Goal: Task Accomplishment & Management: Manage account settings

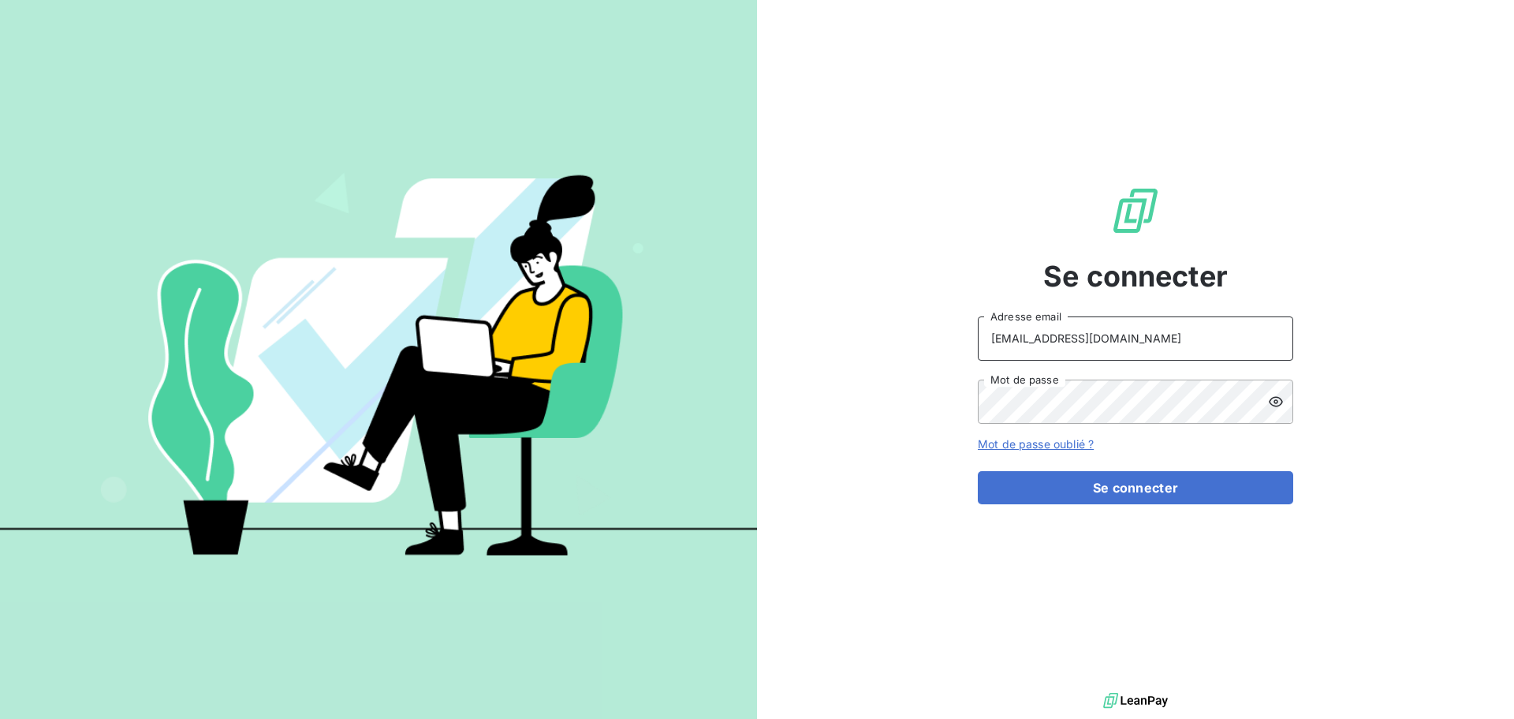
click at [1155, 335] on input "recouvrement@serpe.fr" at bounding box center [1135, 338] width 315 height 44
type input "raimundo@serpe.fr"
click at [1107, 489] on button "Se connecter" at bounding box center [1135, 487] width 315 height 33
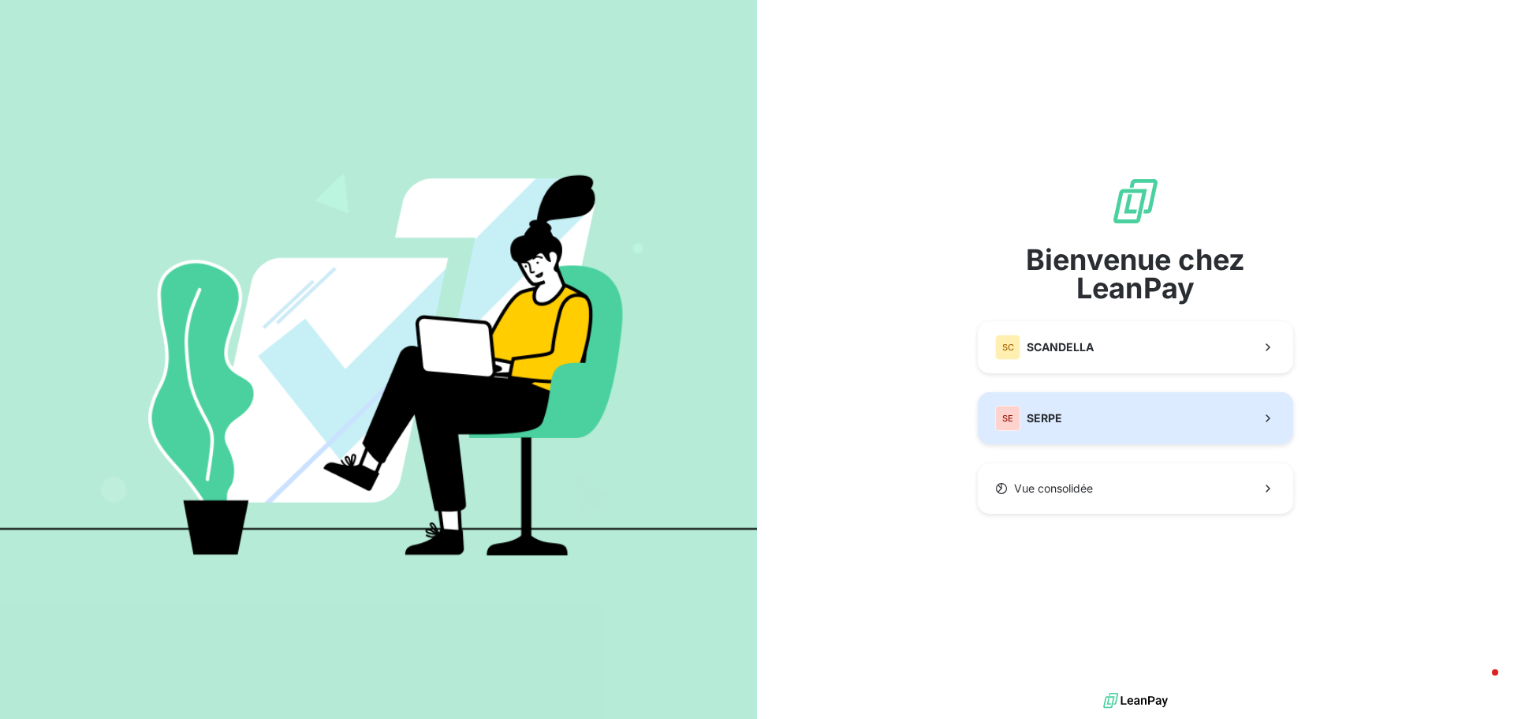
click at [1068, 422] on button "SE SERPE" at bounding box center [1135, 418] width 315 height 52
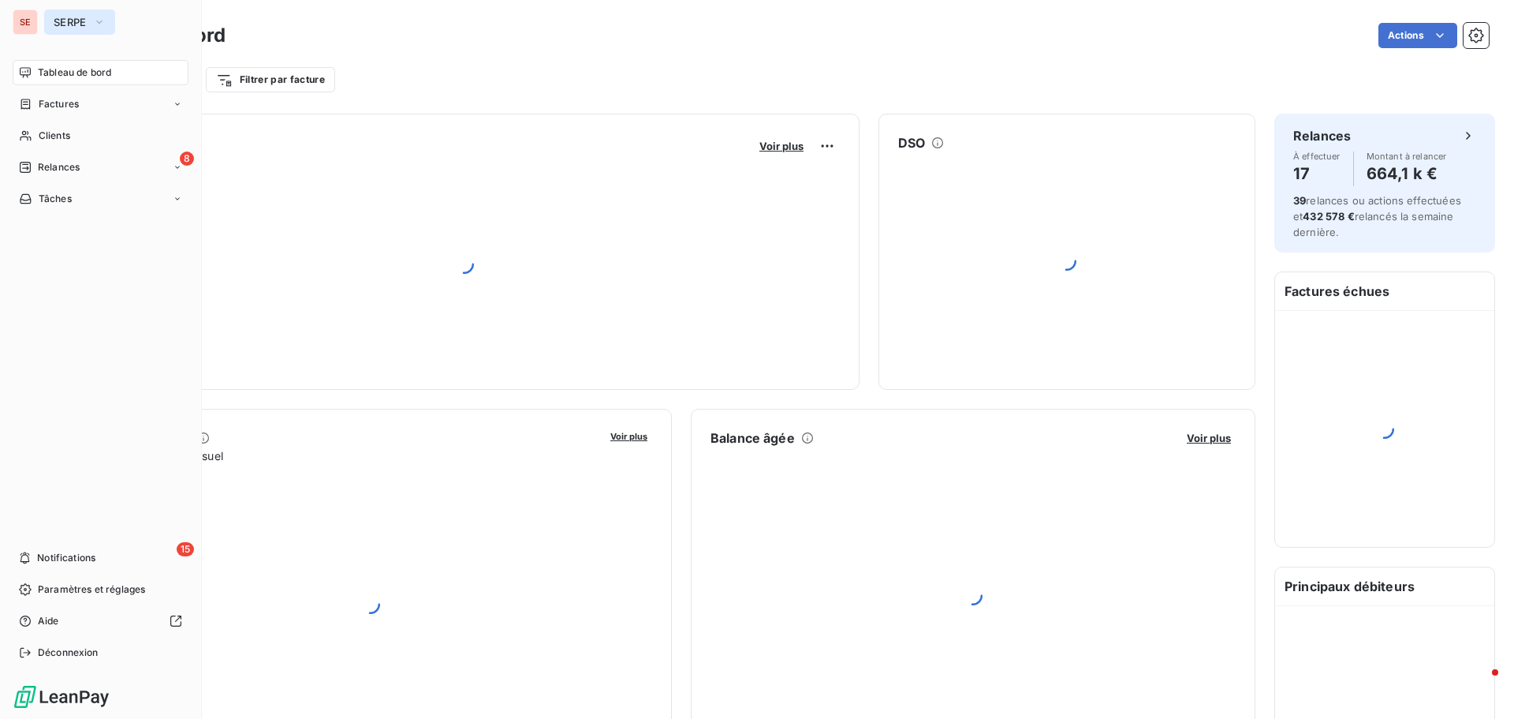
click at [84, 21] on span "SERPE" at bounding box center [70, 22] width 33 height 13
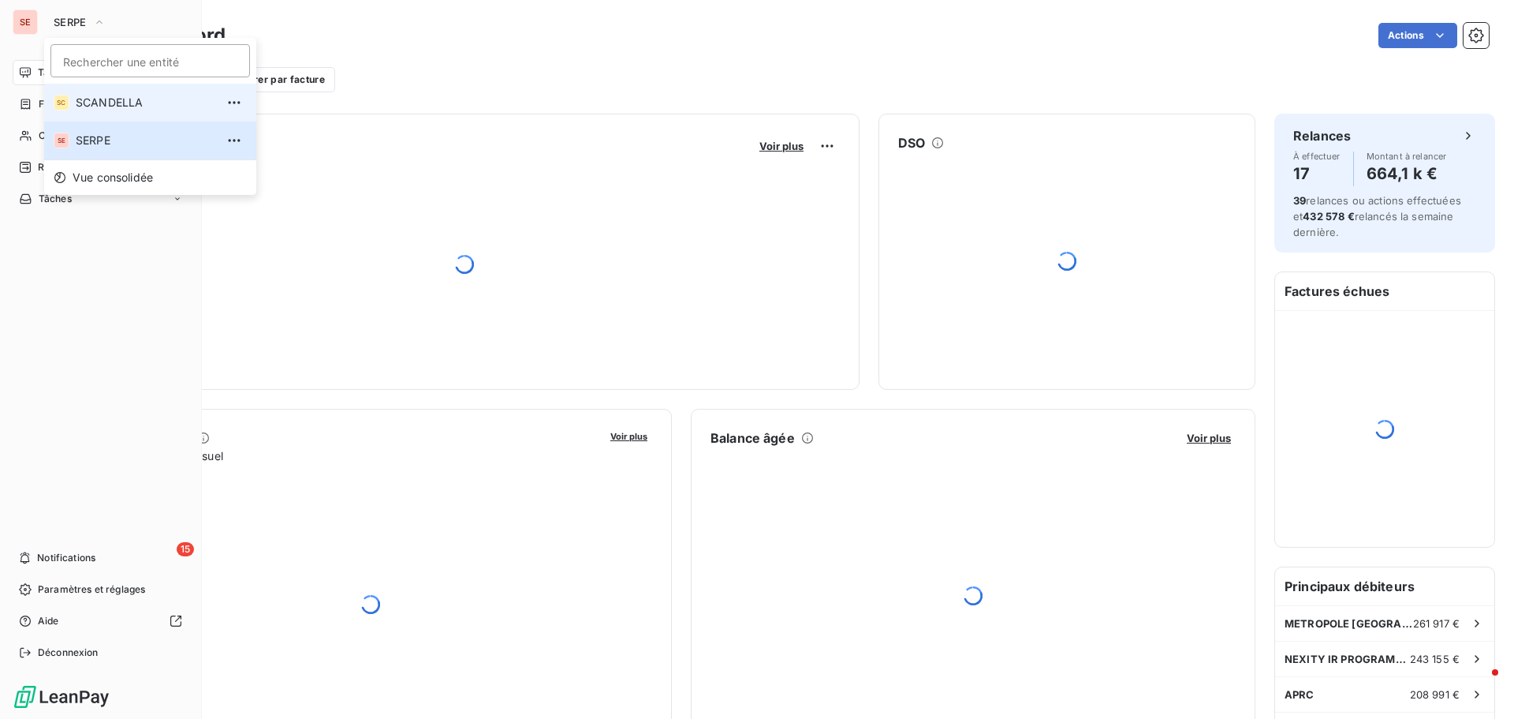
click at [99, 110] on li "SC SCANDELLA" at bounding box center [150, 103] width 212 height 38
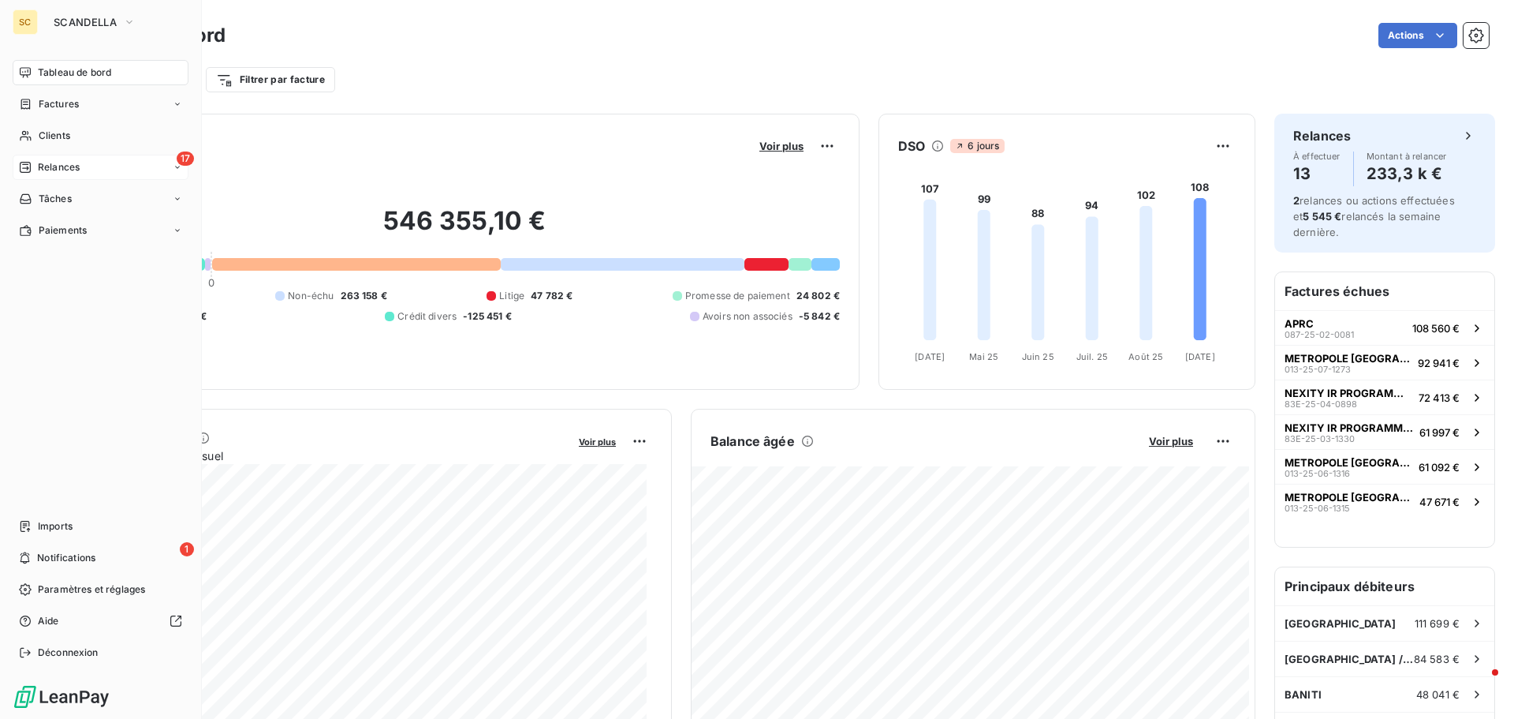
click at [62, 167] on span "Relances" at bounding box center [59, 167] width 42 height 14
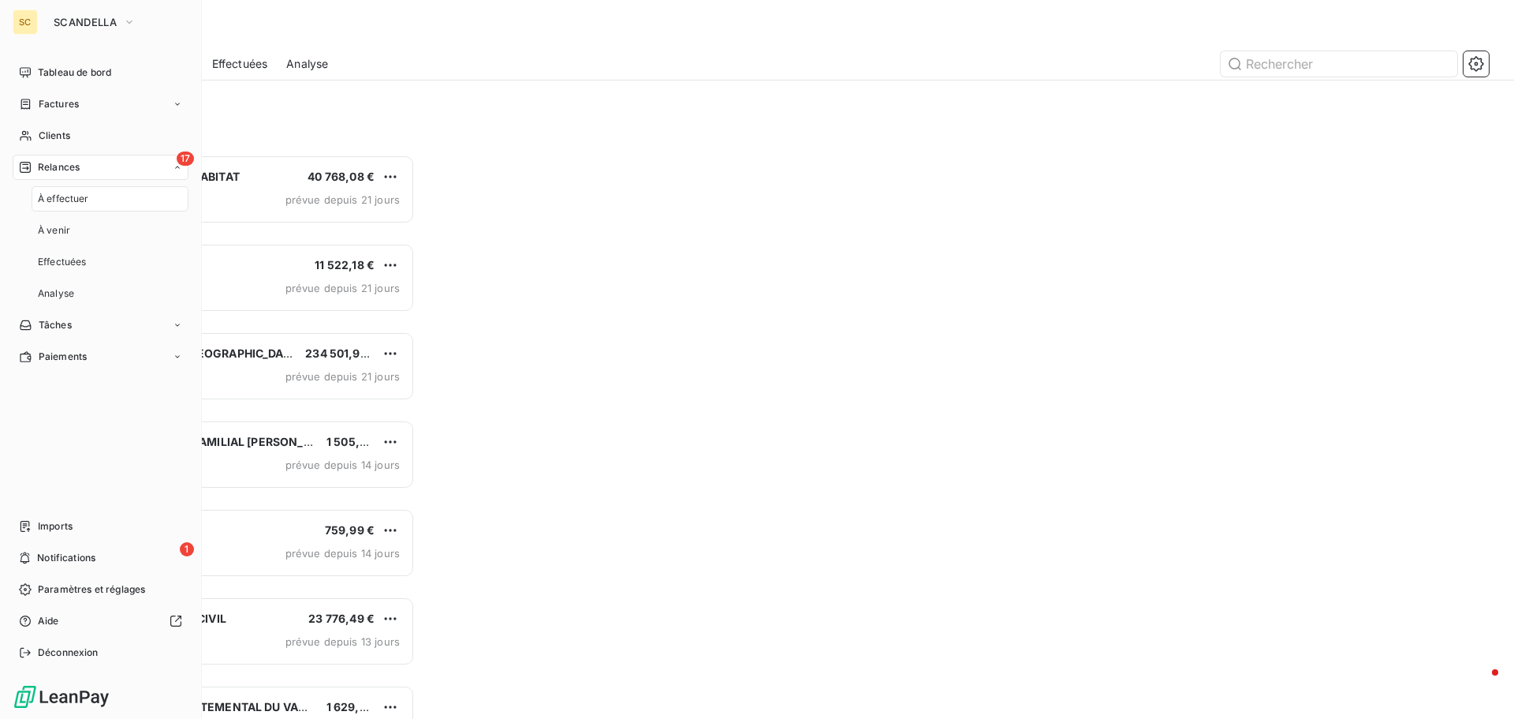
scroll to position [552, 327]
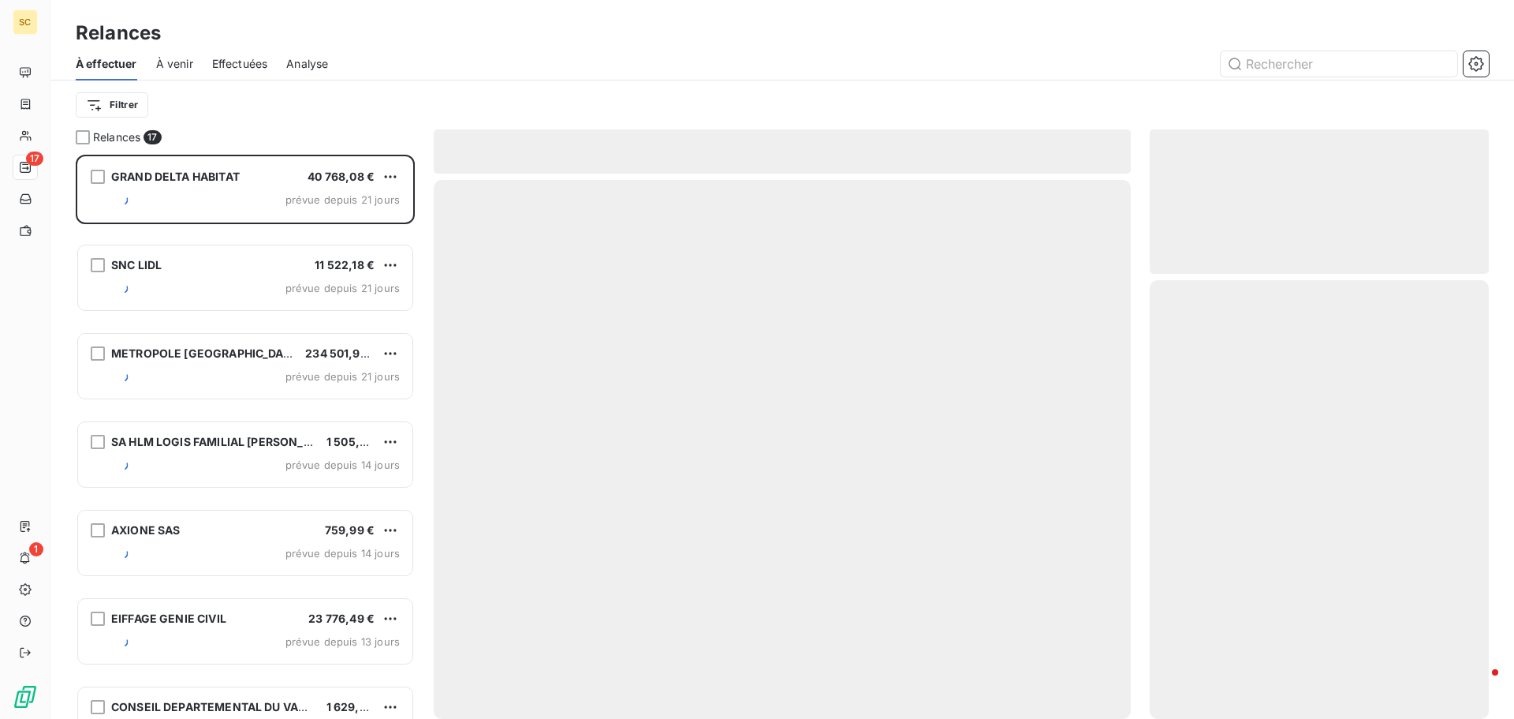
click at [259, 60] on span "Effectuées" at bounding box center [240, 64] width 56 height 16
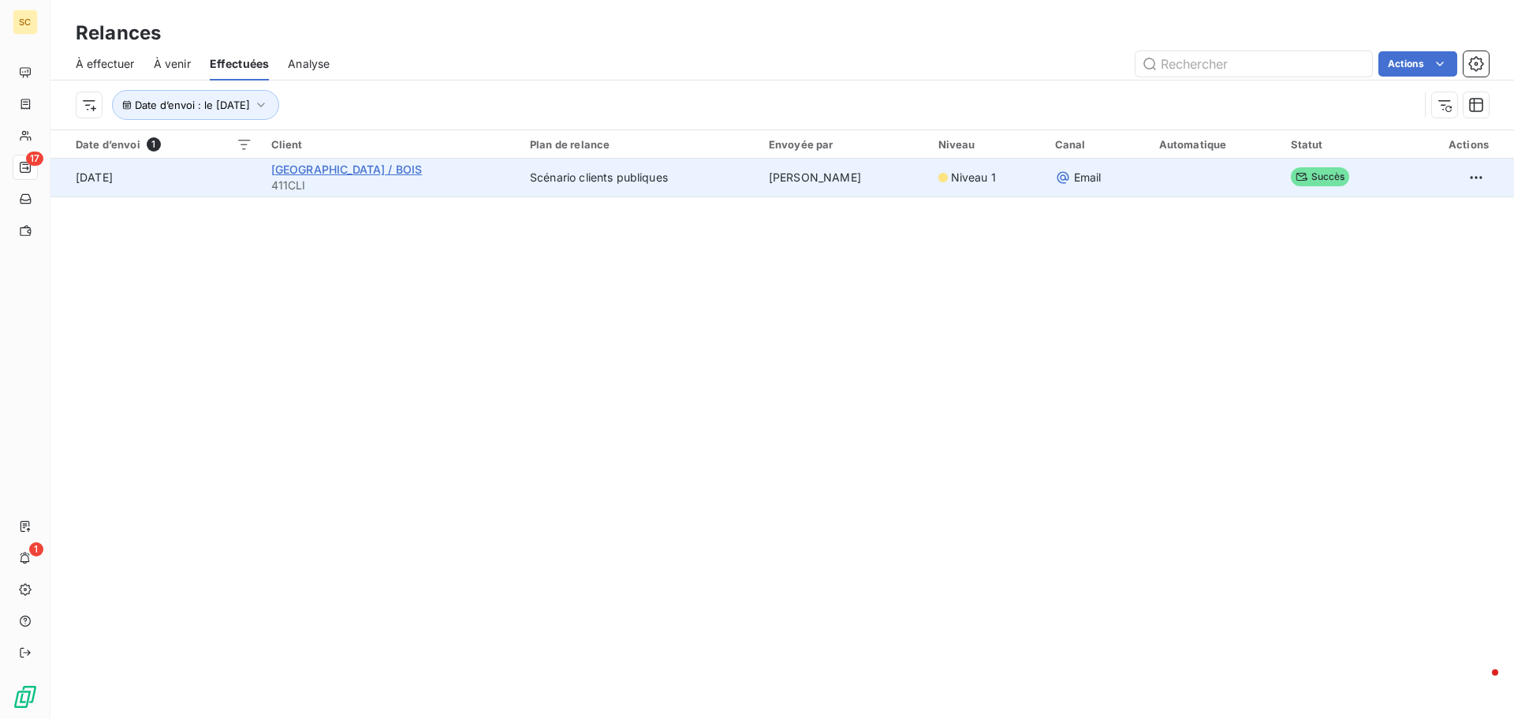
click at [334, 165] on span "[GEOGRAPHIC_DATA] / BOIS" at bounding box center [346, 168] width 151 height 13
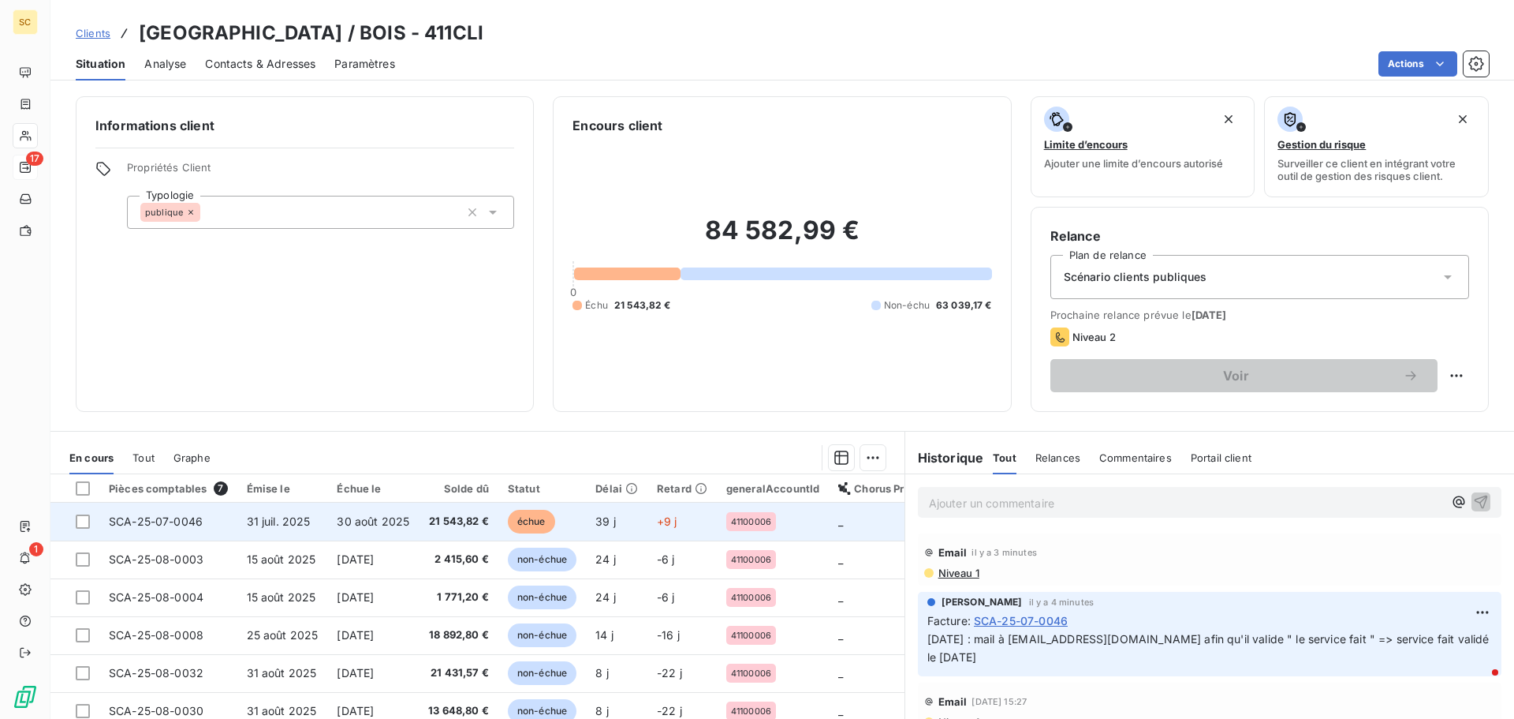
click at [267, 521] on span "31 juil. 2025" at bounding box center [279, 520] width 64 height 13
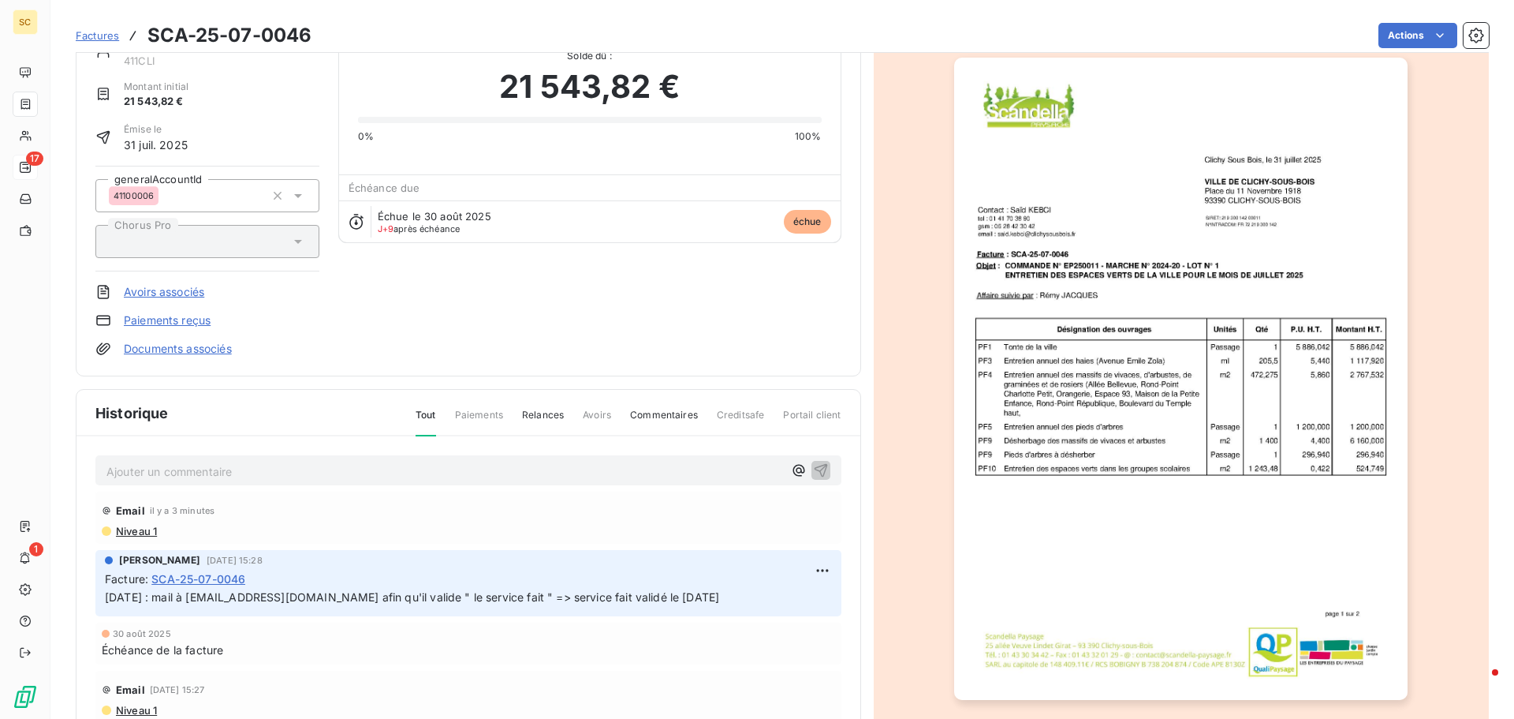
scroll to position [109, 0]
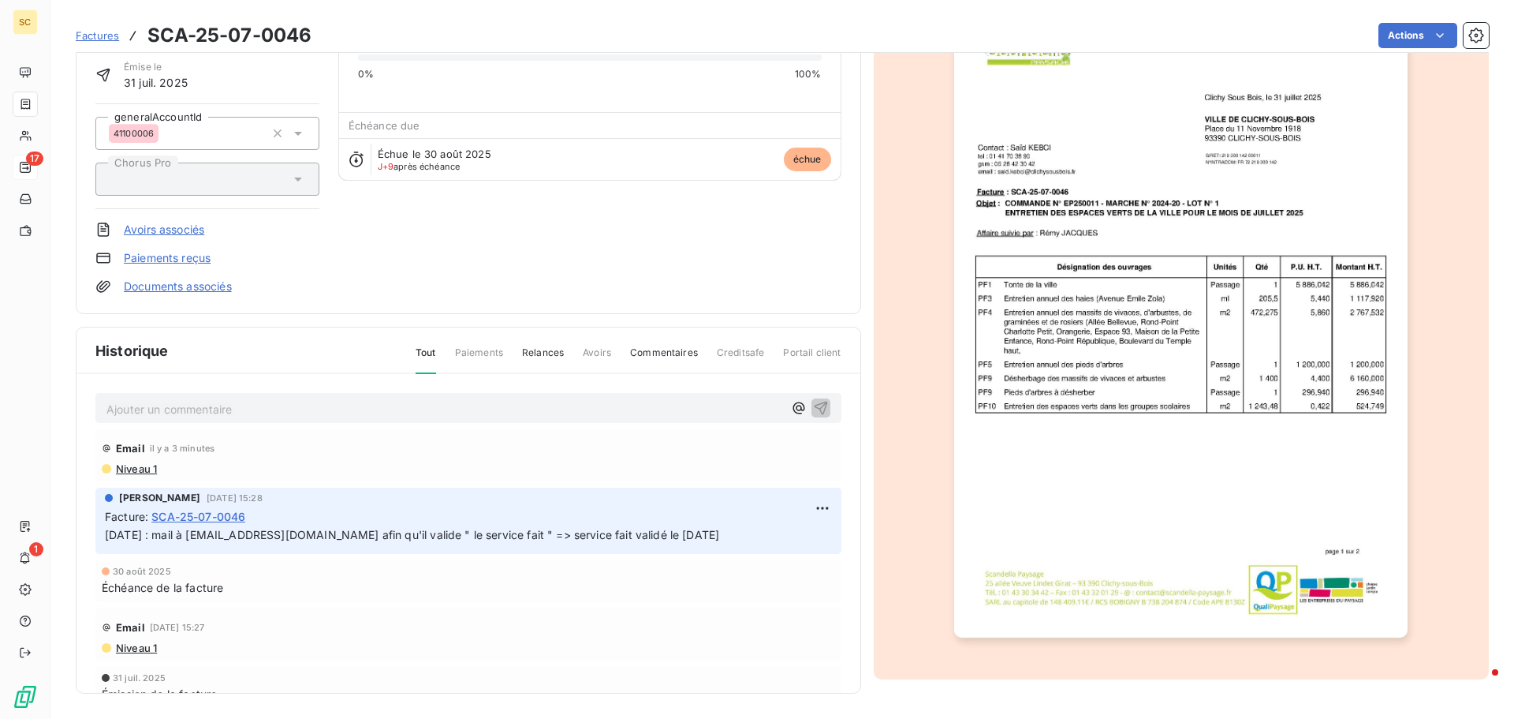
click at [153, 470] on span "Niveau 1" at bounding box center [135, 468] width 43 height 13
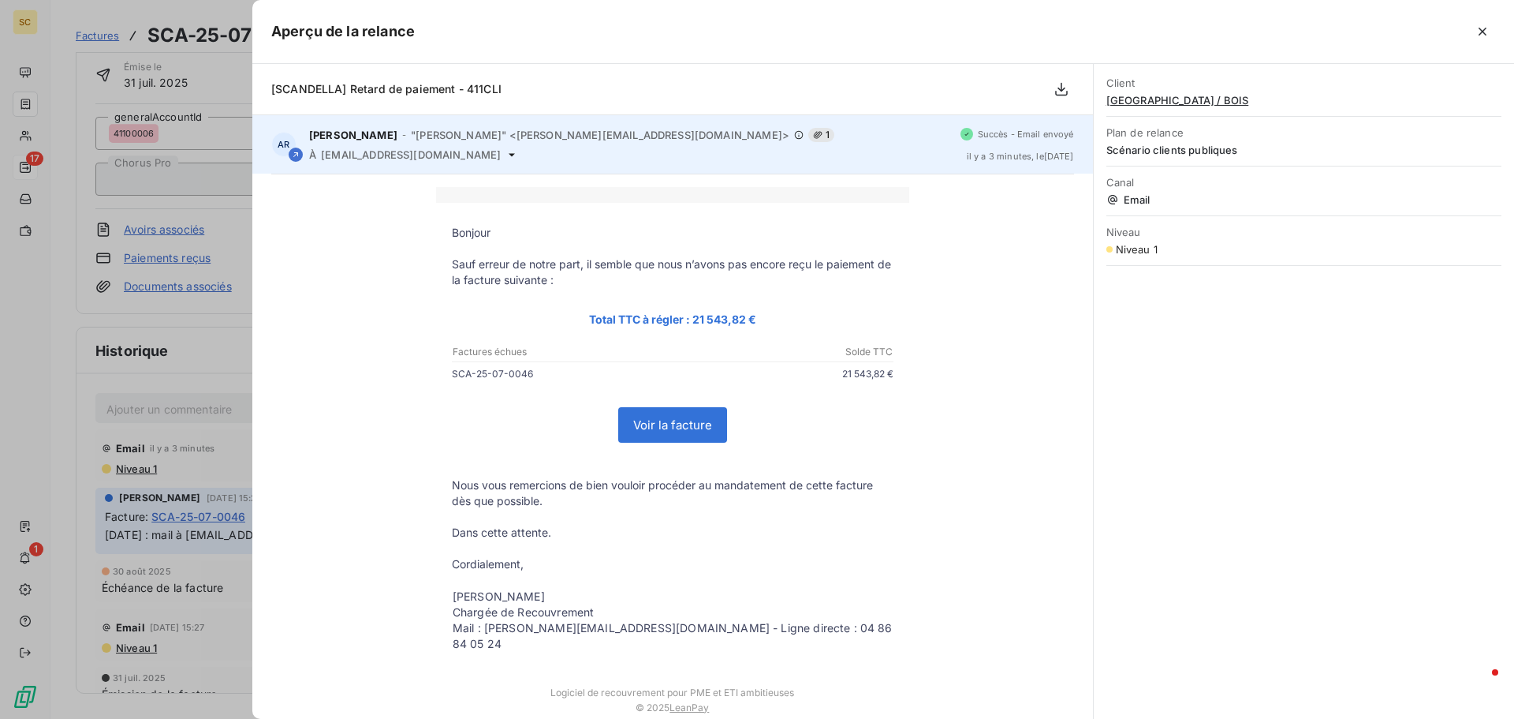
click at [441, 151] on span "finances@clichysousbois.fr" at bounding box center [411, 154] width 180 height 13
click at [440, 151] on span "finances@clichysousbois.fr" at bounding box center [411, 154] width 180 height 13
copy div "finances@clichysousbois.fr"
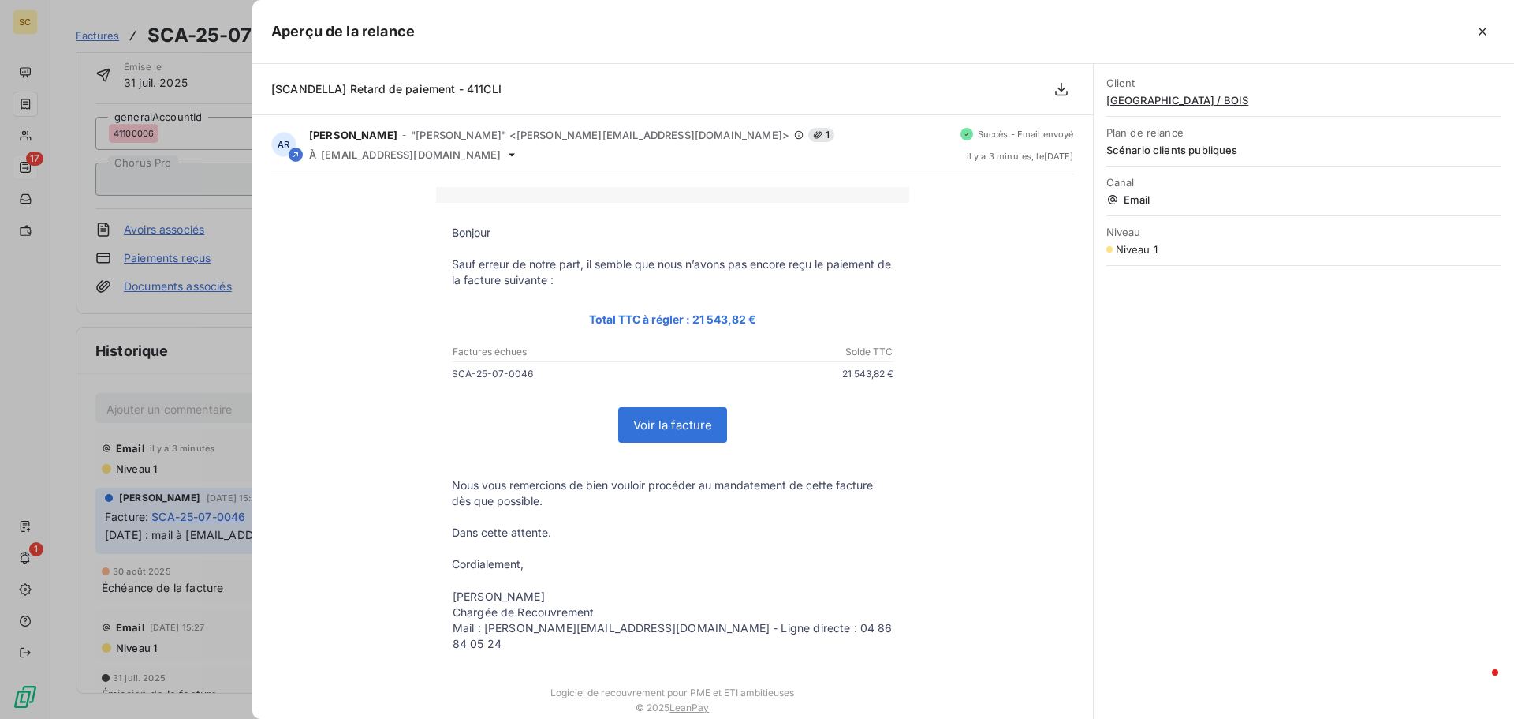
click at [37, 362] on div at bounding box center [757, 359] width 1514 height 719
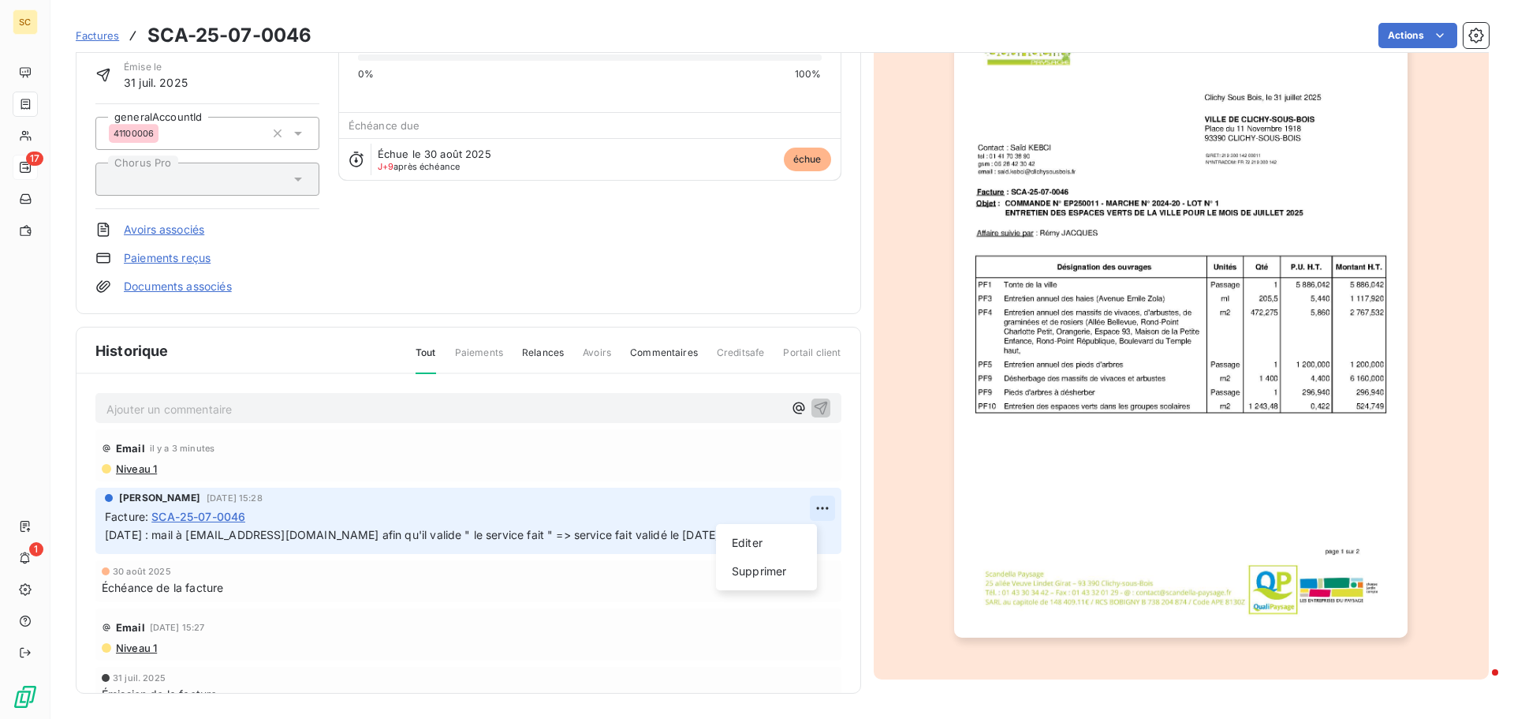
click at [812, 506] on html "SC 17 1 Factures SCA-25-07-0046 Actions MAIRIE DE CLICHY / BOIS 411CLI Montant …" at bounding box center [757, 359] width 1514 height 719
click at [799, 540] on div "Editer" at bounding box center [766, 542] width 88 height 25
click at [104, 537] on div "AMELIA RAIMUNDO 29 août 2025, 15:28 Facture : SCA-25-07-0046 29/08/25 : mail à …" at bounding box center [468, 520] width 746 height 66
click at [180, 539] on p "29/08/25 : mail à said.kebci@clichysousbois.fr afin qu'il valide " le service f…" at bounding box center [457, 535] width 705 height 18
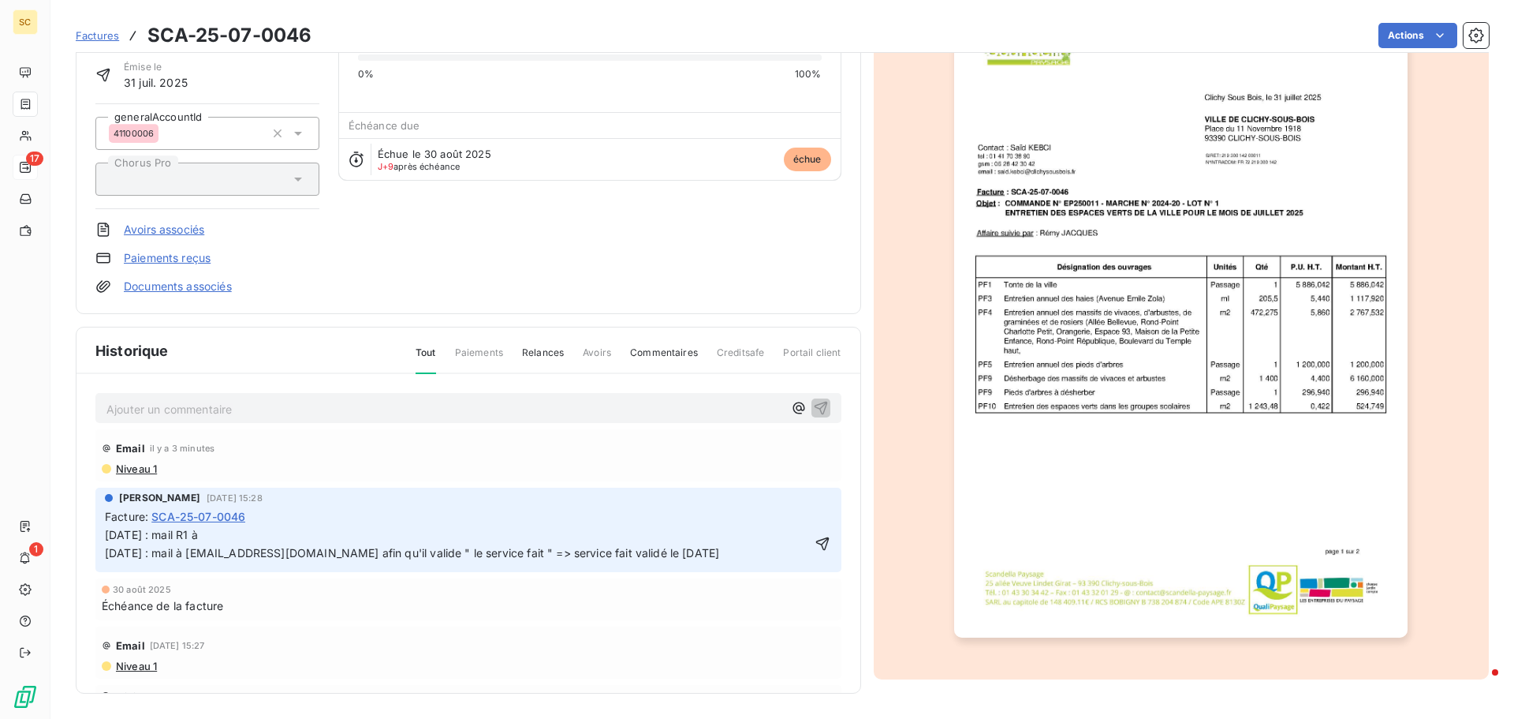
click at [274, 535] on p "08/09/25 : mail R1 à 29/08/25 : mail à said.kebci@clichysousbois.fr afin qu'il …" at bounding box center [457, 544] width 705 height 36
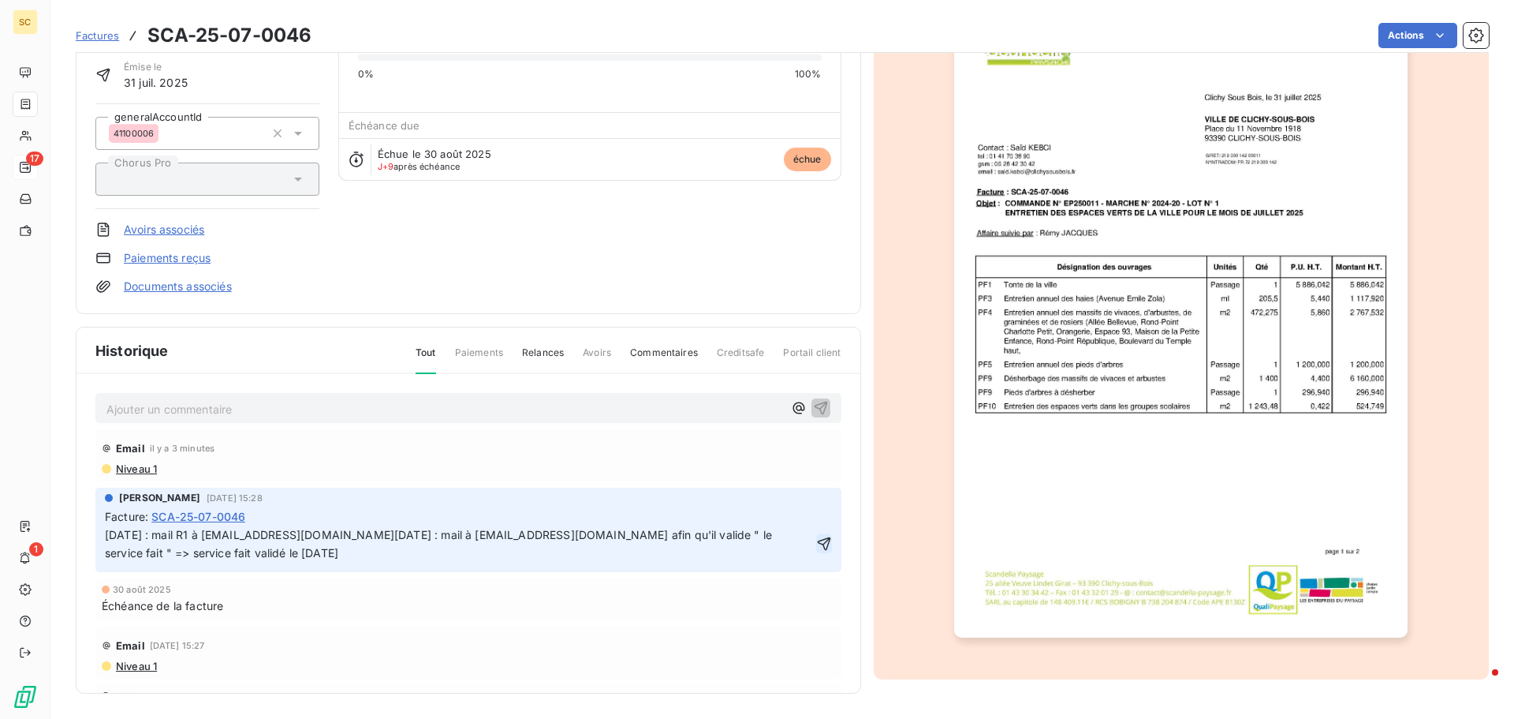
click at [816, 543] on icon "button" at bounding box center [824, 544] width 16 height 16
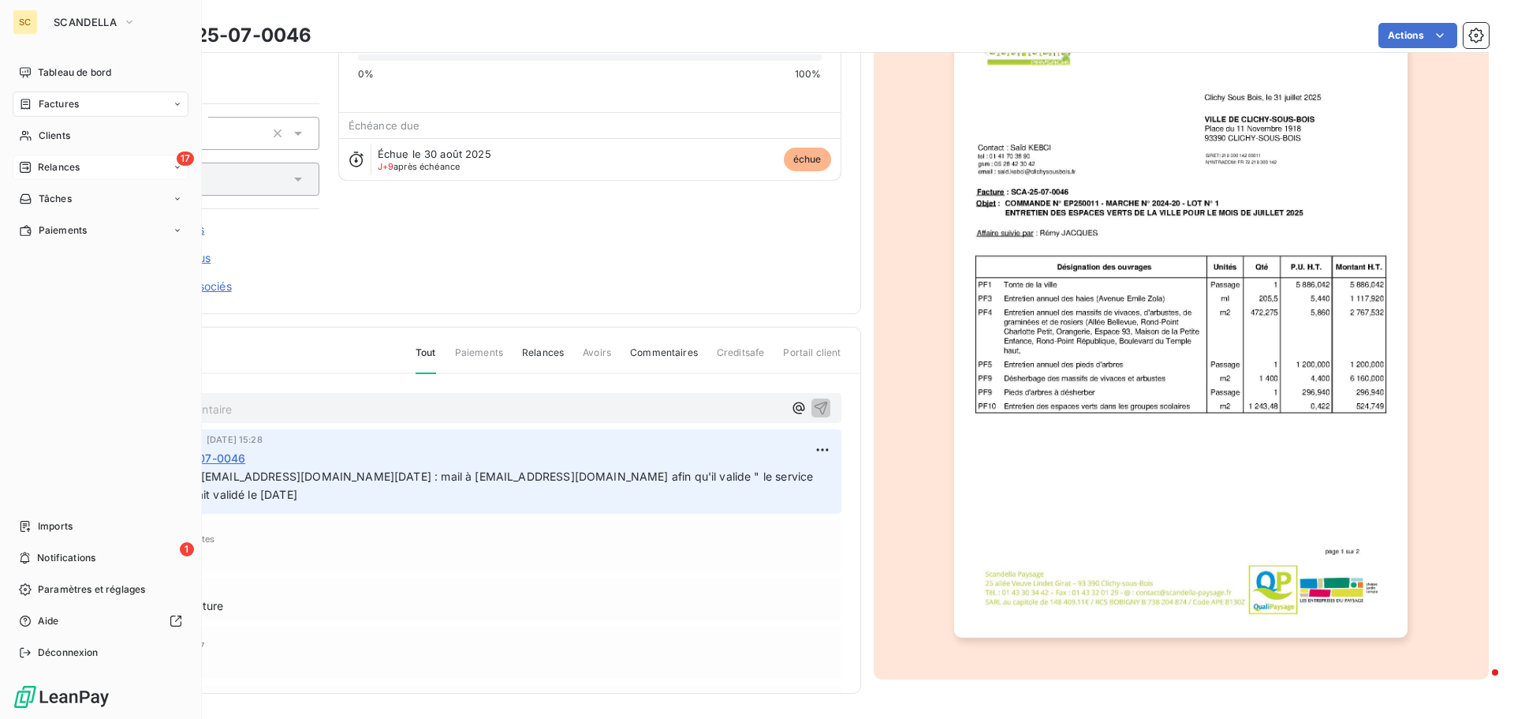
click at [52, 166] on span "Relances" at bounding box center [59, 167] width 42 height 14
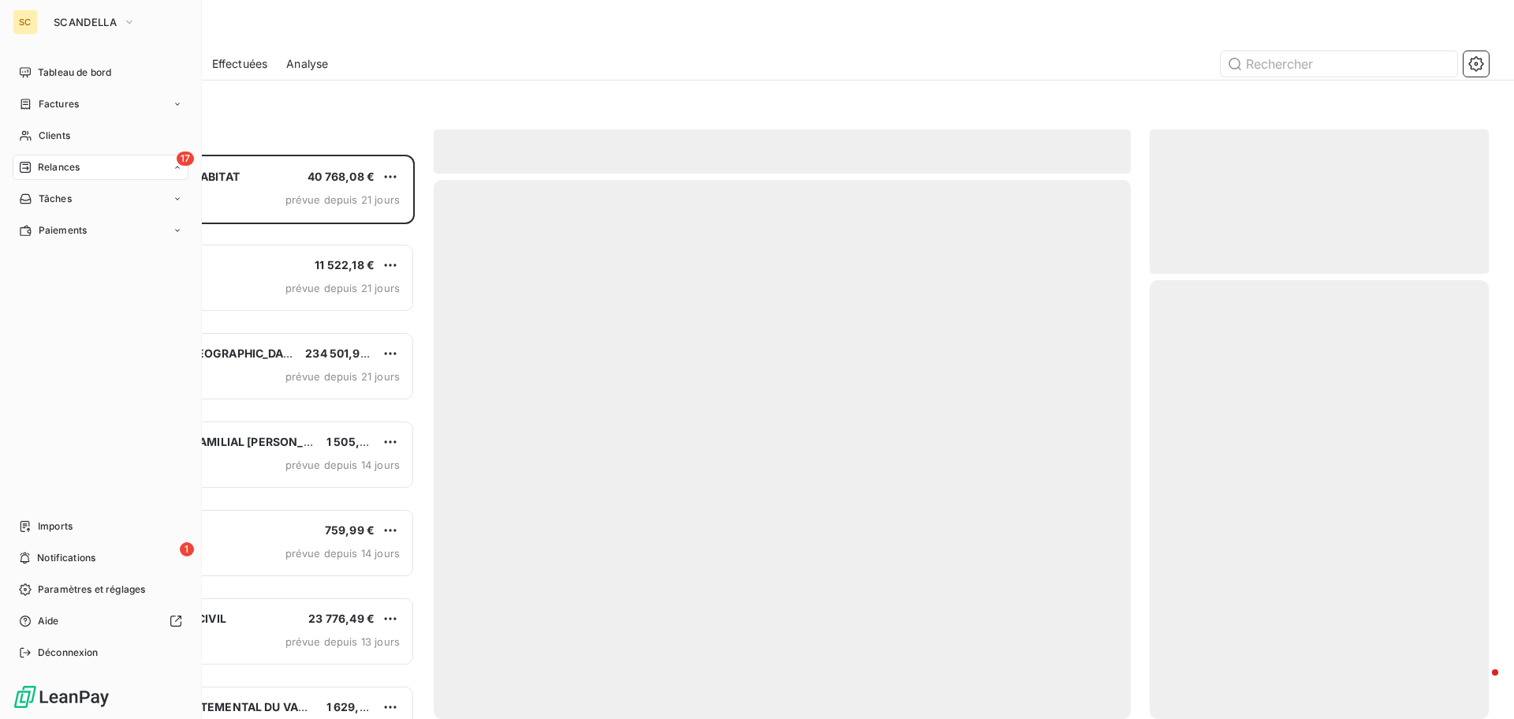
scroll to position [552, 327]
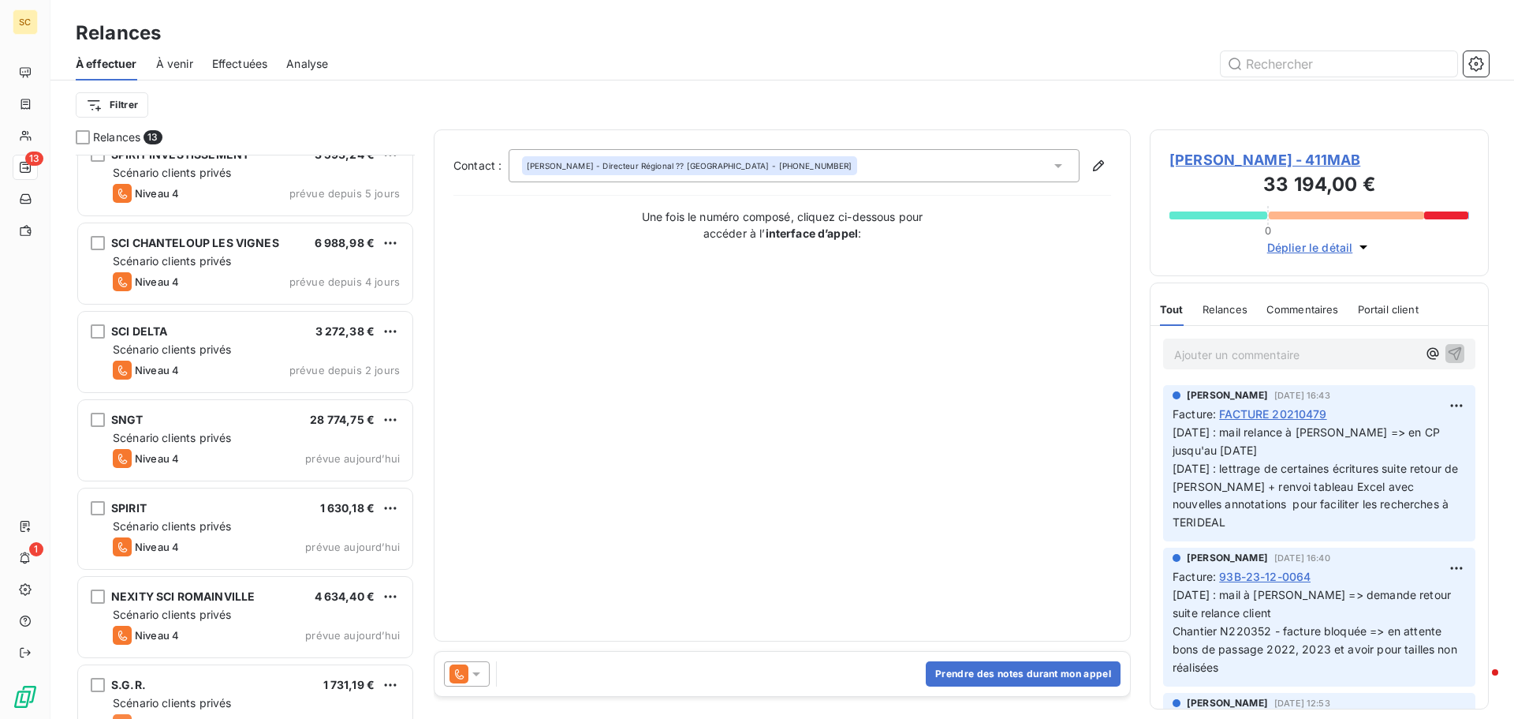
scroll to position [585, 0]
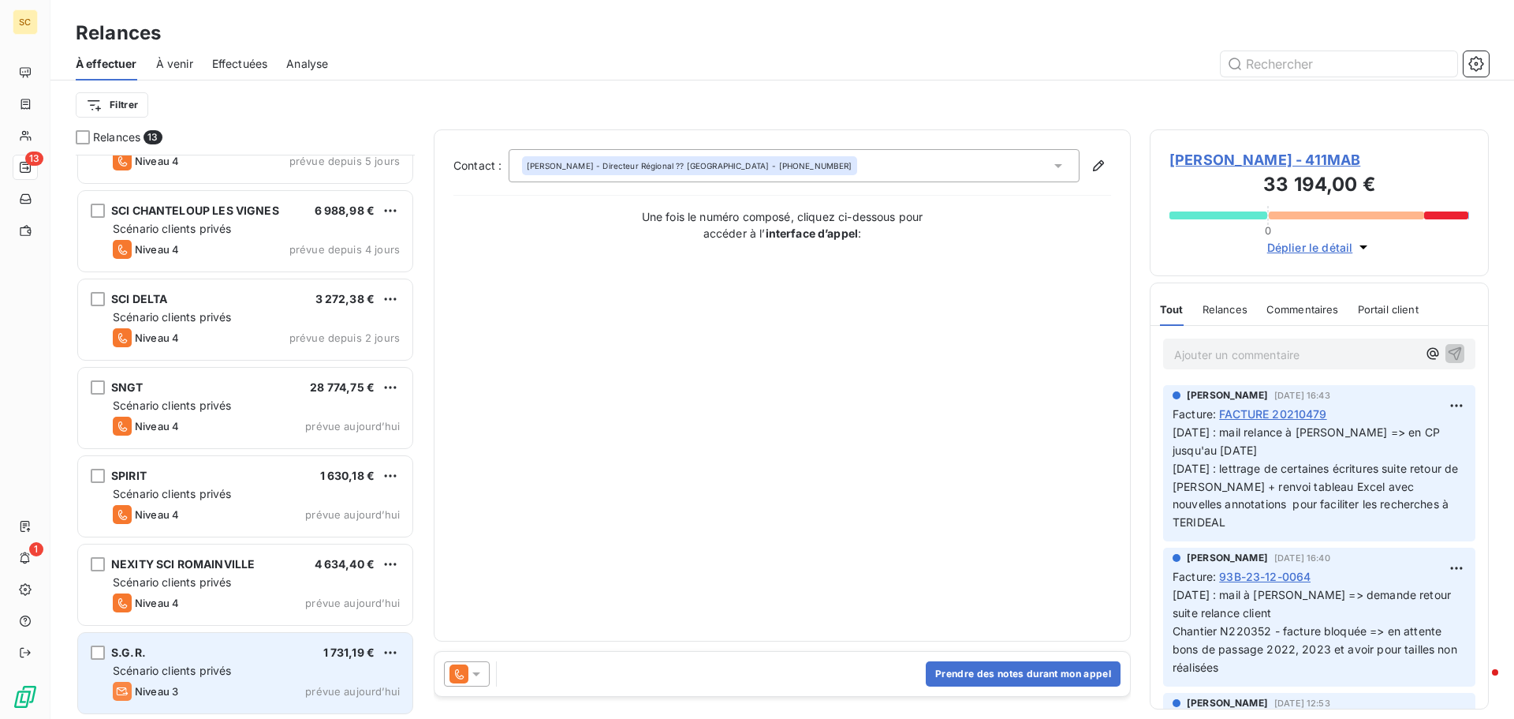
click at [187, 672] on span "Scénario clients privés" at bounding box center [172, 669] width 118 height 13
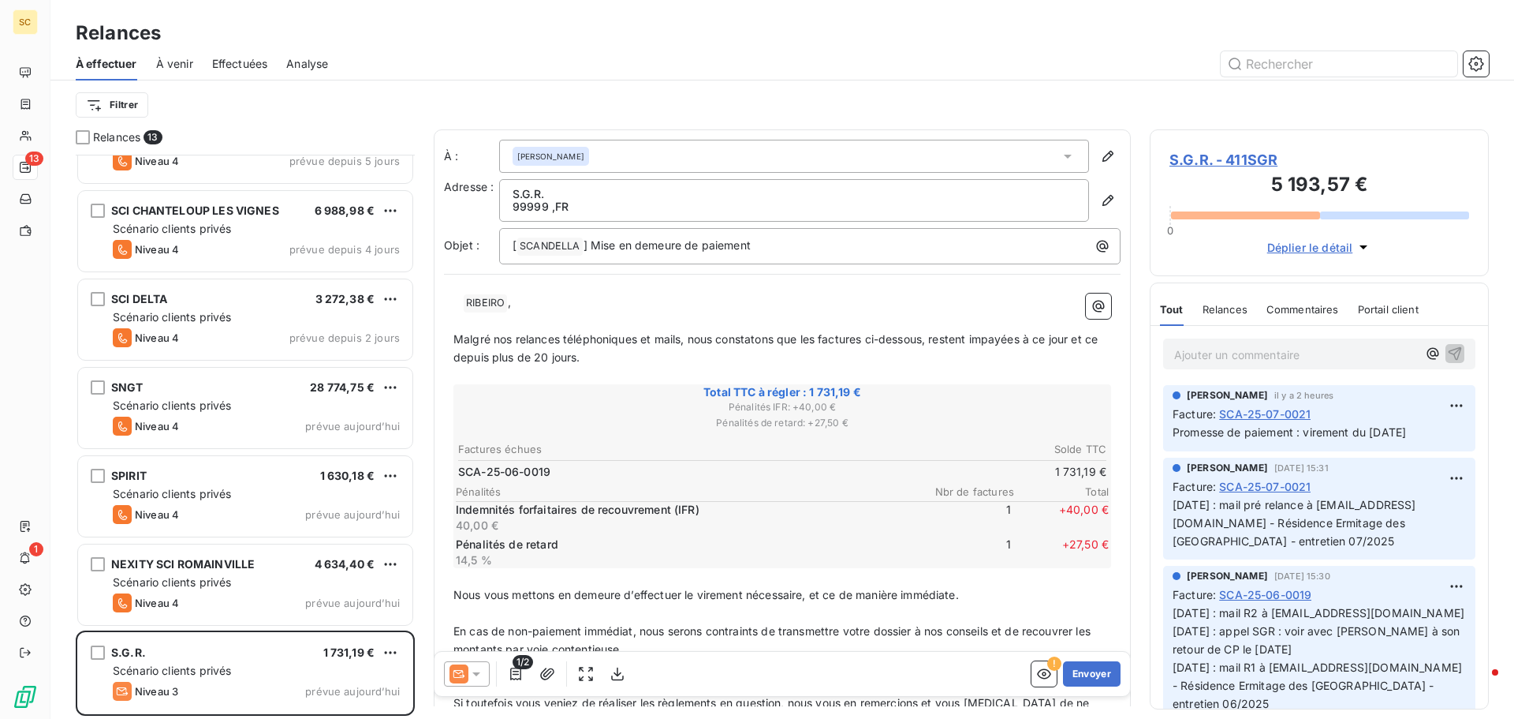
click at [1214, 157] on span "S.G.R. - 411SGR" at bounding box center [1320, 159] width 300 height 21
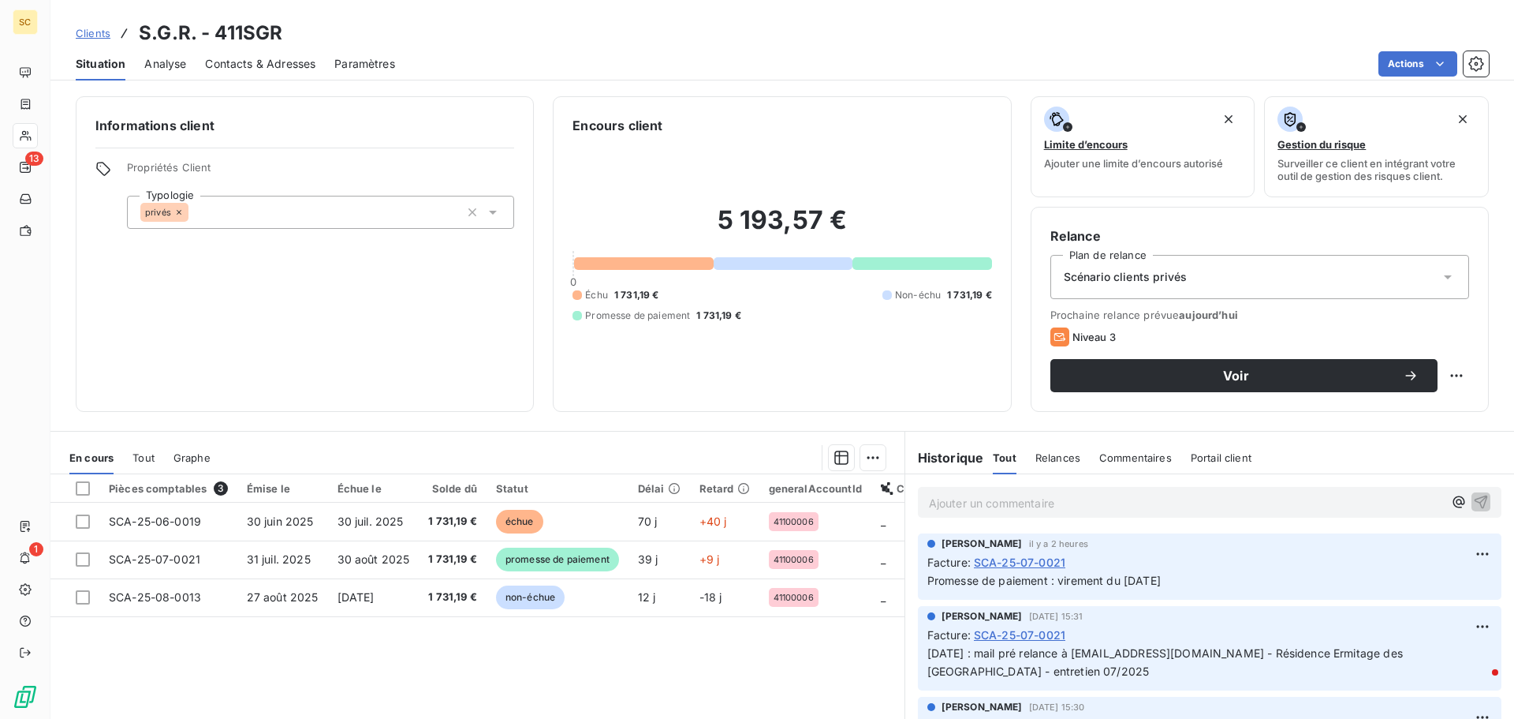
click at [289, 66] on span "Contacts & Adresses" at bounding box center [260, 64] width 110 height 16
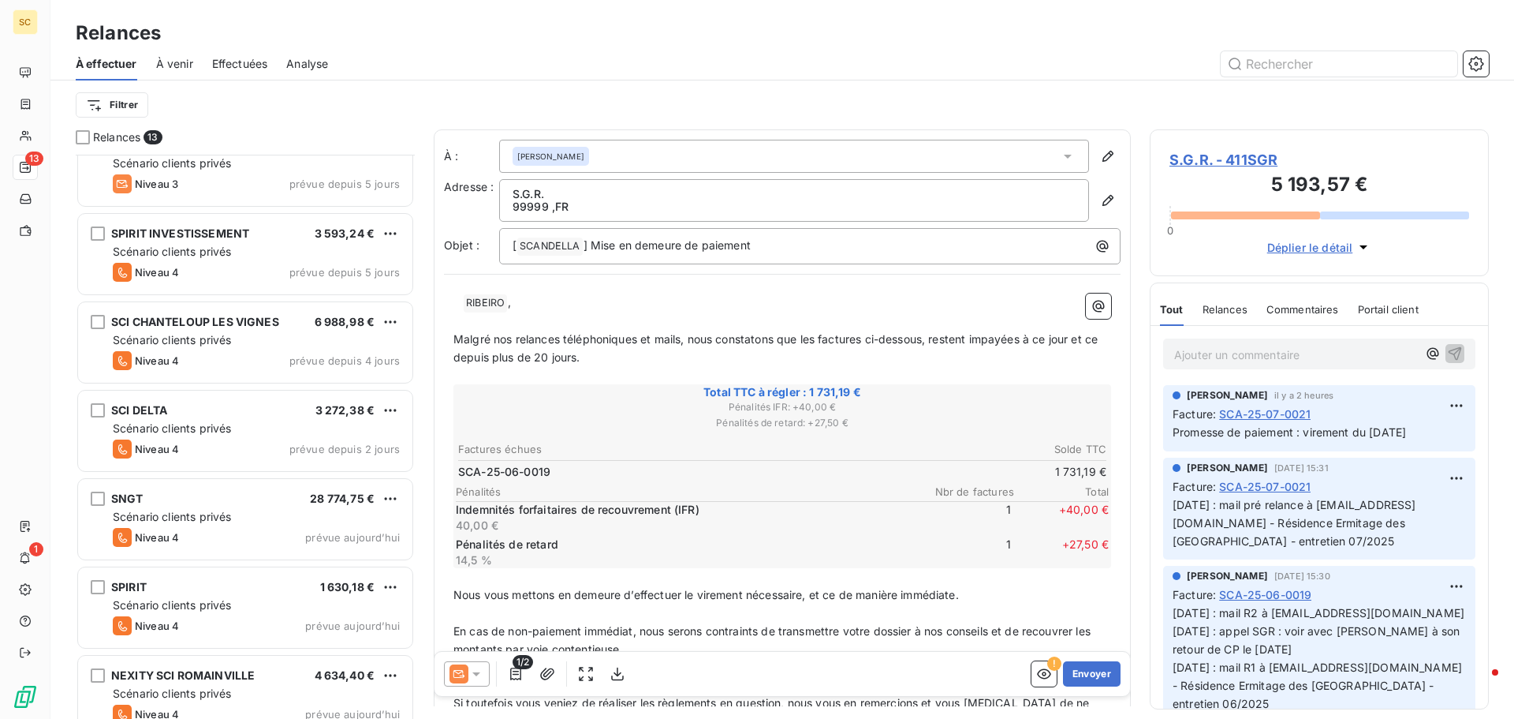
scroll to position [585, 0]
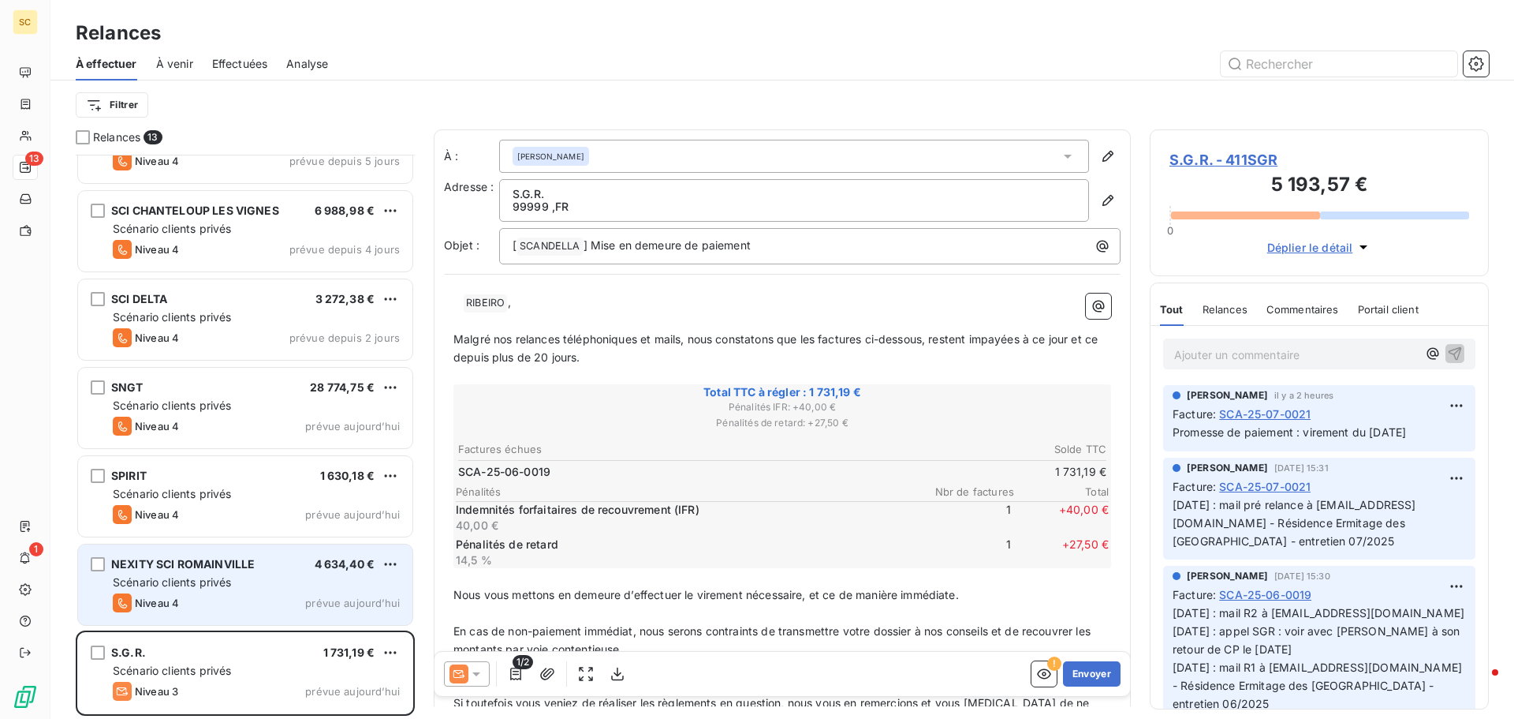
click at [201, 580] on span "Scénario clients privés" at bounding box center [172, 581] width 118 height 13
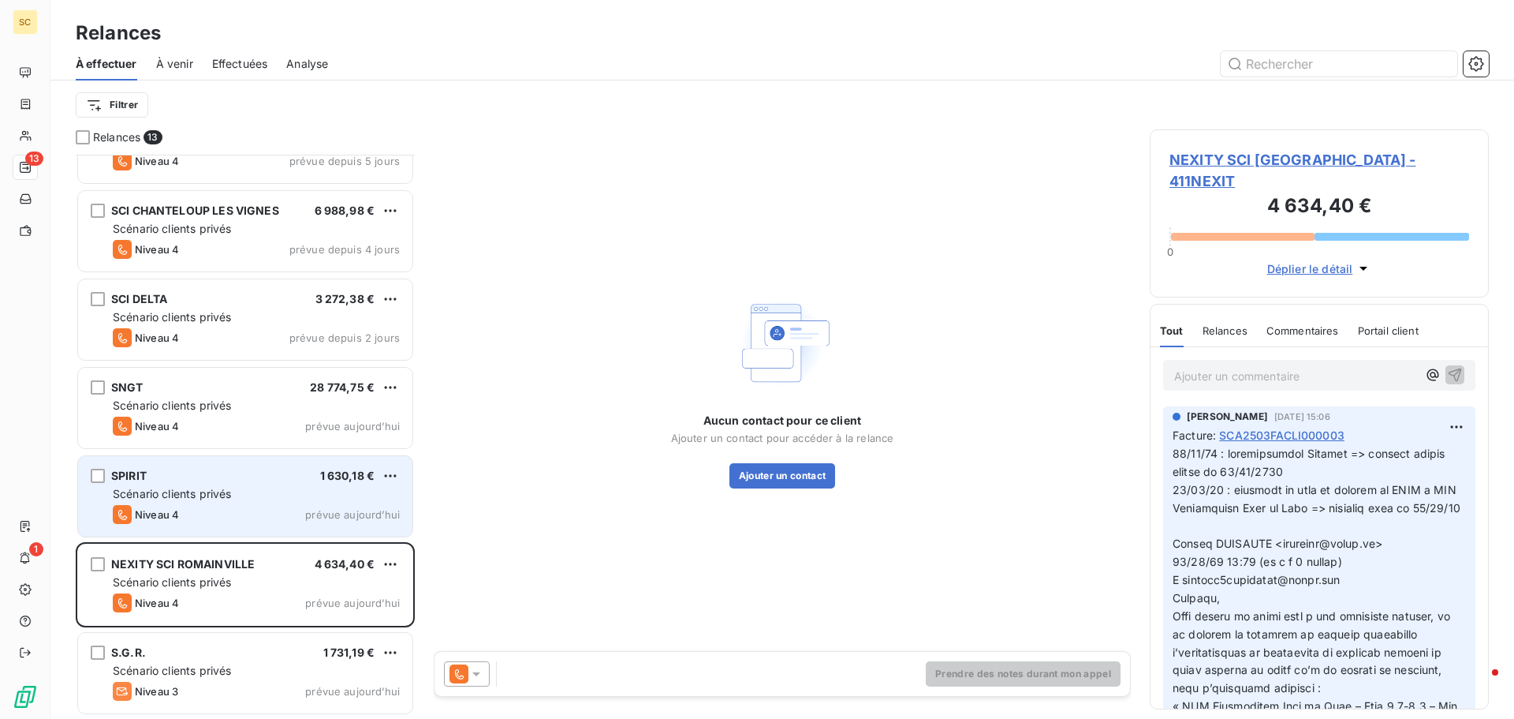
click at [188, 465] on div "SPIRIT 1 630,18 € Scénario clients privés Niveau 4 prévue [DATE]" at bounding box center [245, 496] width 334 height 80
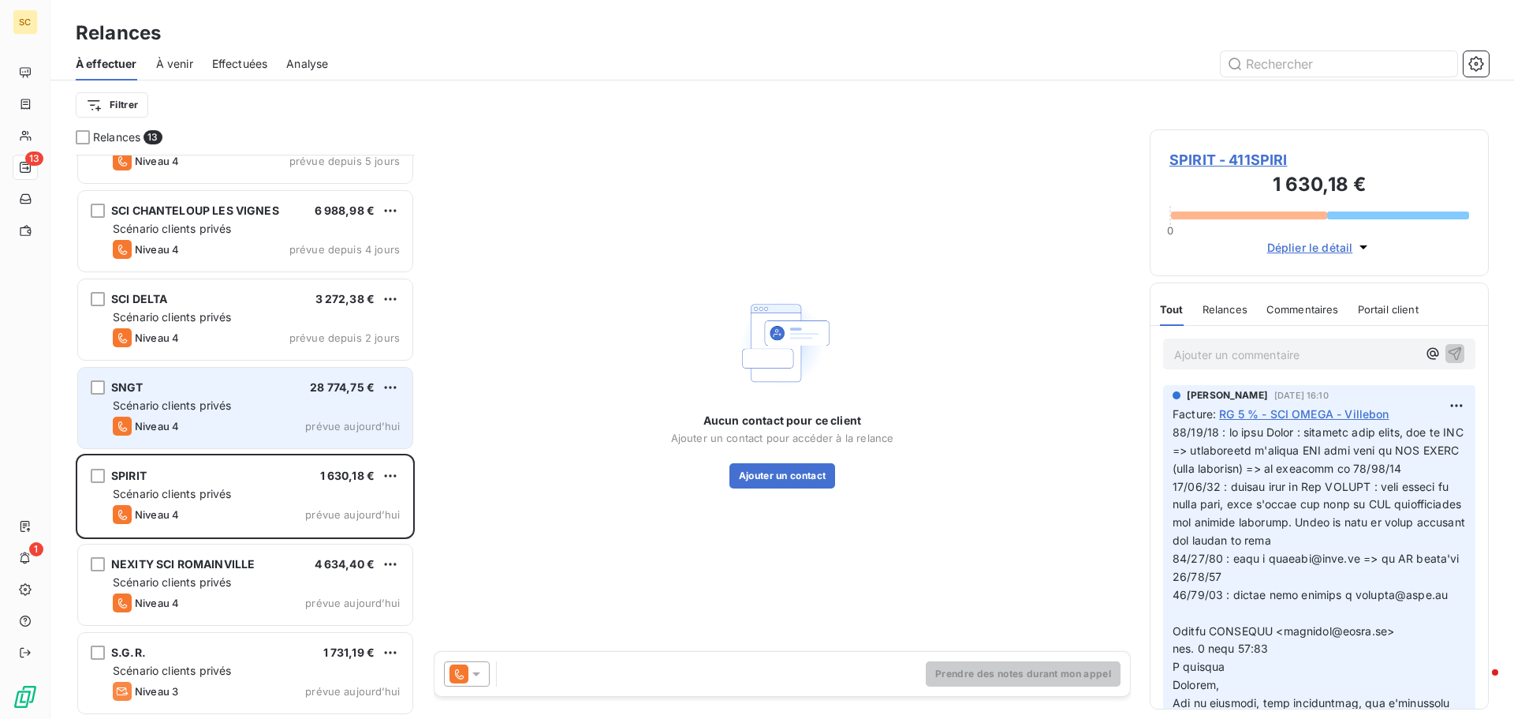
click at [201, 412] on div "Scénario clients privés" at bounding box center [256, 406] width 287 height 16
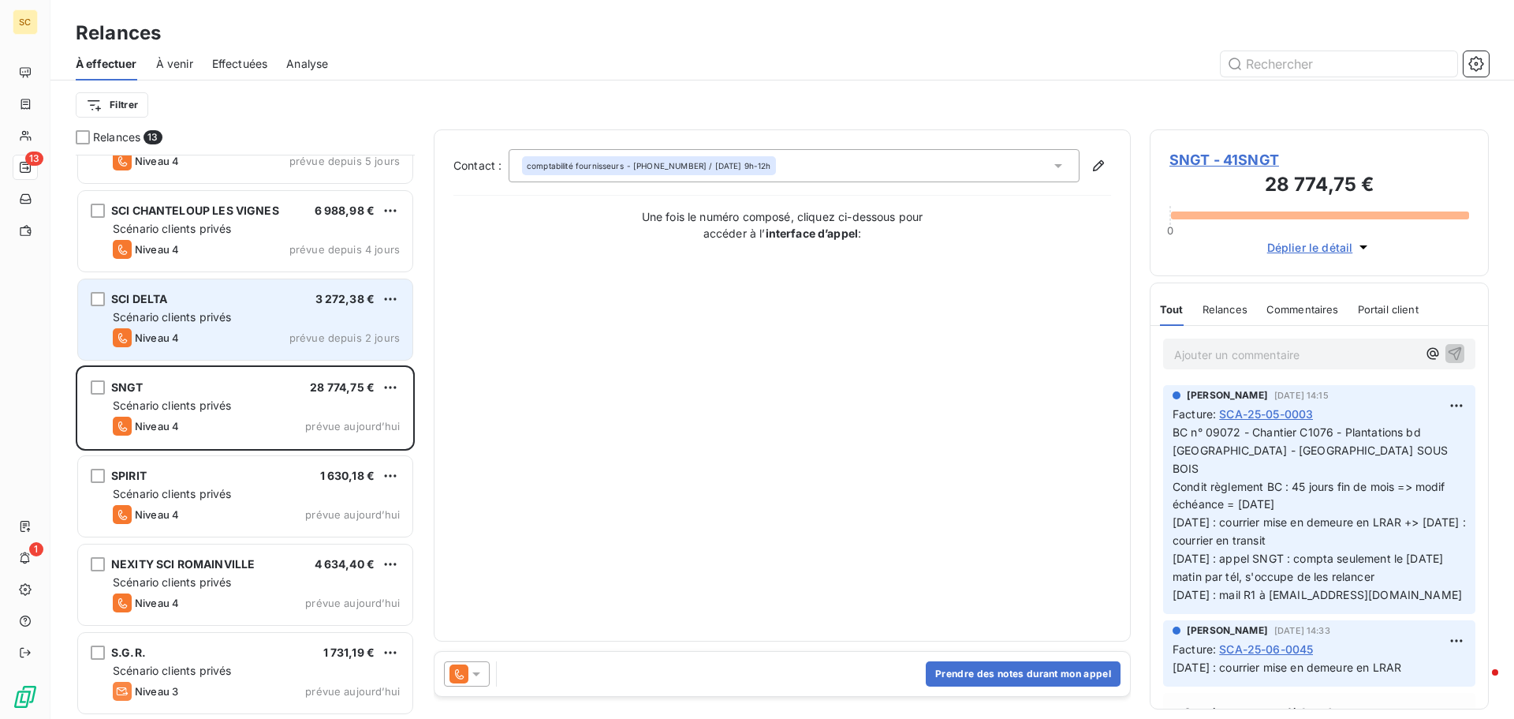
click at [211, 319] on span "Scénario clients privés" at bounding box center [172, 316] width 118 height 13
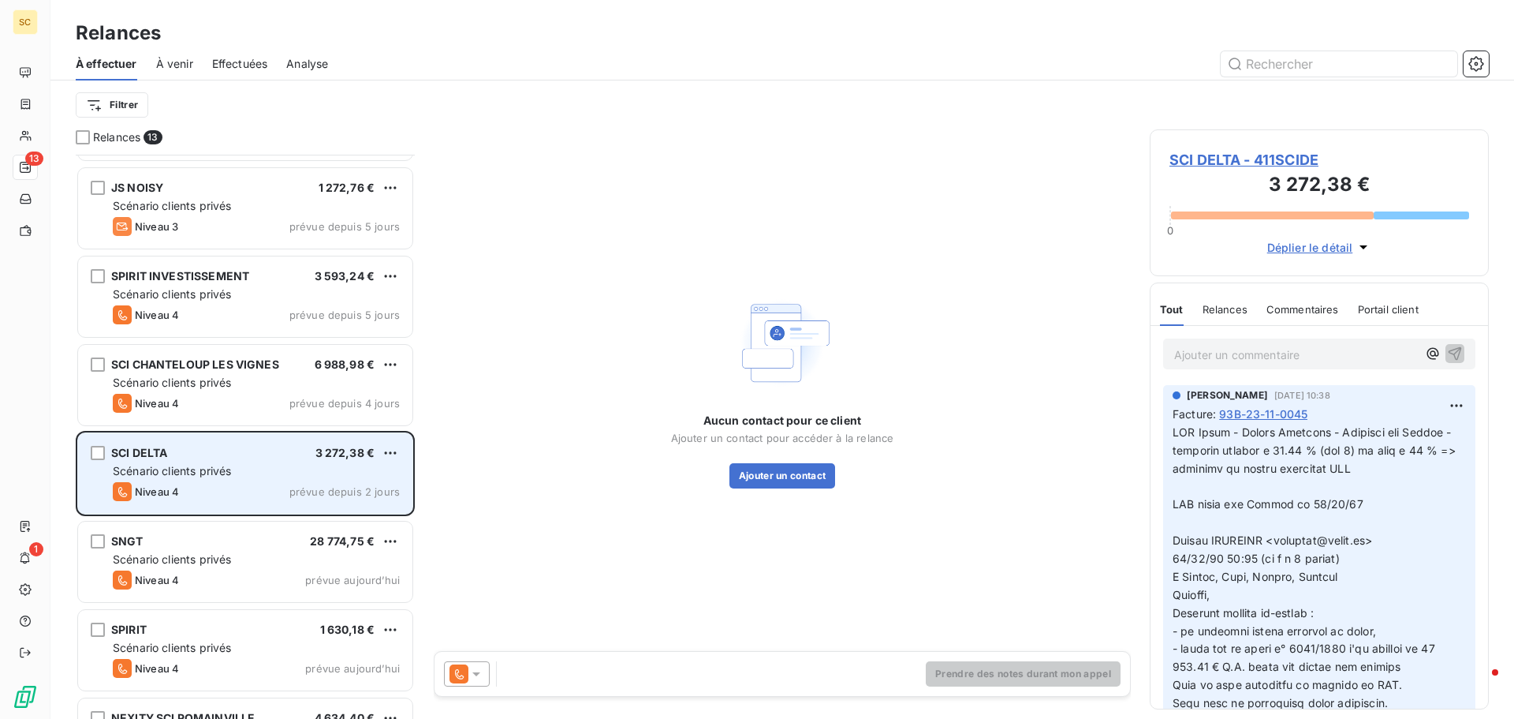
scroll to position [427, 0]
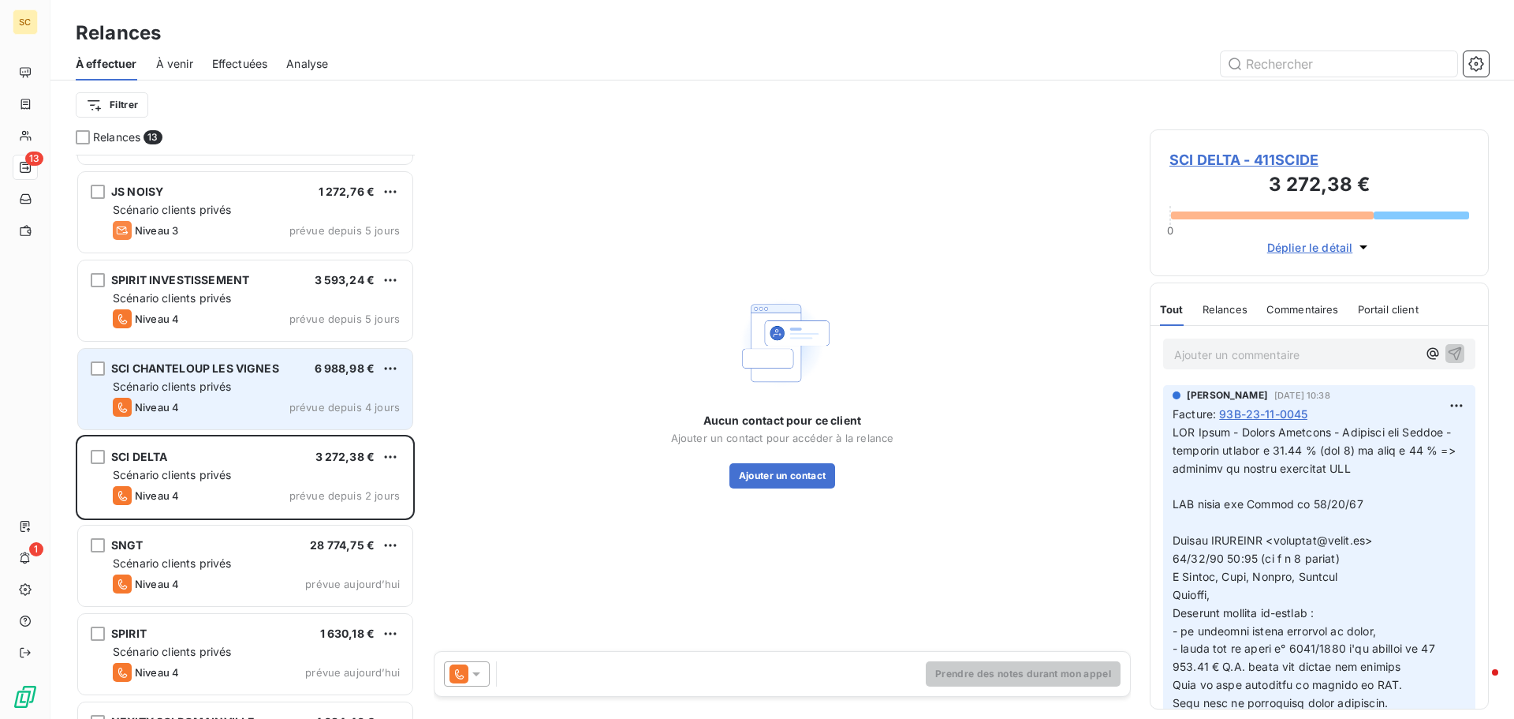
click at [229, 375] on div "SCI CHANTELOUP LES VIGNES" at bounding box center [195, 368] width 168 height 16
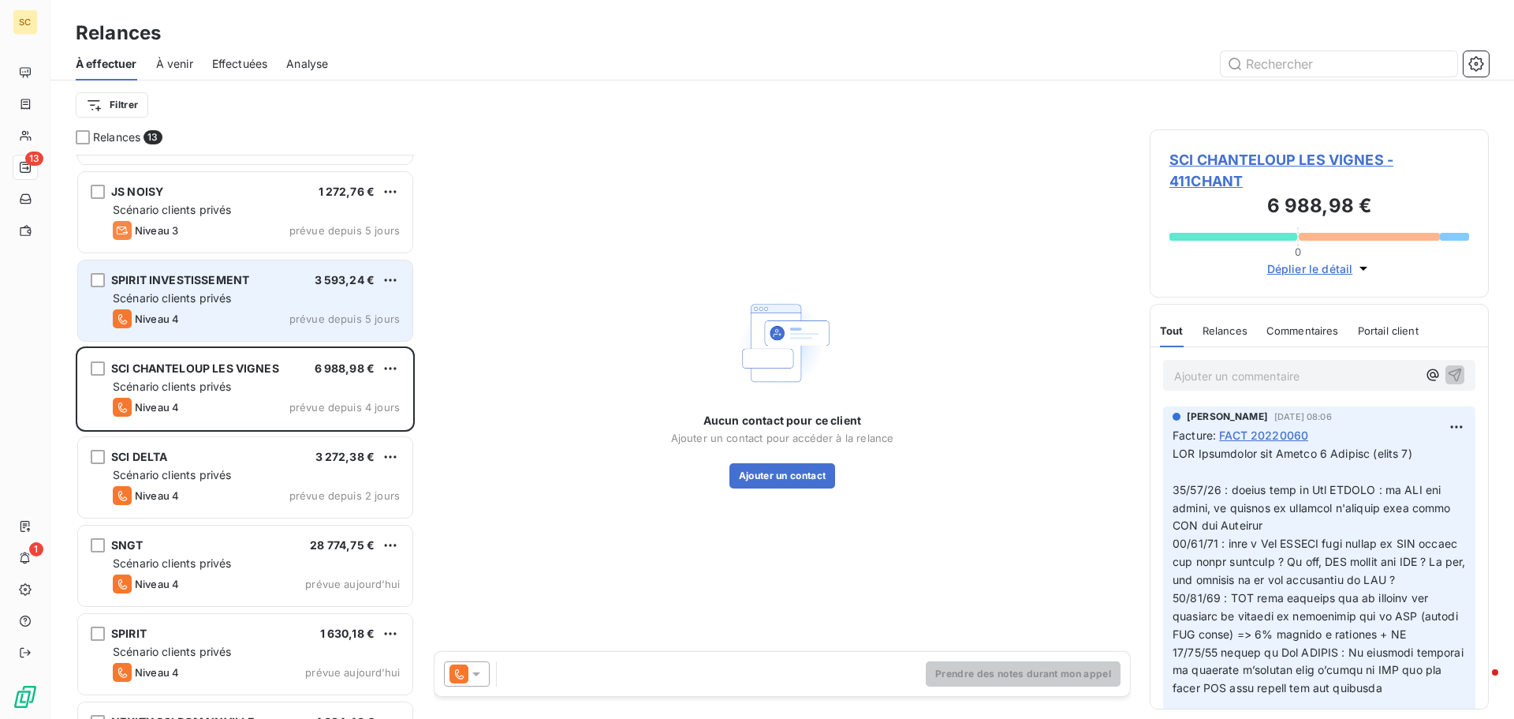
click at [237, 311] on div "Niveau 4 prévue depuis 5 jours" at bounding box center [256, 318] width 287 height 19
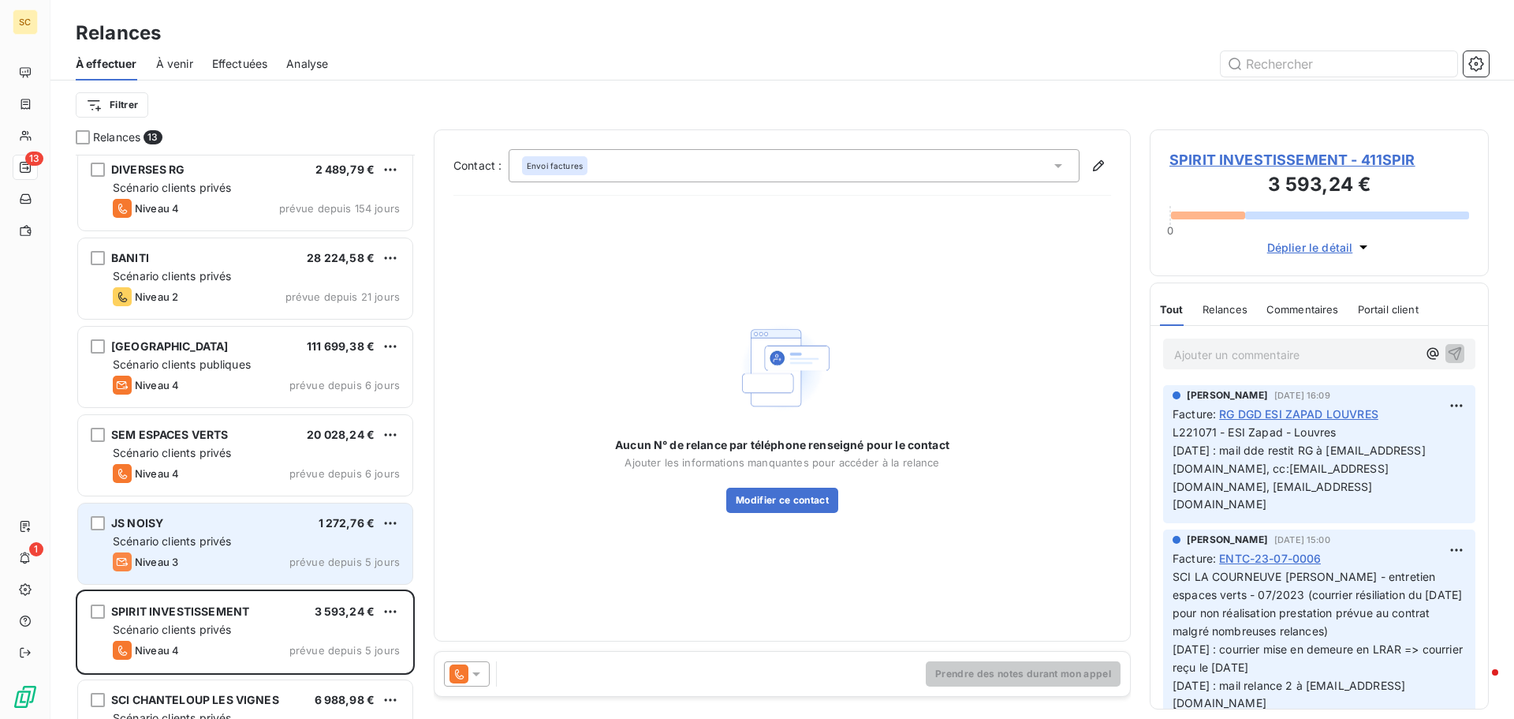
scroll to position [33, 0]
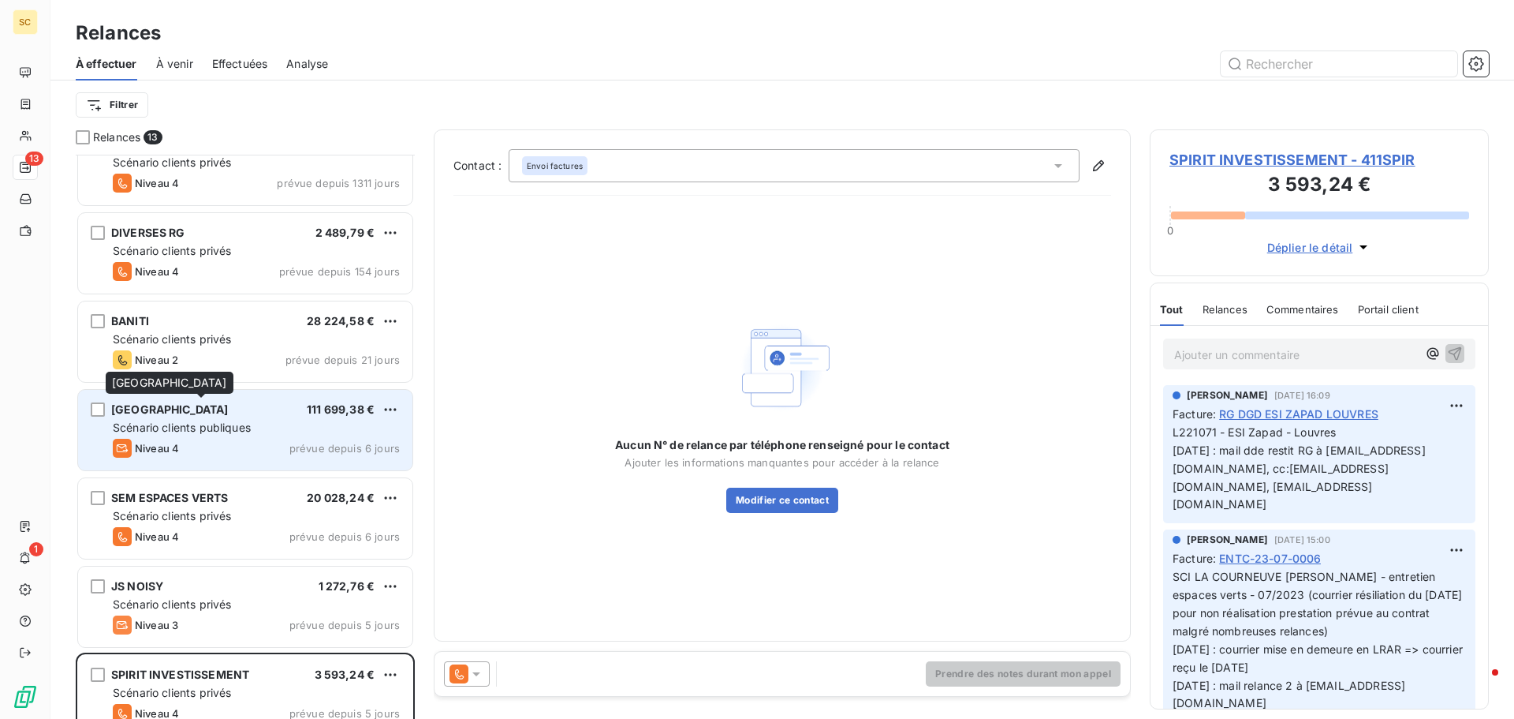
click at [201, 404] on span "[GEOGRAPHIC_DATA]" at bounding box center [170, 408] width 118 height 13
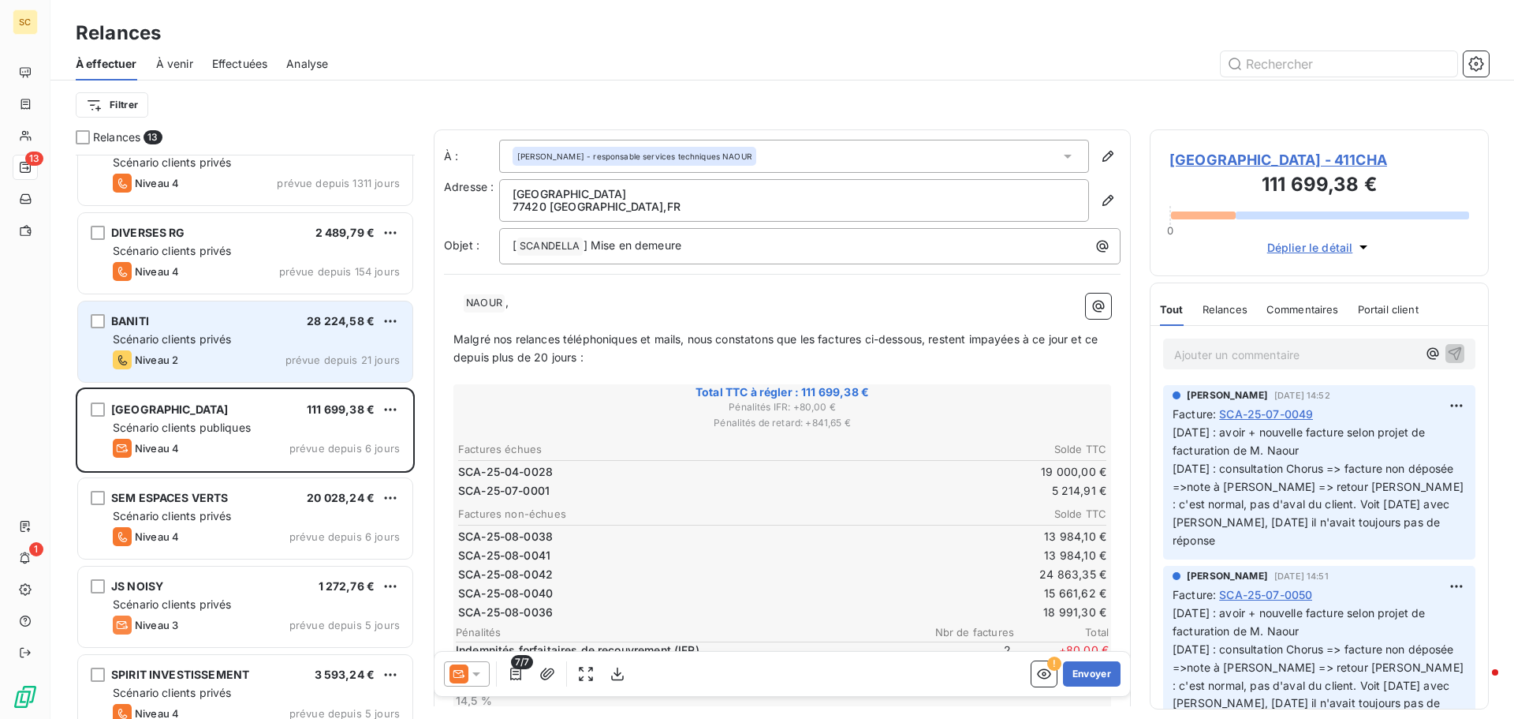
click at [166, 330] on div "BANITI 28 224,58 € Scénario clients privés Niveau 2 prévue depuis 21 jours" at bounding box center [245, 341] width 334 height 80
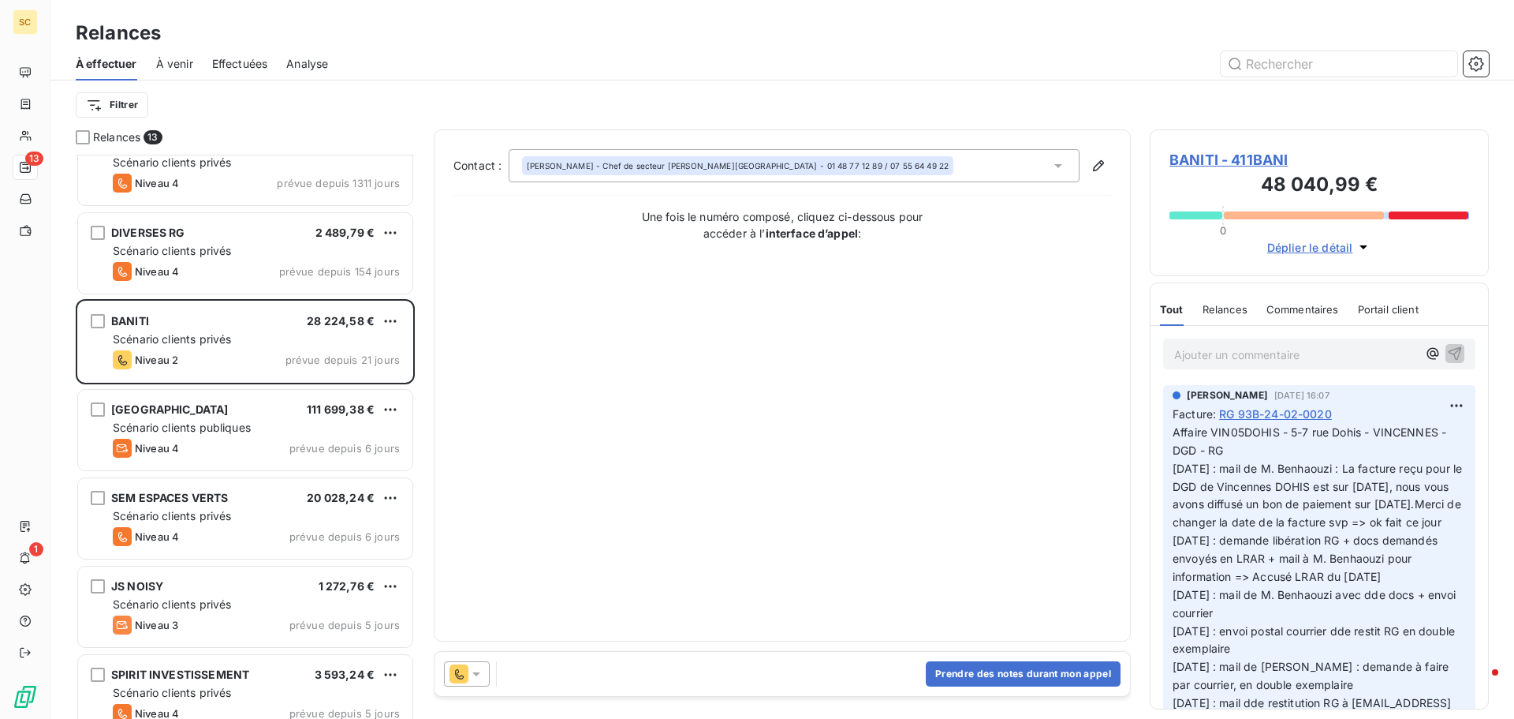
click at [1188, 159] on span "BANITI - 411BANI" at bounding box center [1320, 159] width 300 height 21
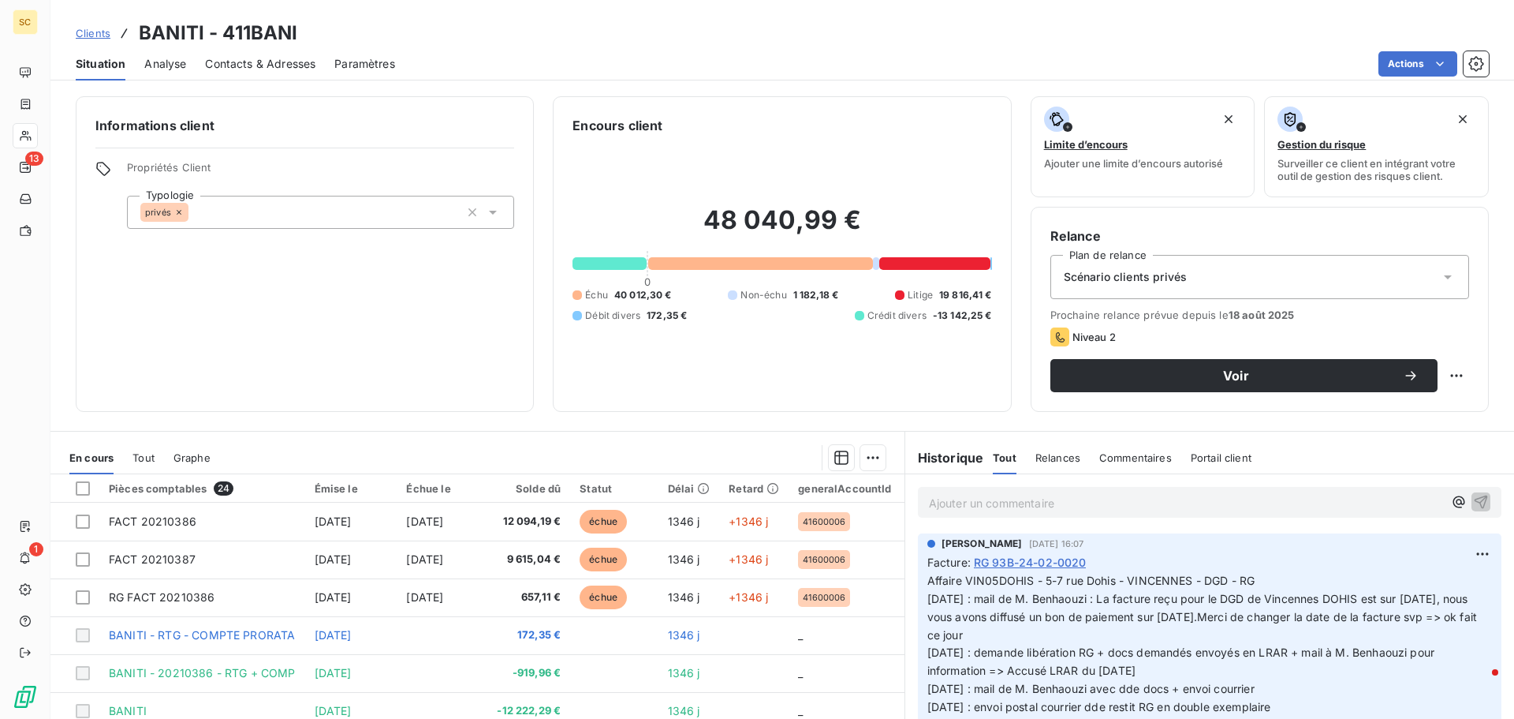
scroll to position [79, 0]
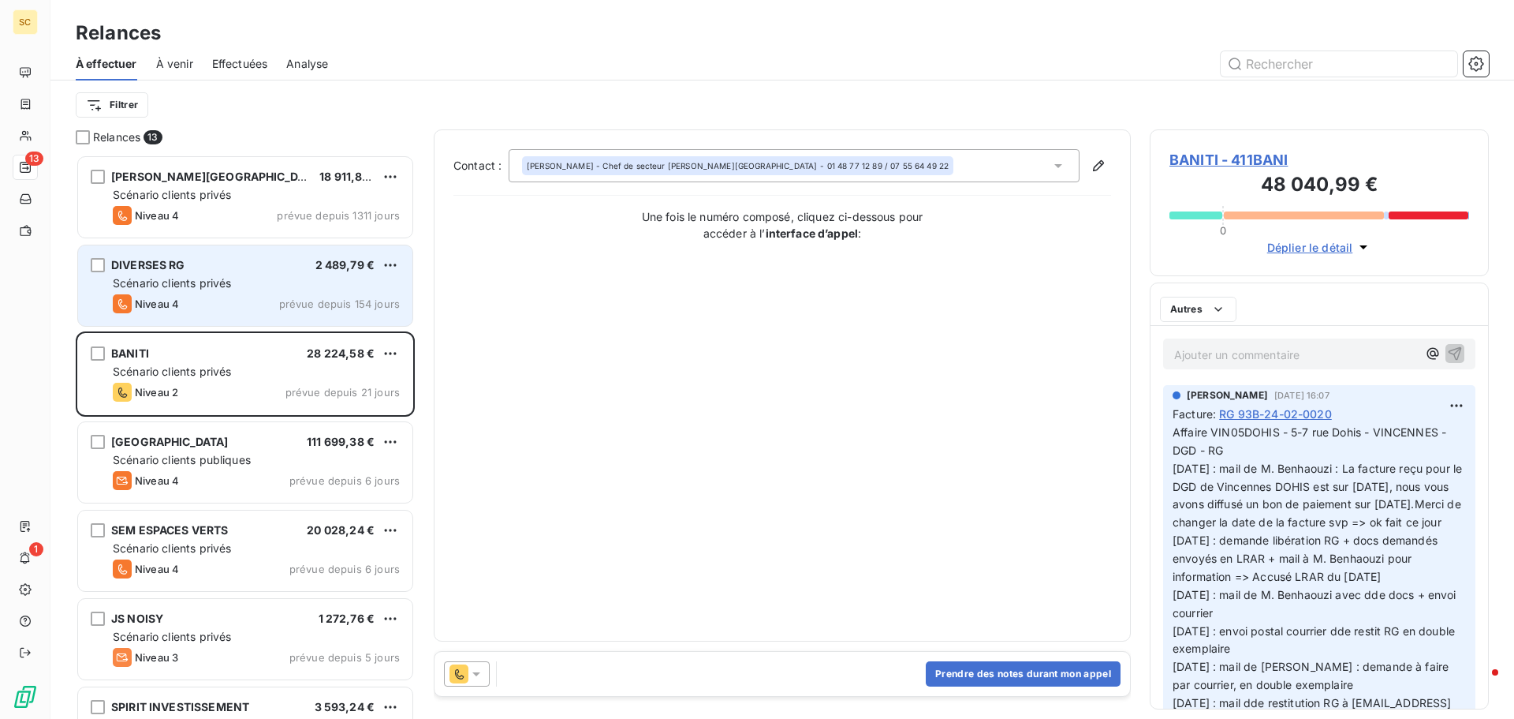
scroll to position [552, 327]
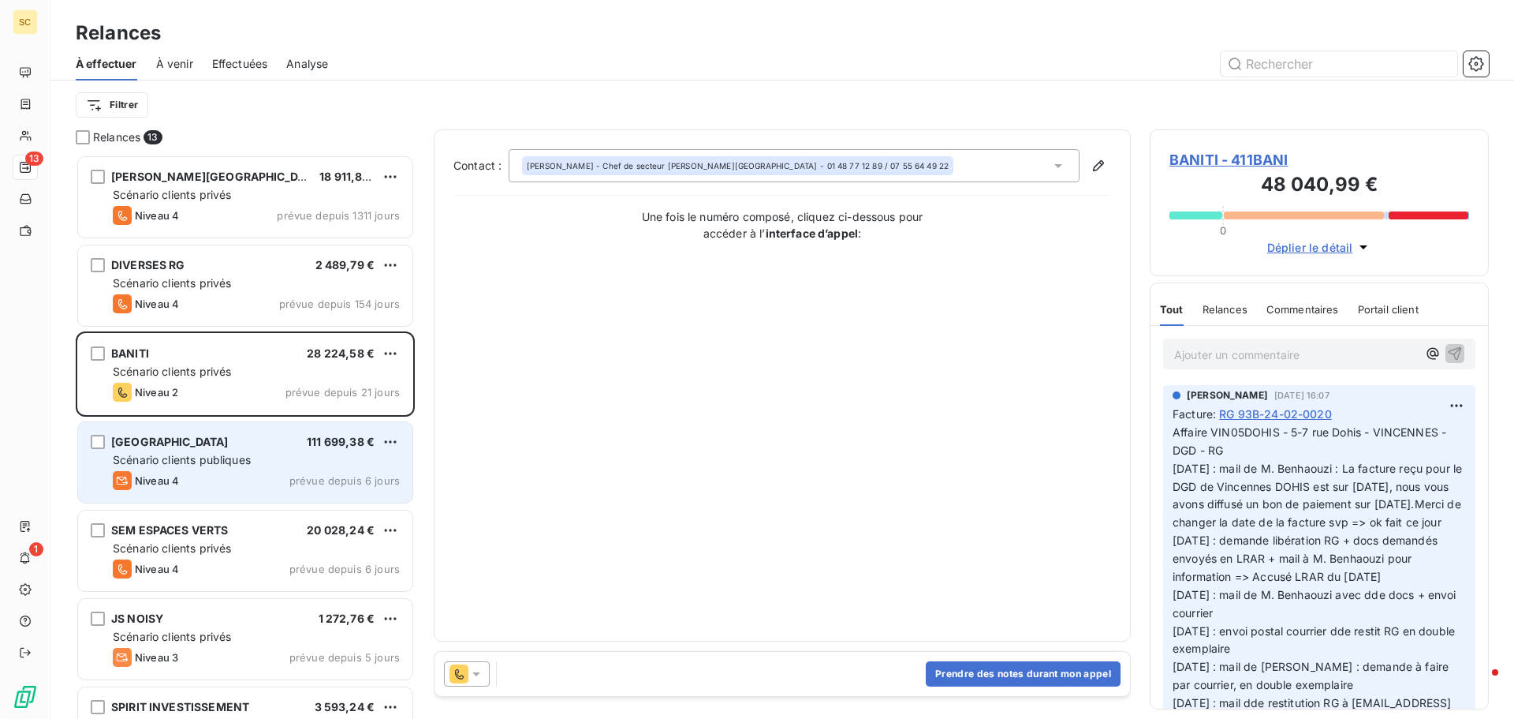
click at [275, 466] on div "Scénario clients publiques" at bounding box center [256, 460] width 287 height 16
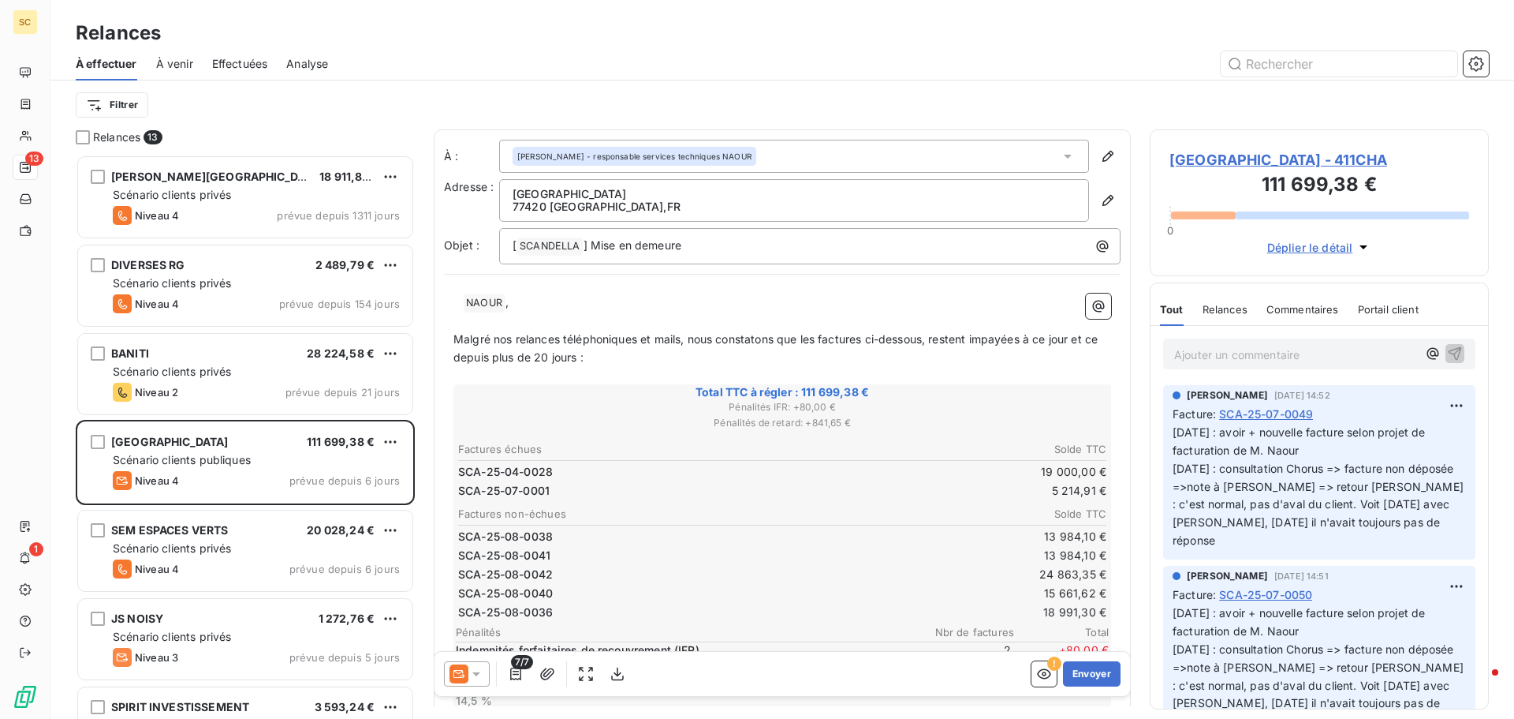
drag, startPoint x: 1297, startPoint y: 160, endPoint x: 1286, endPoint y: 165, distance: 12.7
click at [1297, 159] on span "[GEOGRAPHIC_DATA] - 411CHA" at bounding box center [1320, 159] width 300 height 21
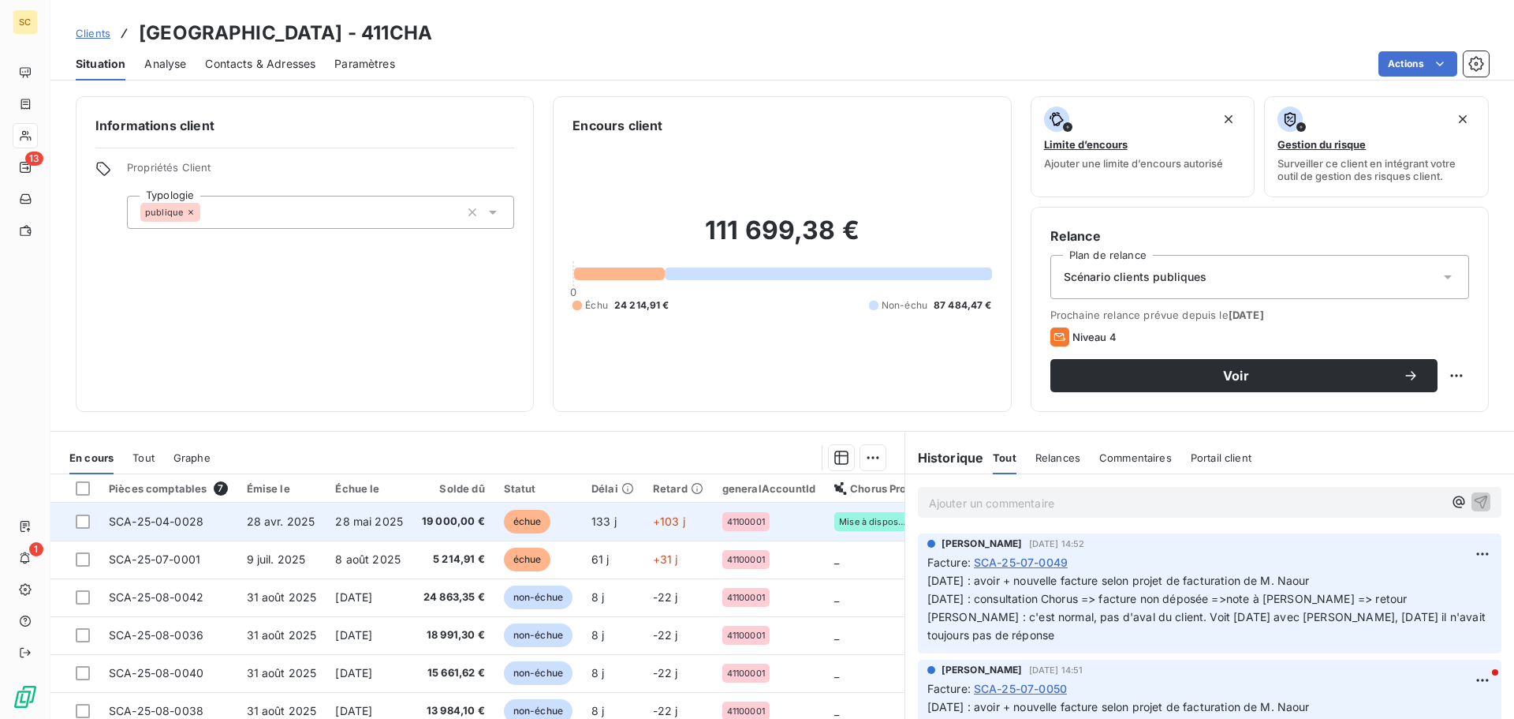
click at [322, 532] on td "28 avr. 2025" at bounding box center [281, 521] width 89 height 38
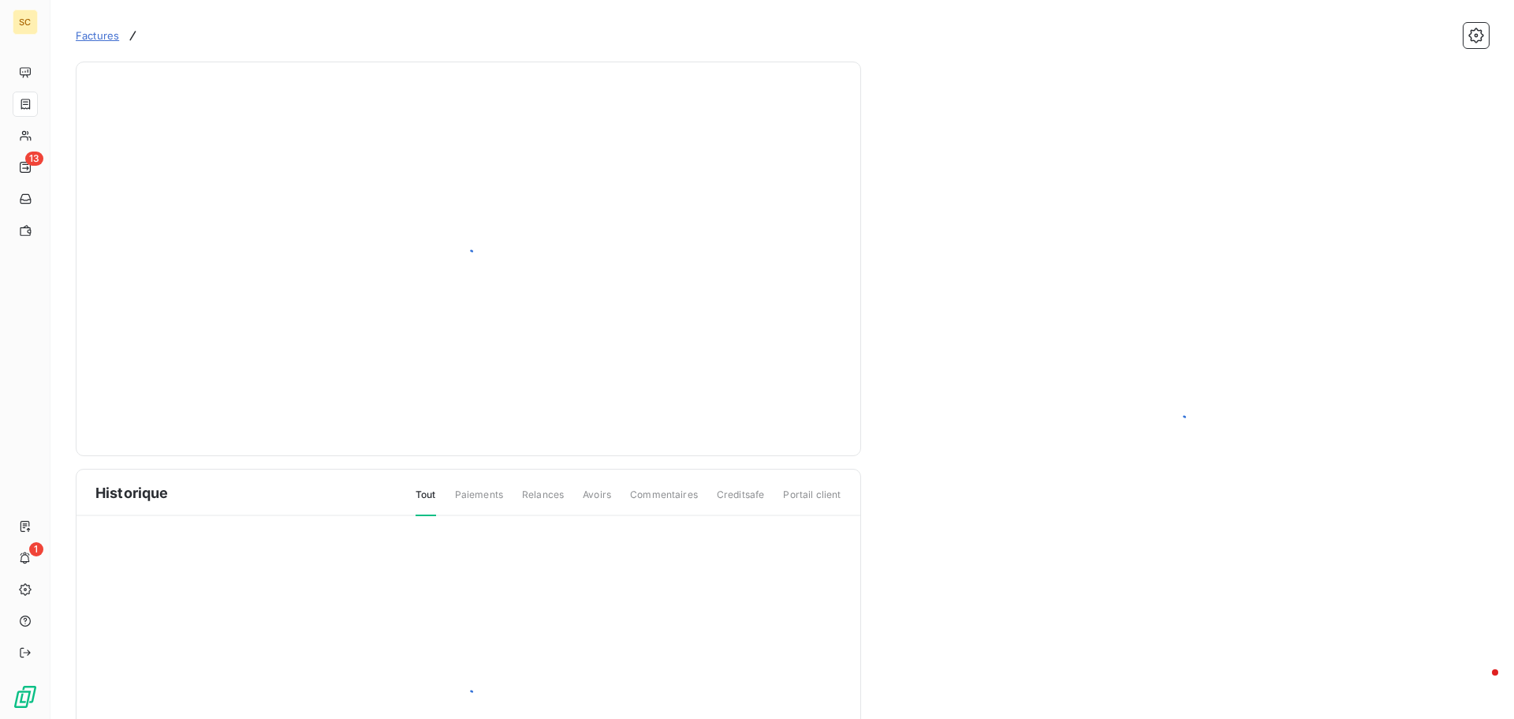
click at [371, 521] on div at bounding box center [469, 698] width 784 height 365
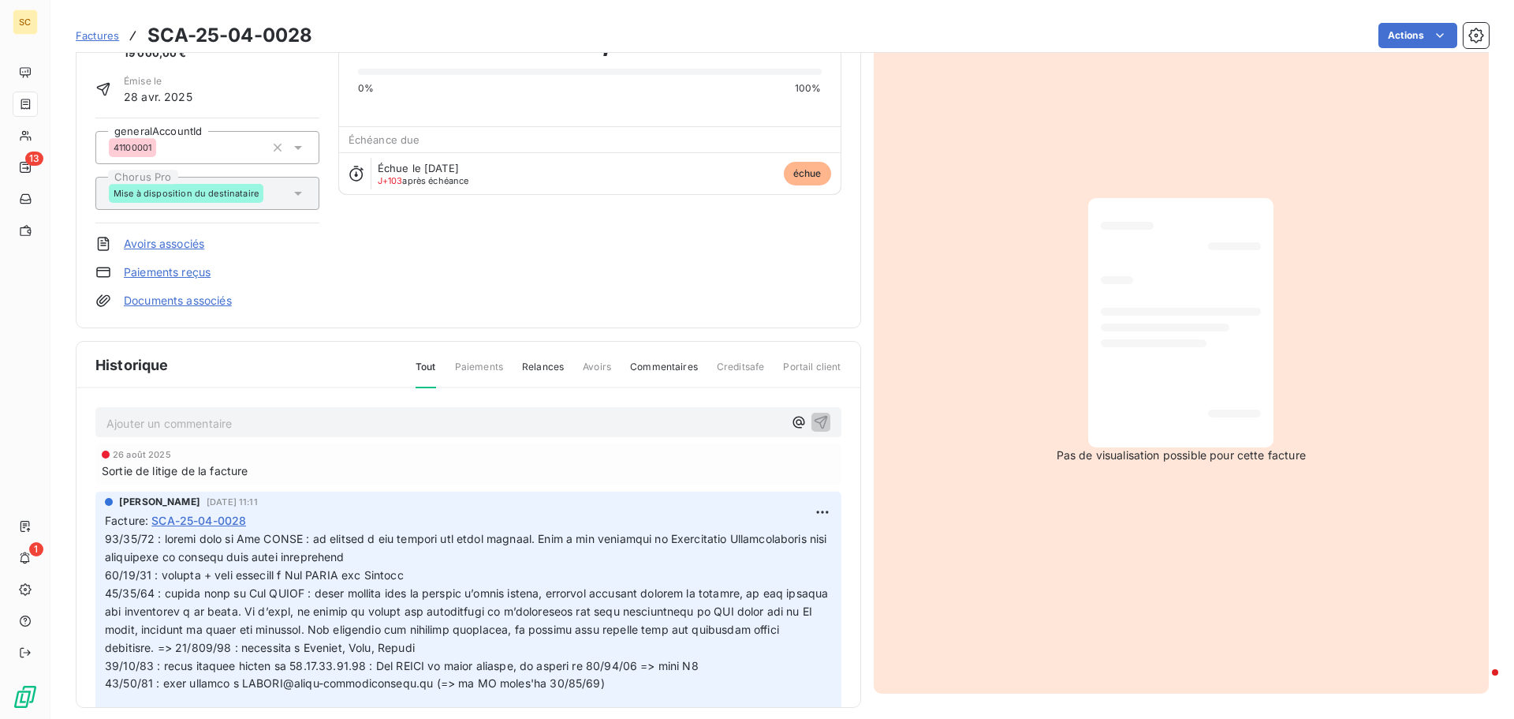
scroll to position [109, 0]
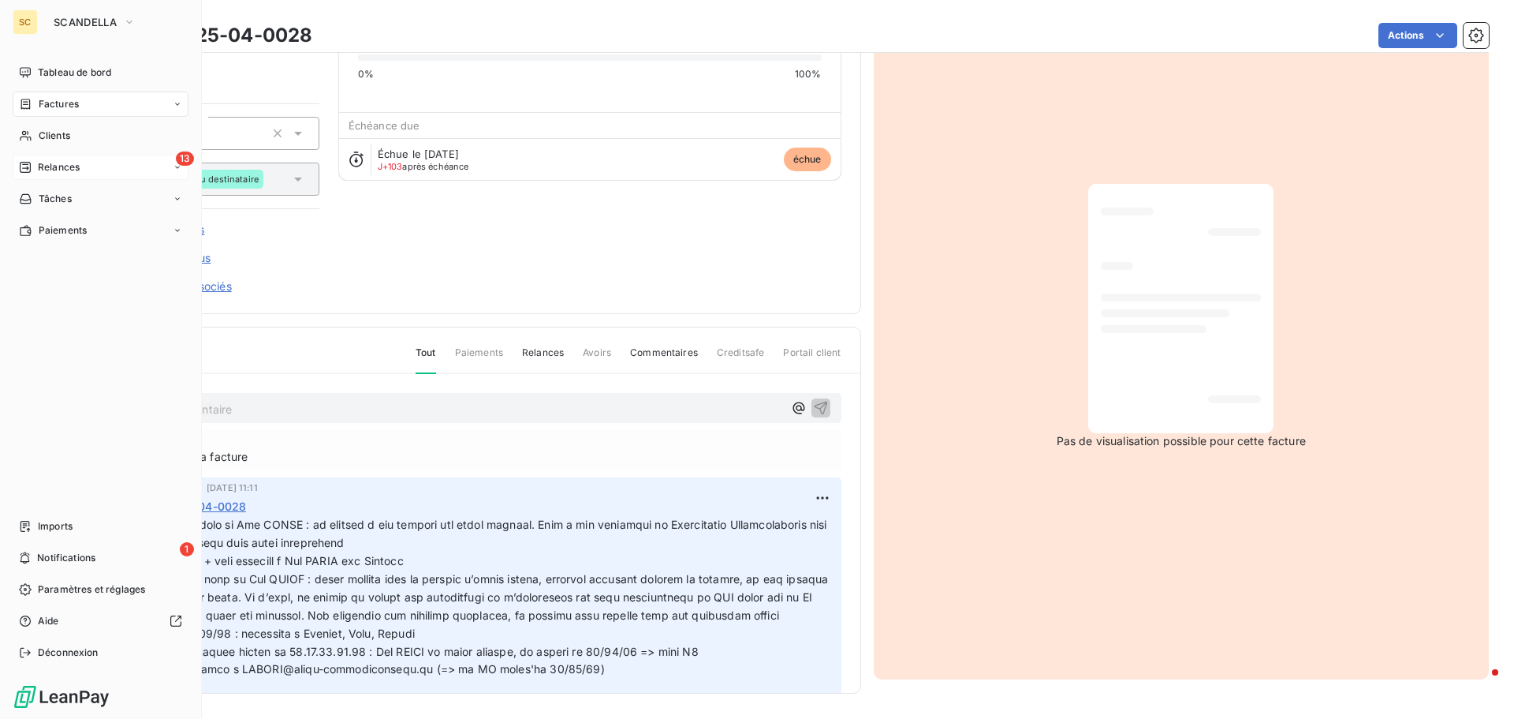
click at [67, 172] on span "Relances" at bounding box center [59, 167] width 42 height 14
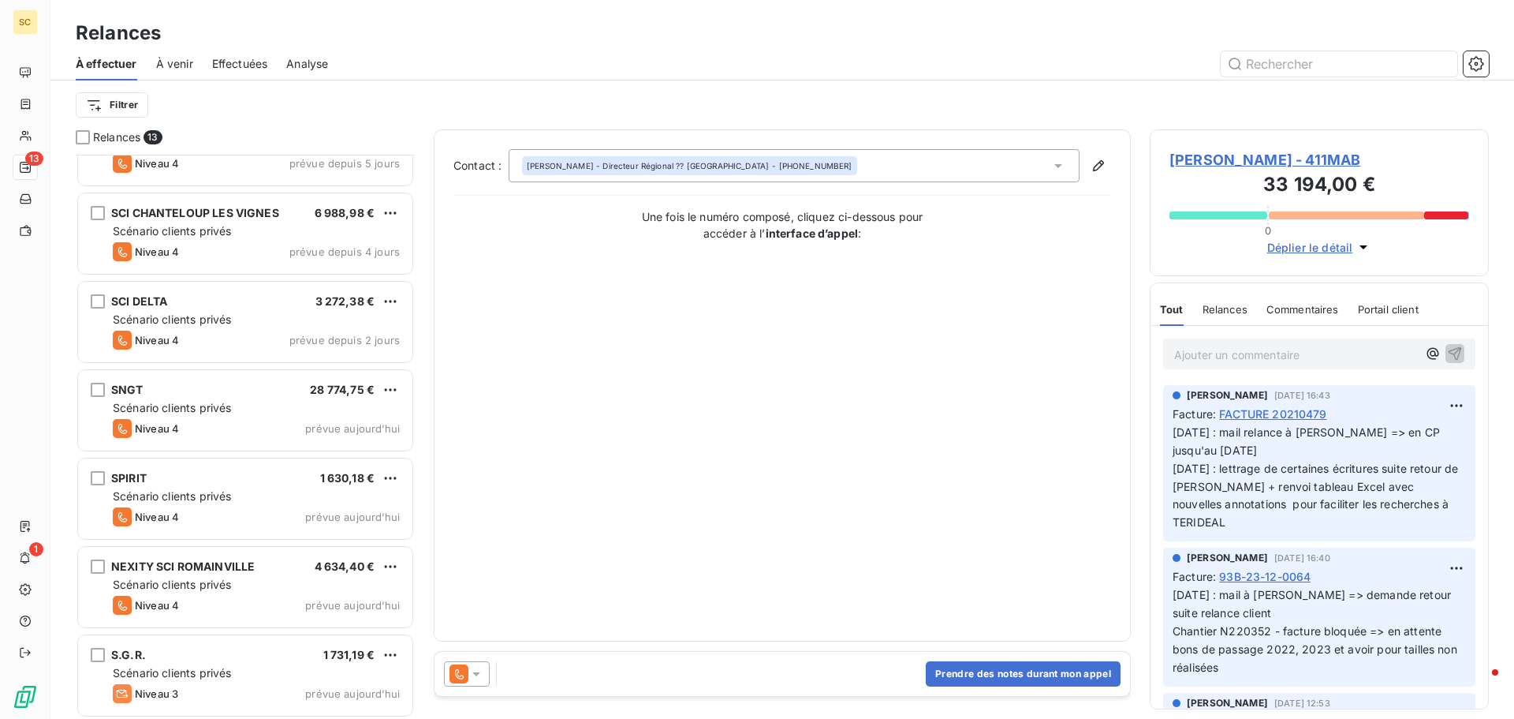
scroll to position [585, 0]
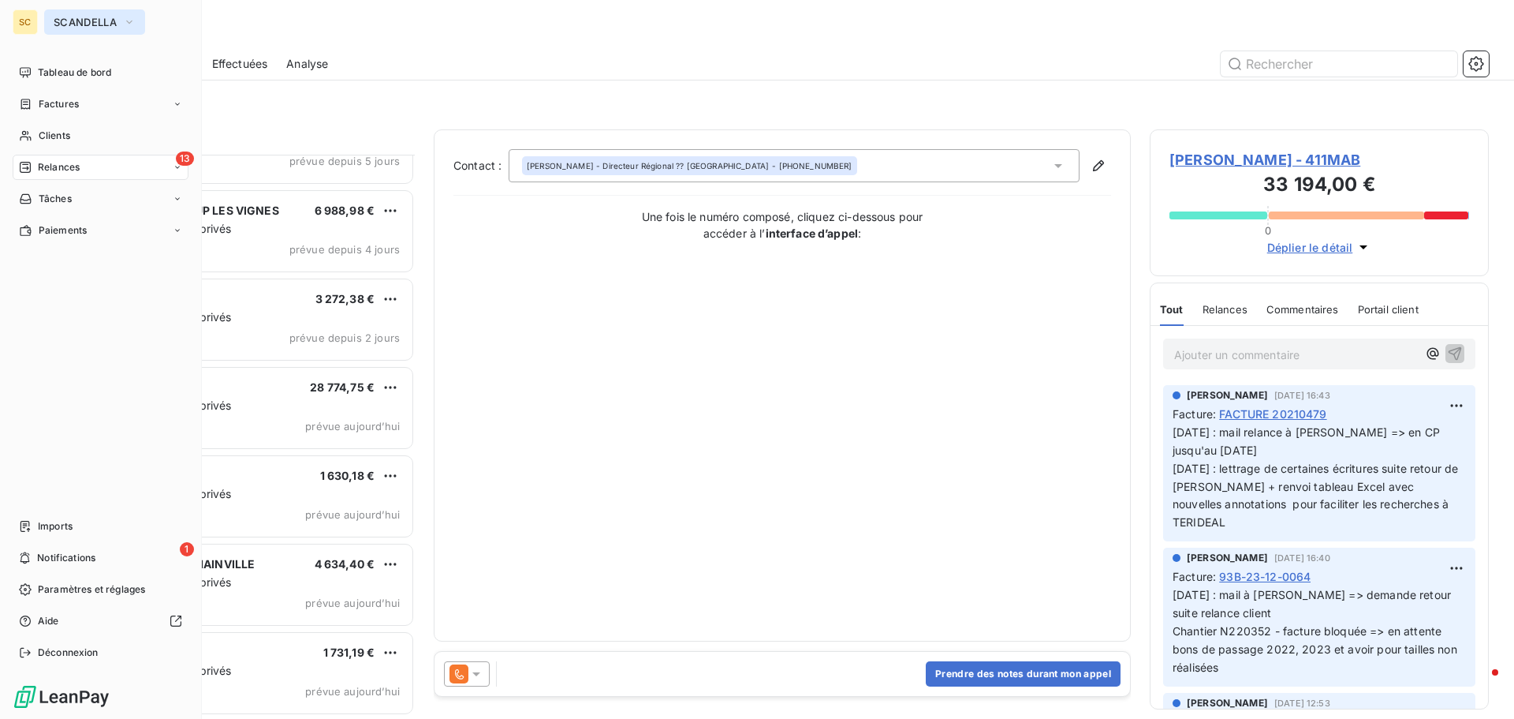
click at [77, 19] on span "SCANDELLA" at bounding box center [85, 22] width 63 height 13
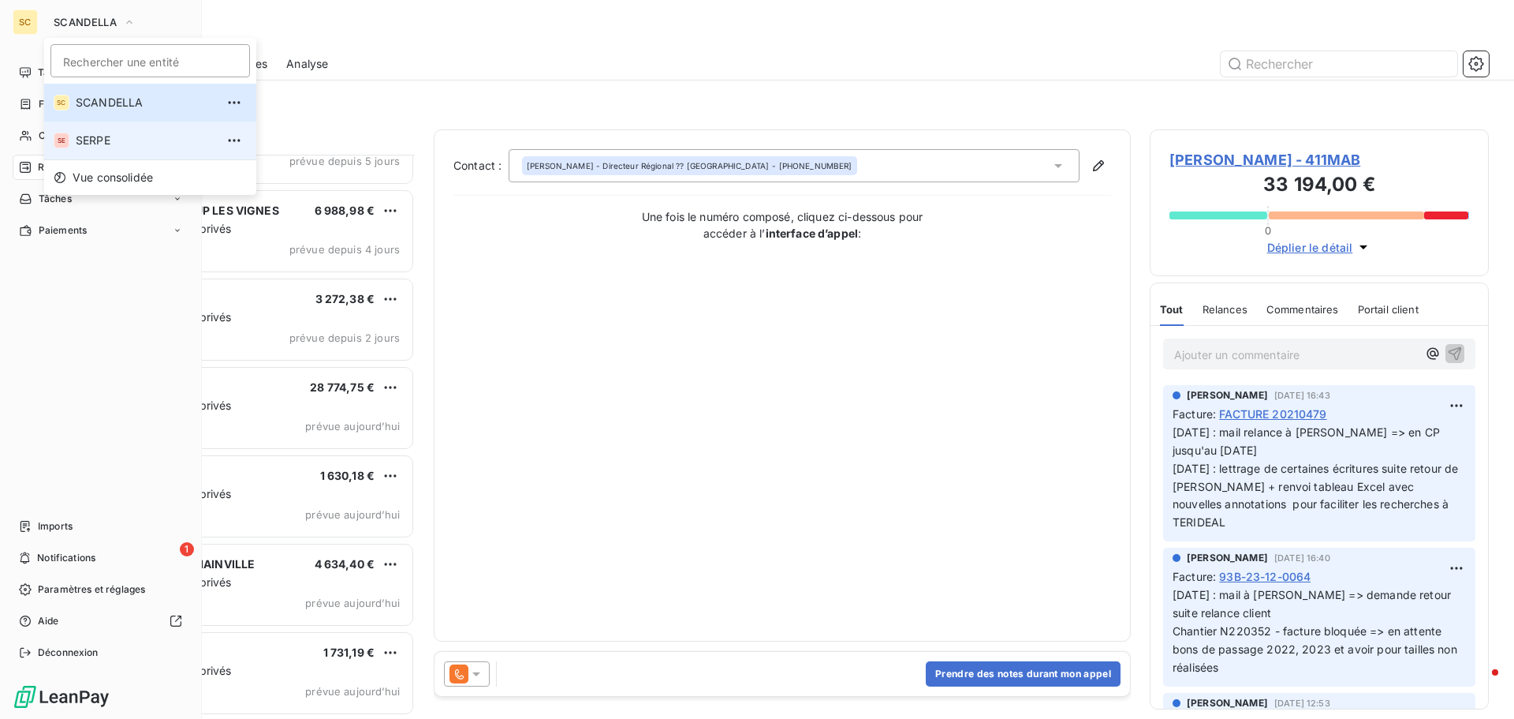
click at [118, 136] on span "SERPE" at bounding box center [146, 141] width 140 height 16
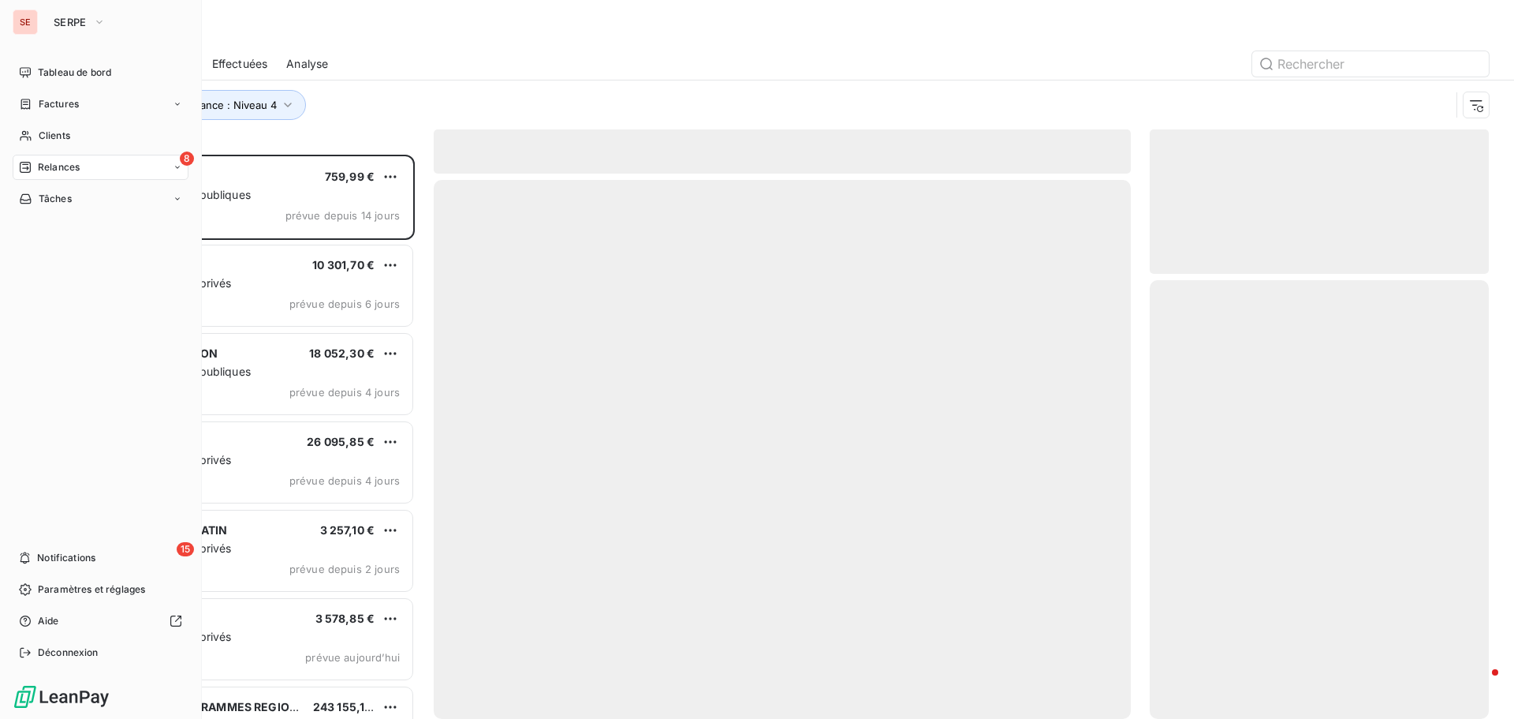
scroll to position [552, 327]
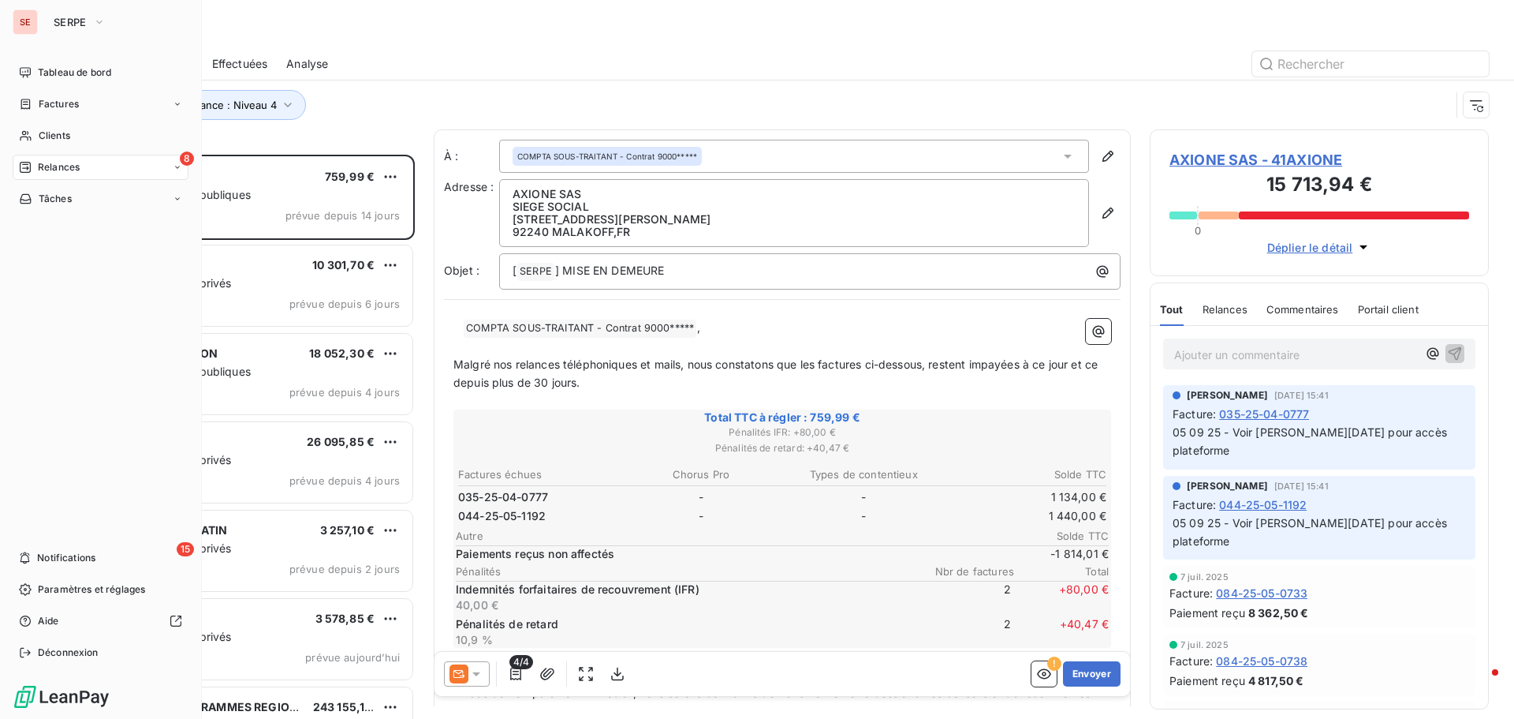
click at [71, 163] on span "Relances" at bounding box center [59, 167] width 42 height 14
click at [70, 133] on span "Clients" at bounding box center [55, 136] width 32 height 14
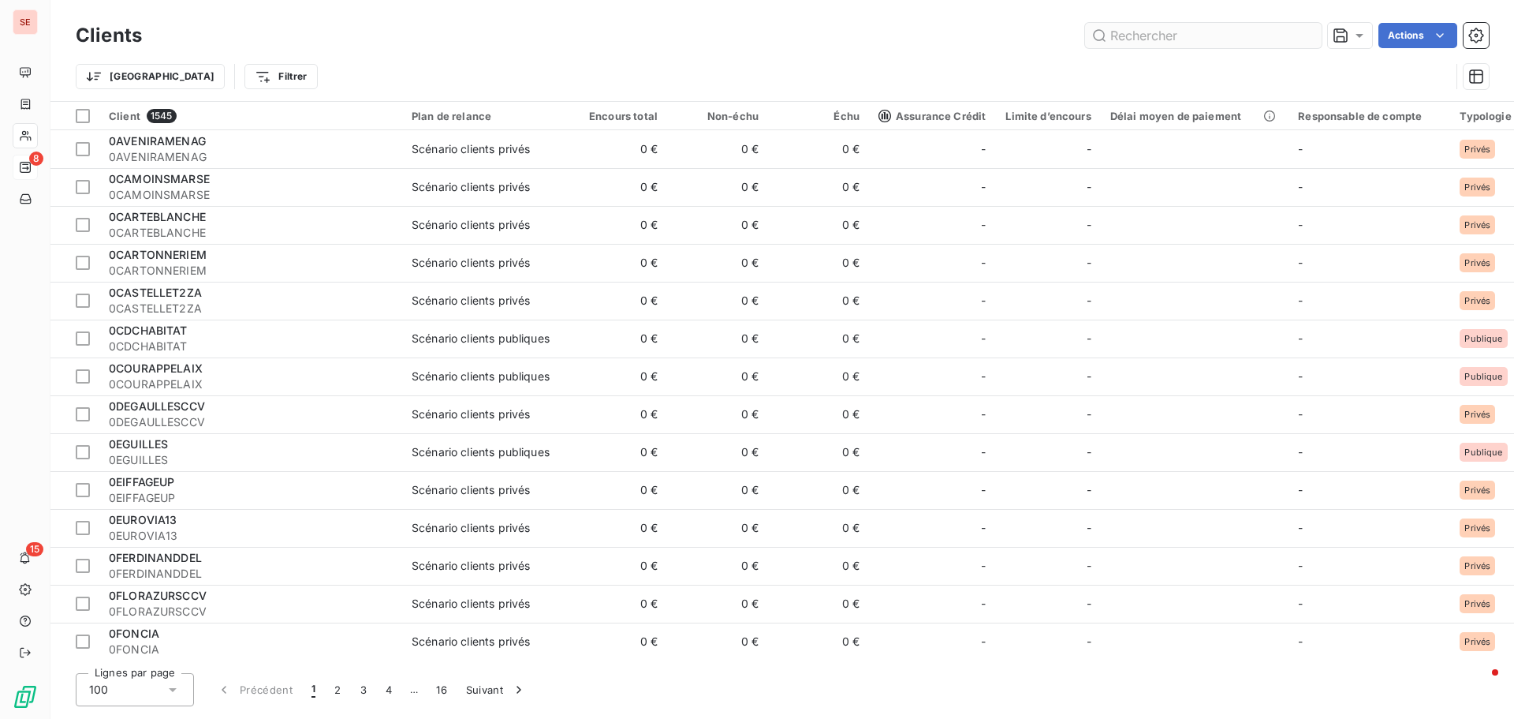
click at [1193, 44] on input "text" at bounding box center [1203, 35] width 237 height 25
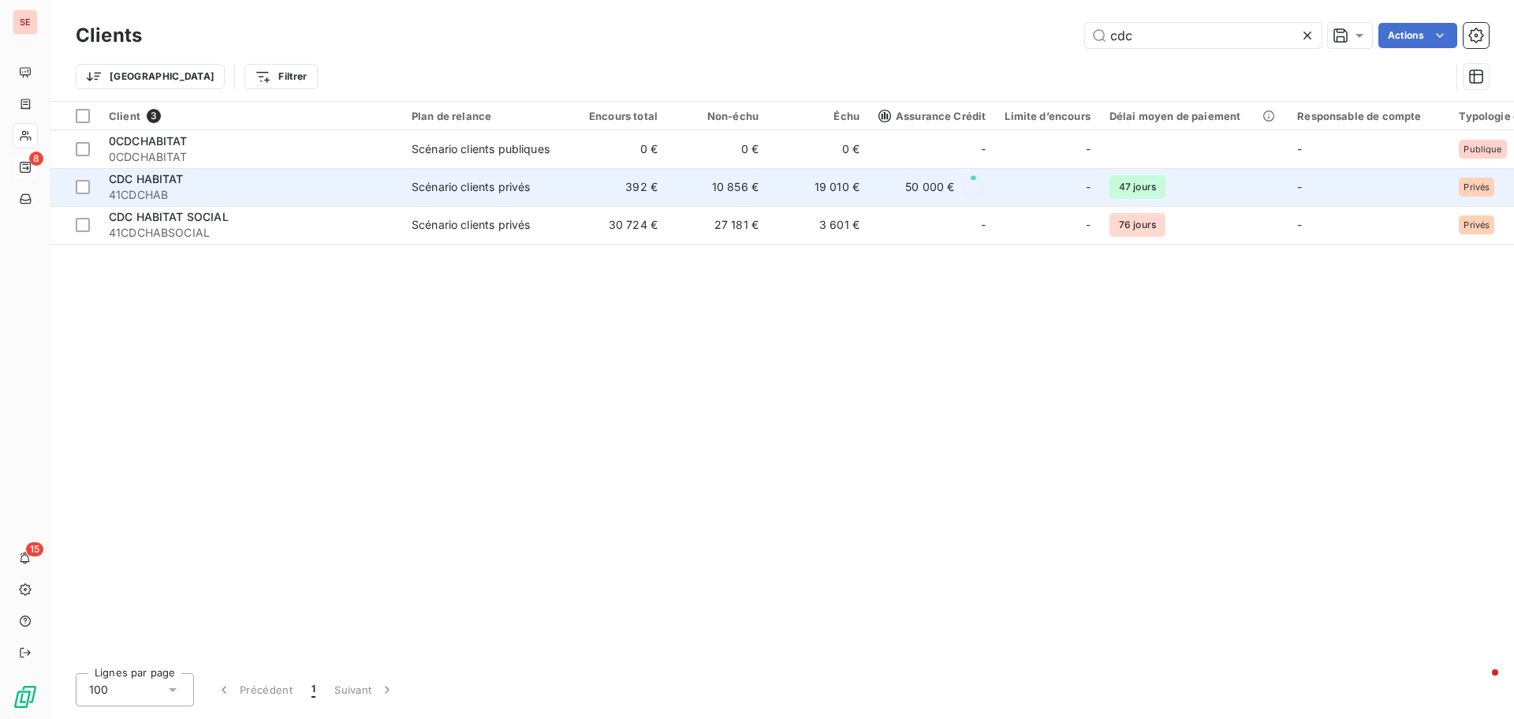
type input "cdc"
click at [284, 204] on td "CDC HABITAT 41CDCHAB" at bounding box center [250, 187] width 303 height 38
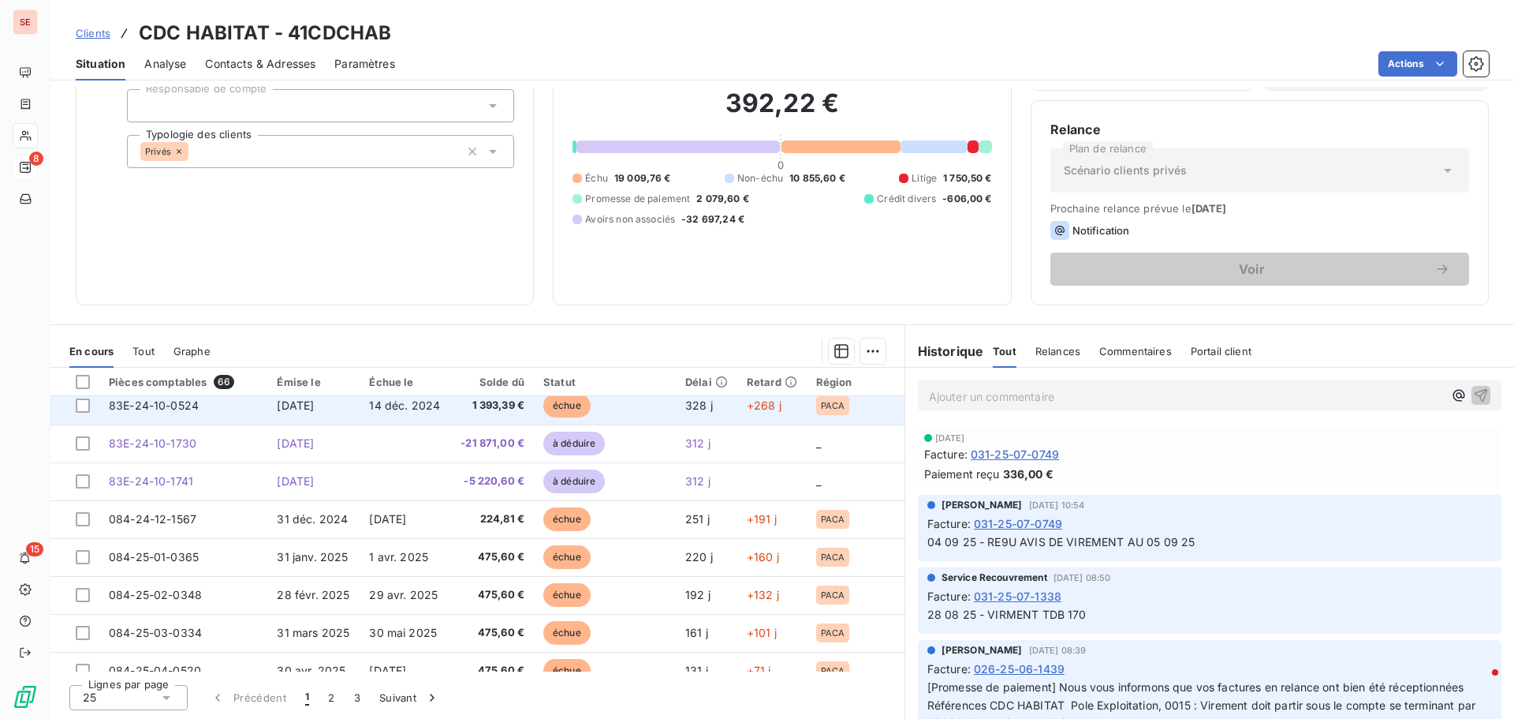
scroll to position [315, 0]
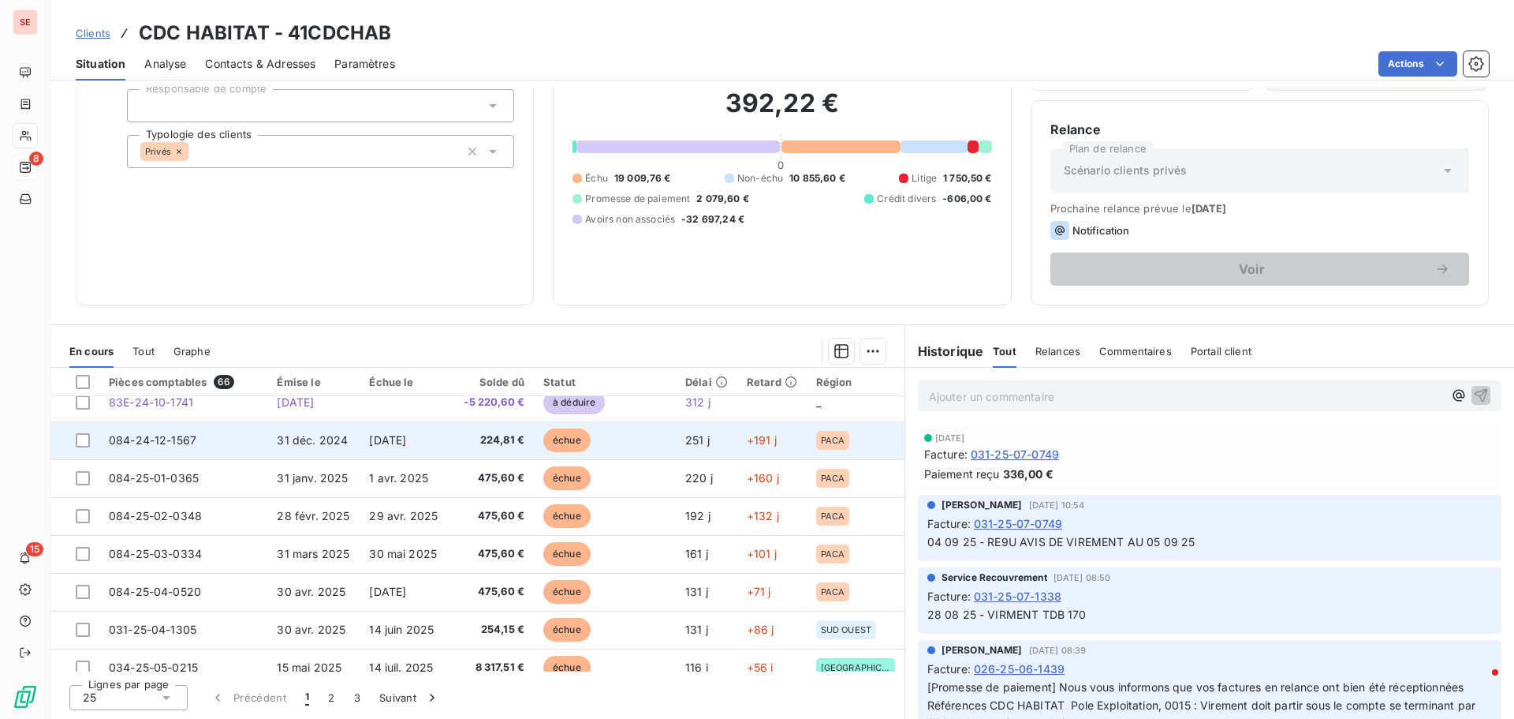
click at [218, 437] on td "084-24-12-1567" at bounding box center [183, 440] width 168 height 38
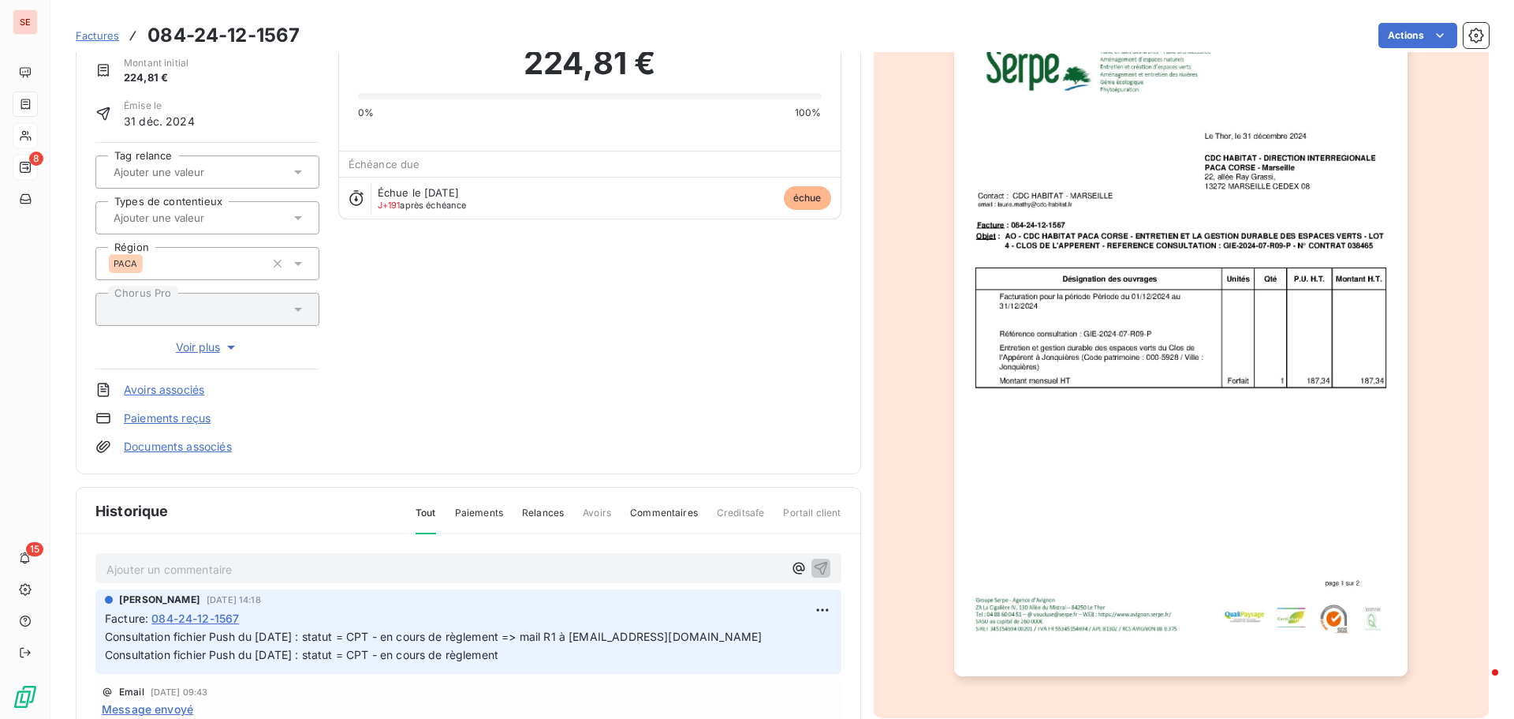
scroll to position [159, 0]
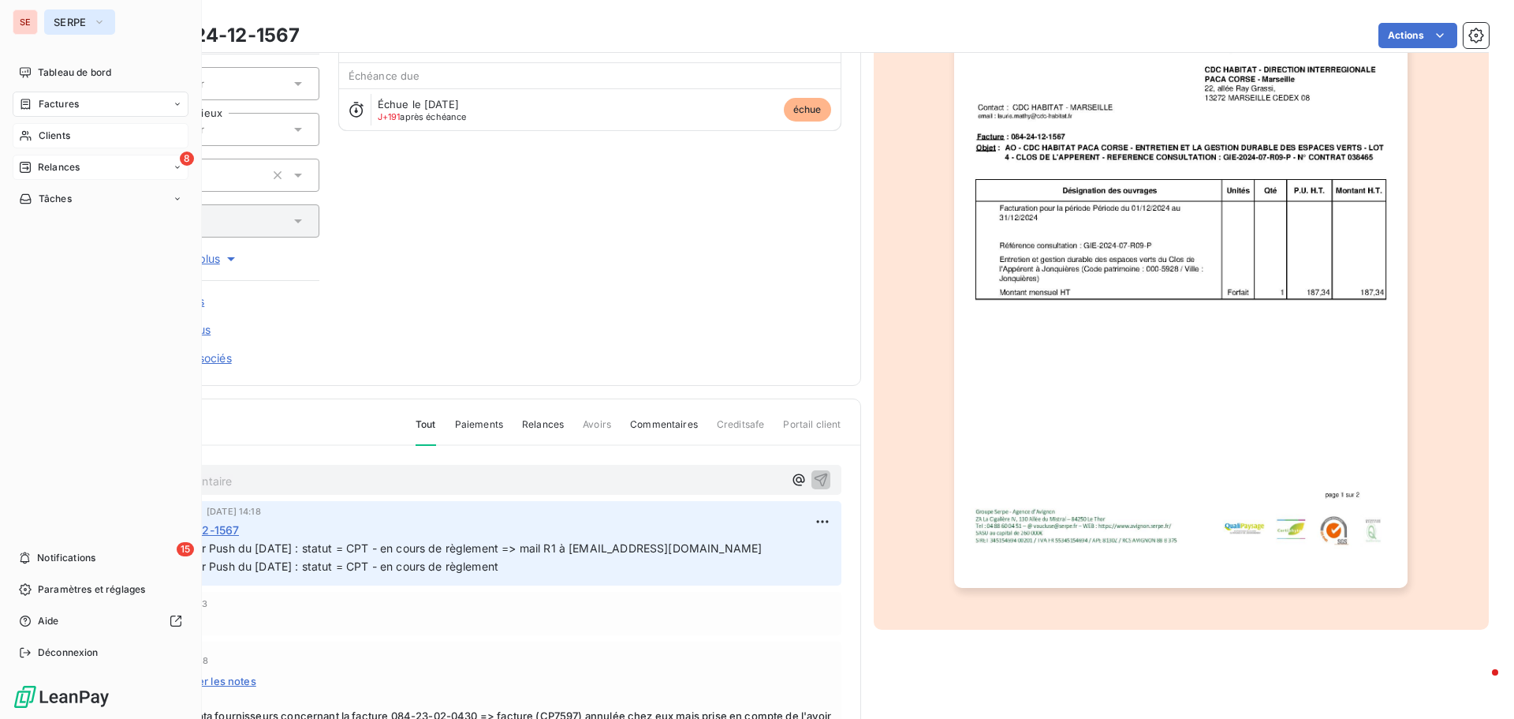
click at [88, 17] on button "SERPE" at bounding box center [79, 21] width 71 height 25
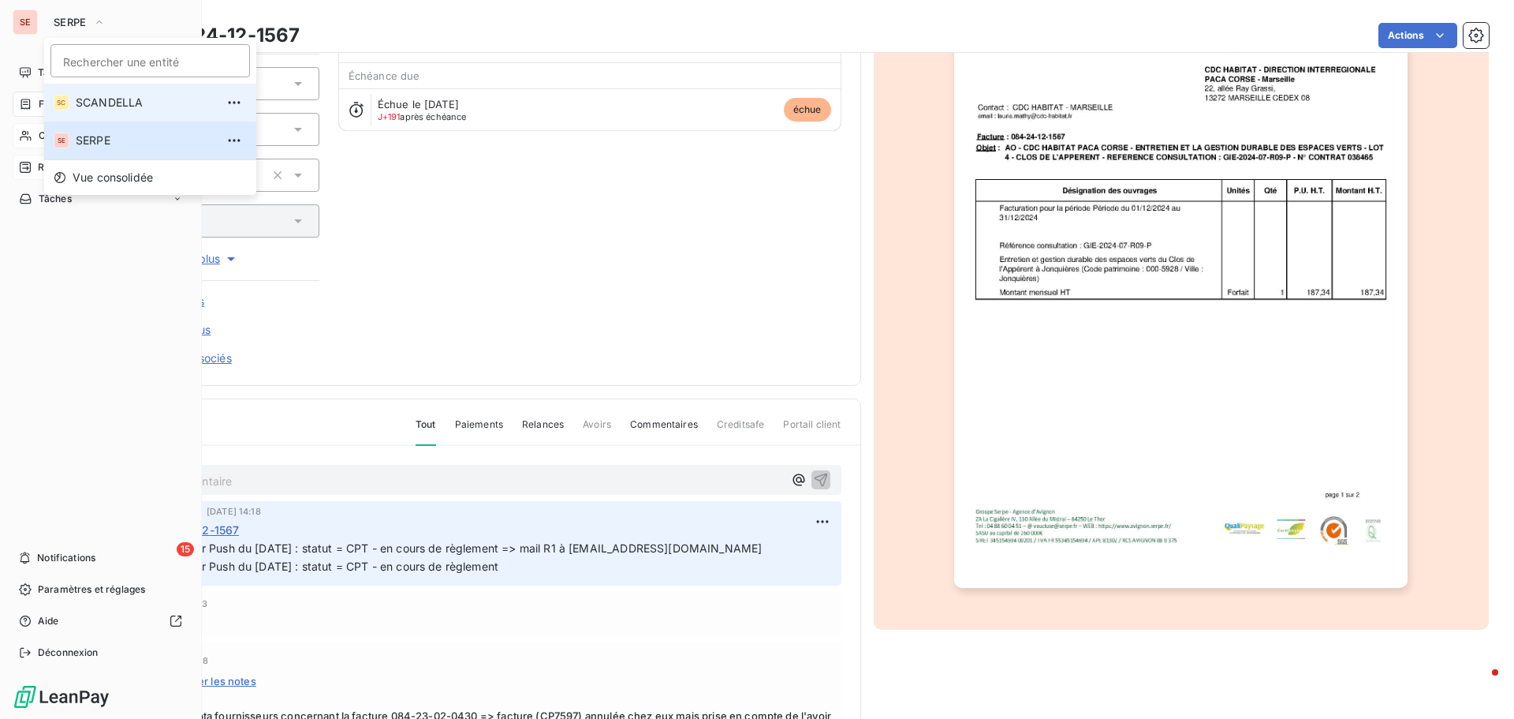
click at [117, 103] on span "SCANDELLA" at bounding box center [146, 103] width 140 height 16
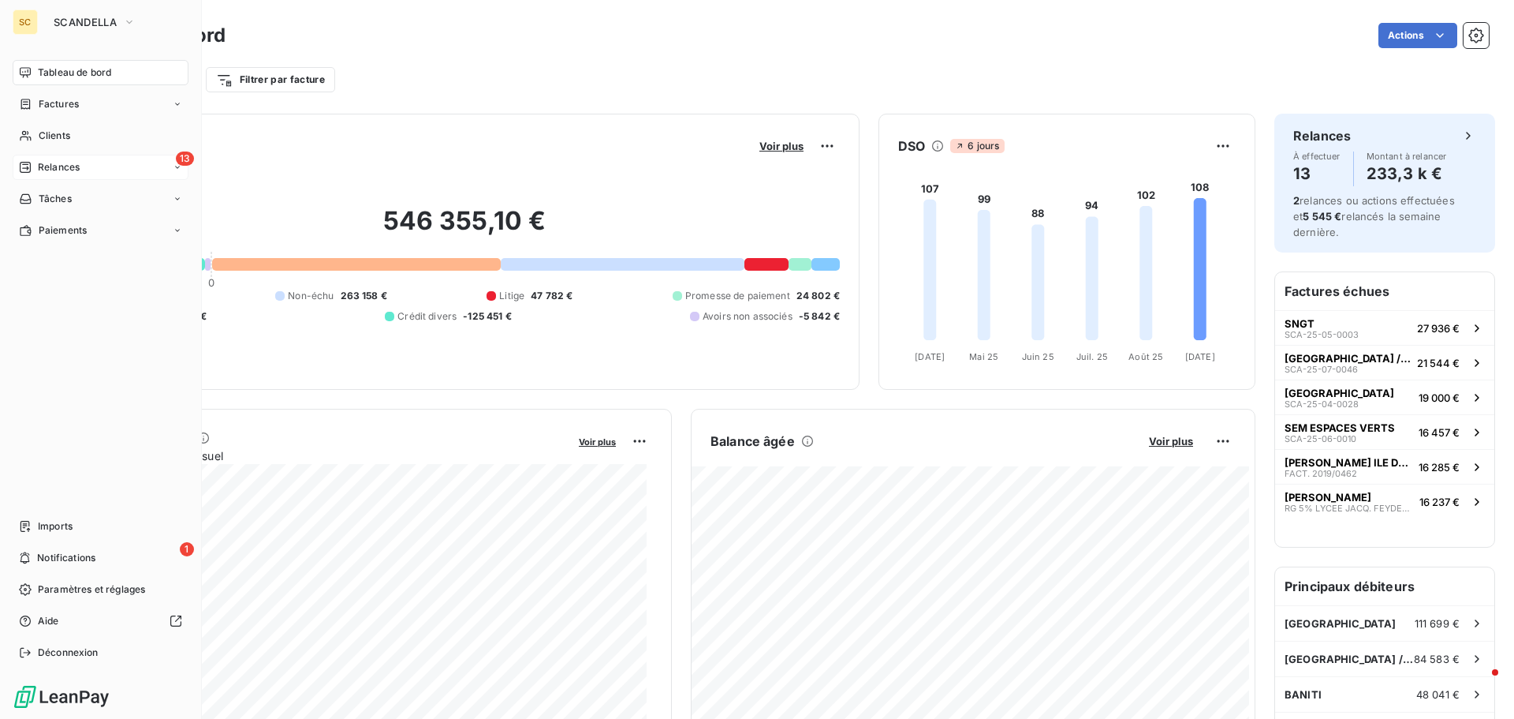
click at [85, 164] on div "13 Relances" at bounding box center [101, 167] width 176 height 25
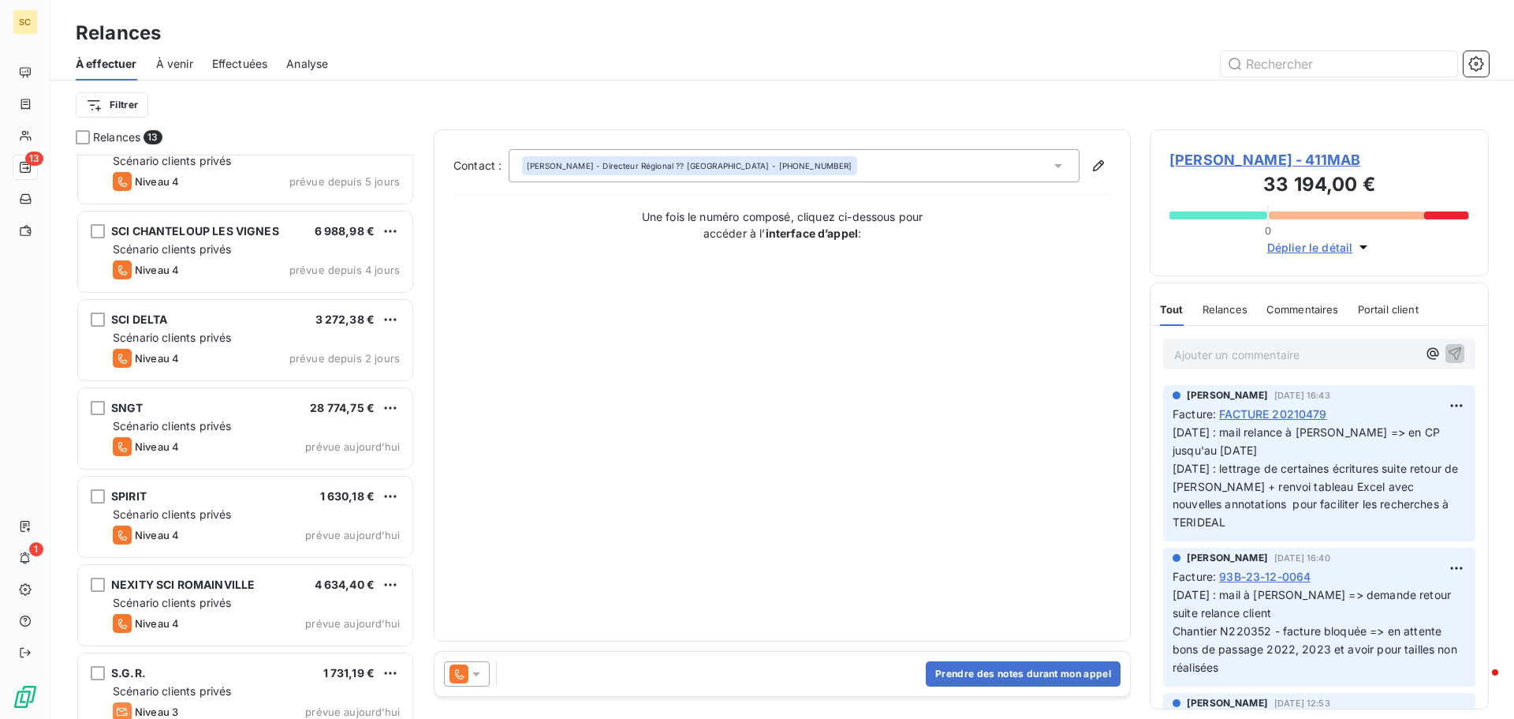
scroll to position [585, 0]
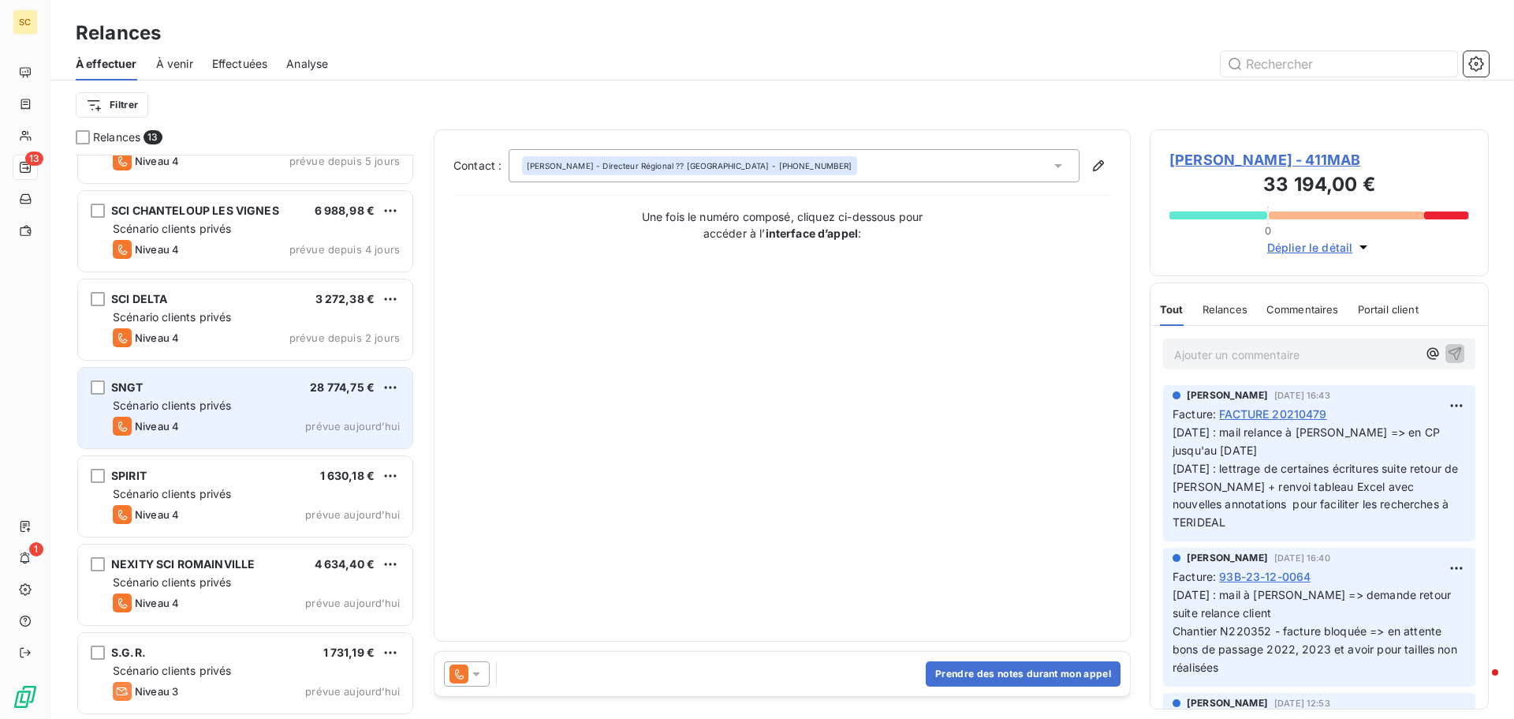
click at [195, 383] on div "SNGT 28 774,75 €" at bounding box center [256, 387] width 287 height 14
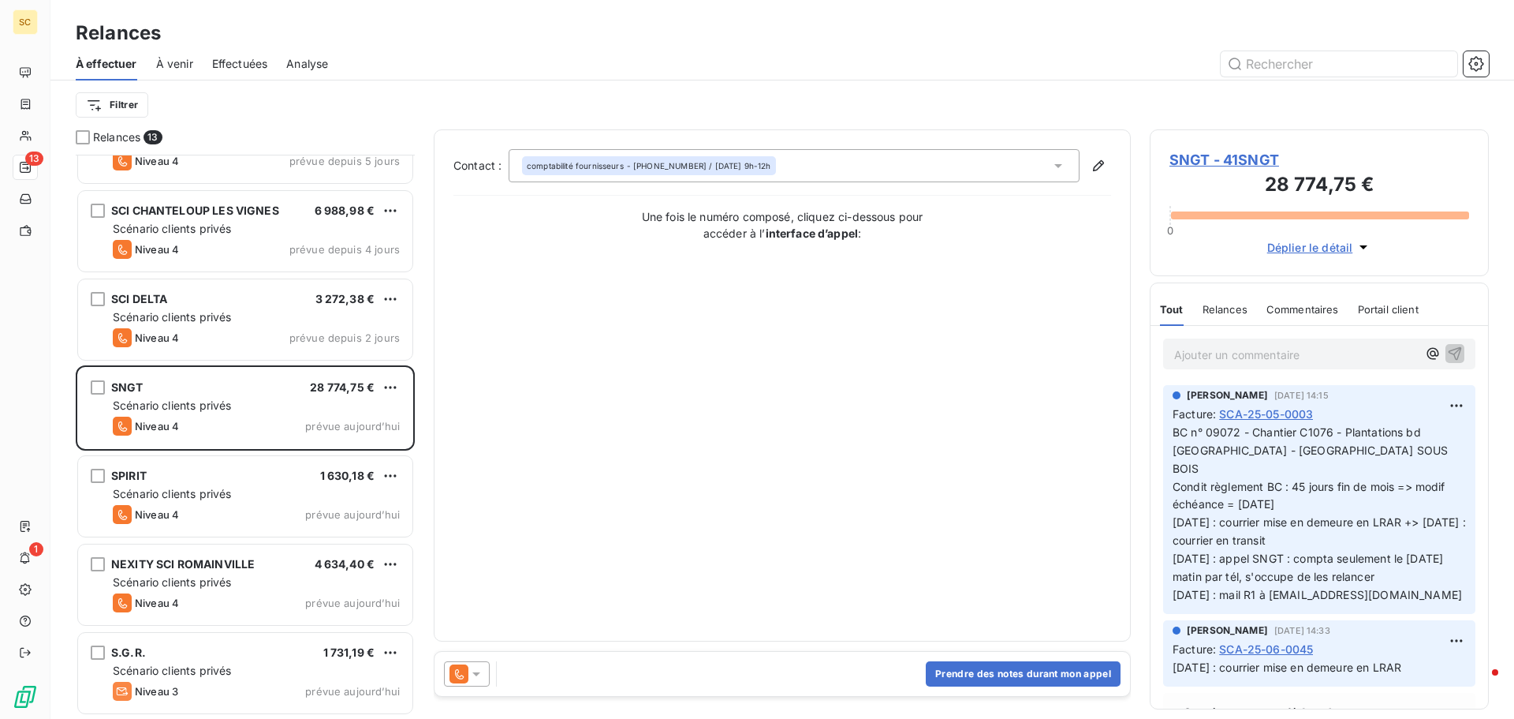
click at [1193, 151] on span "SNGT - 41SNGT" at bounding box center [1320, 159] width 300 height 21
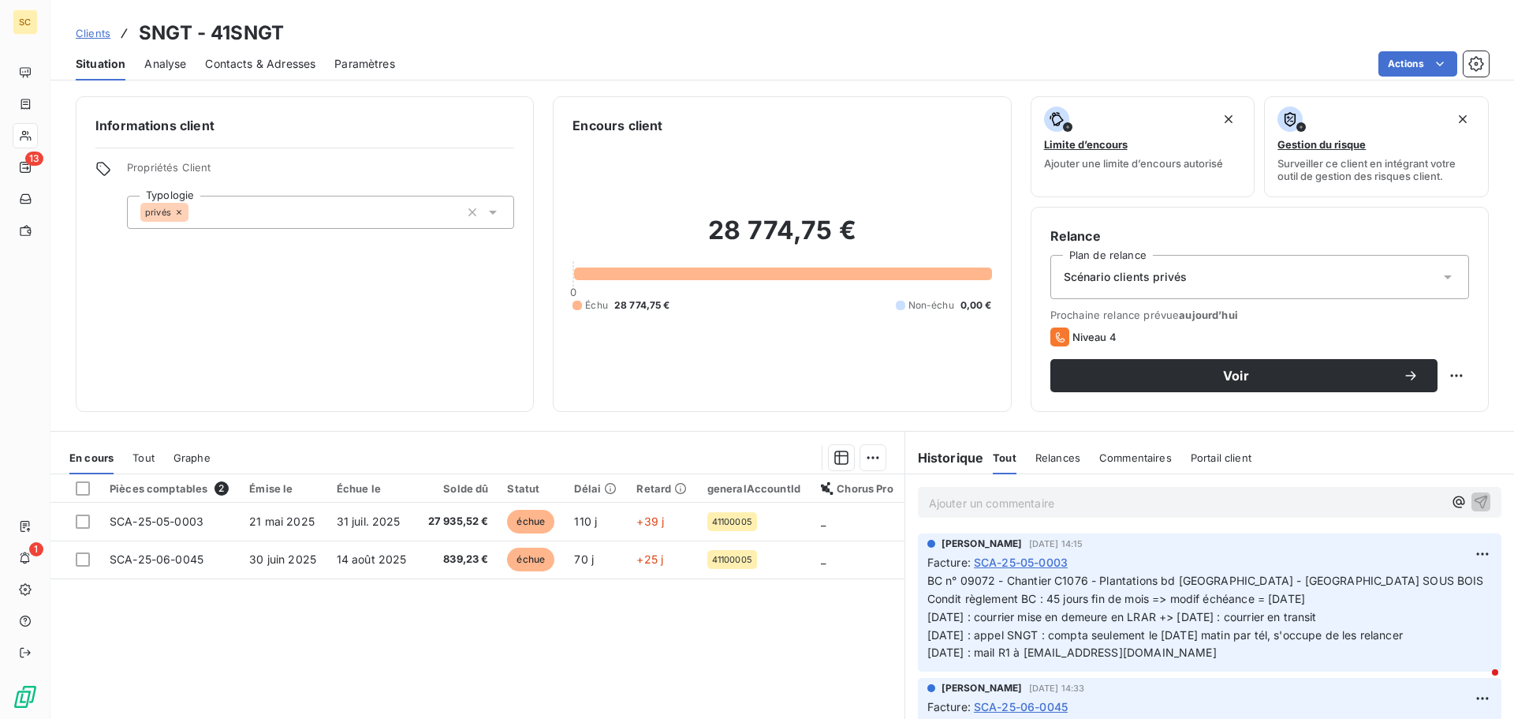
click at [267, 65] on span "Contacts & Adresses" at bounding box center [260, 64] width 110 height 16
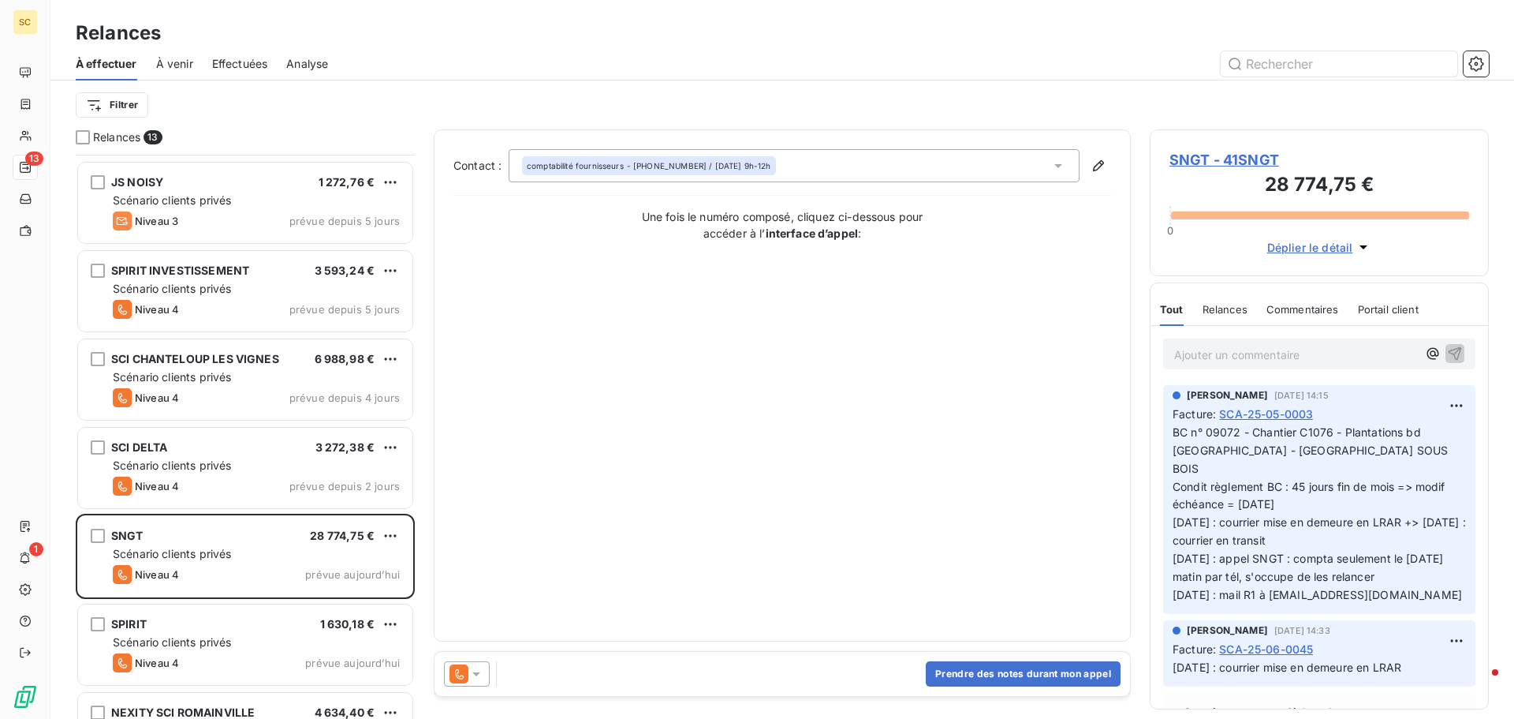
scroll to position [585, 0]
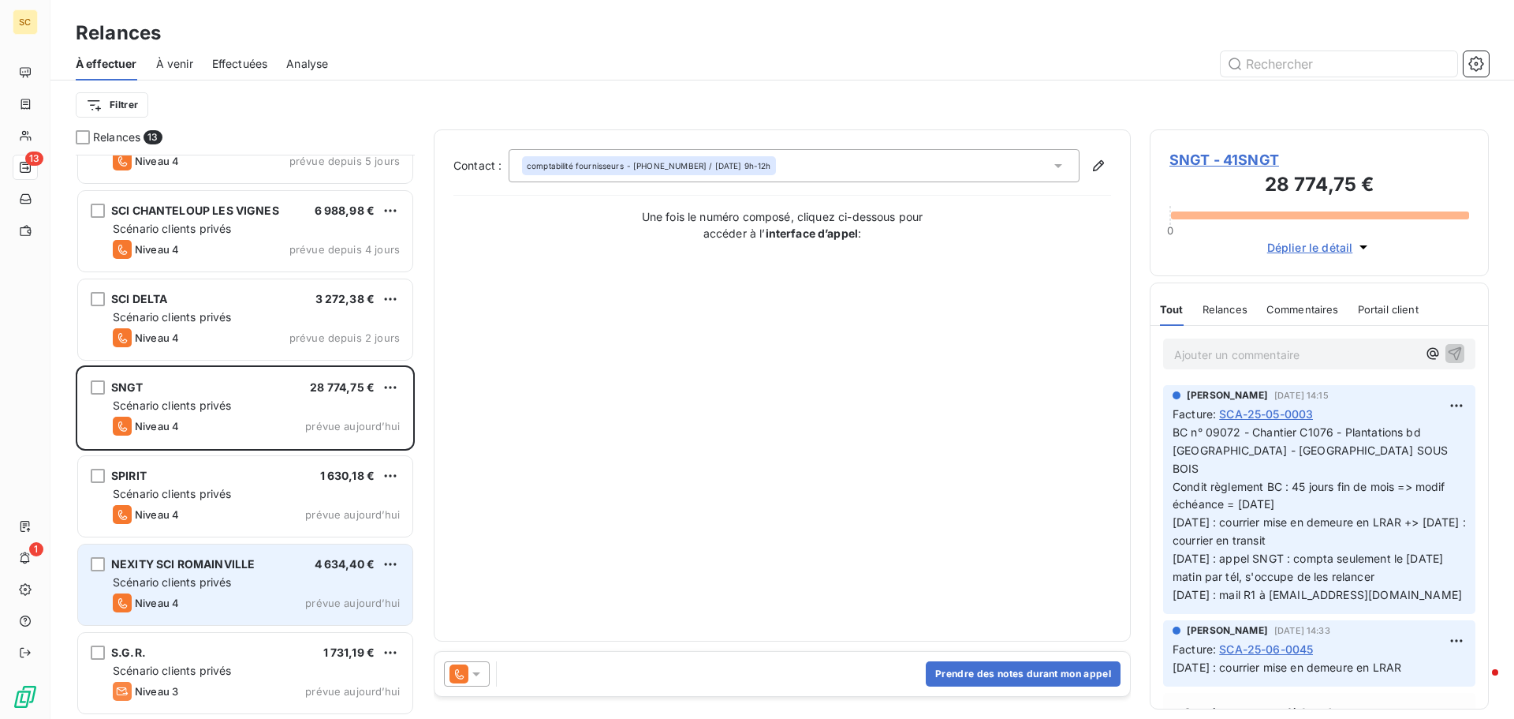
click at [226, 599] on div "Niveau 4 prévue [DATE]" at bounding box center [256, 602] width 287 height 19
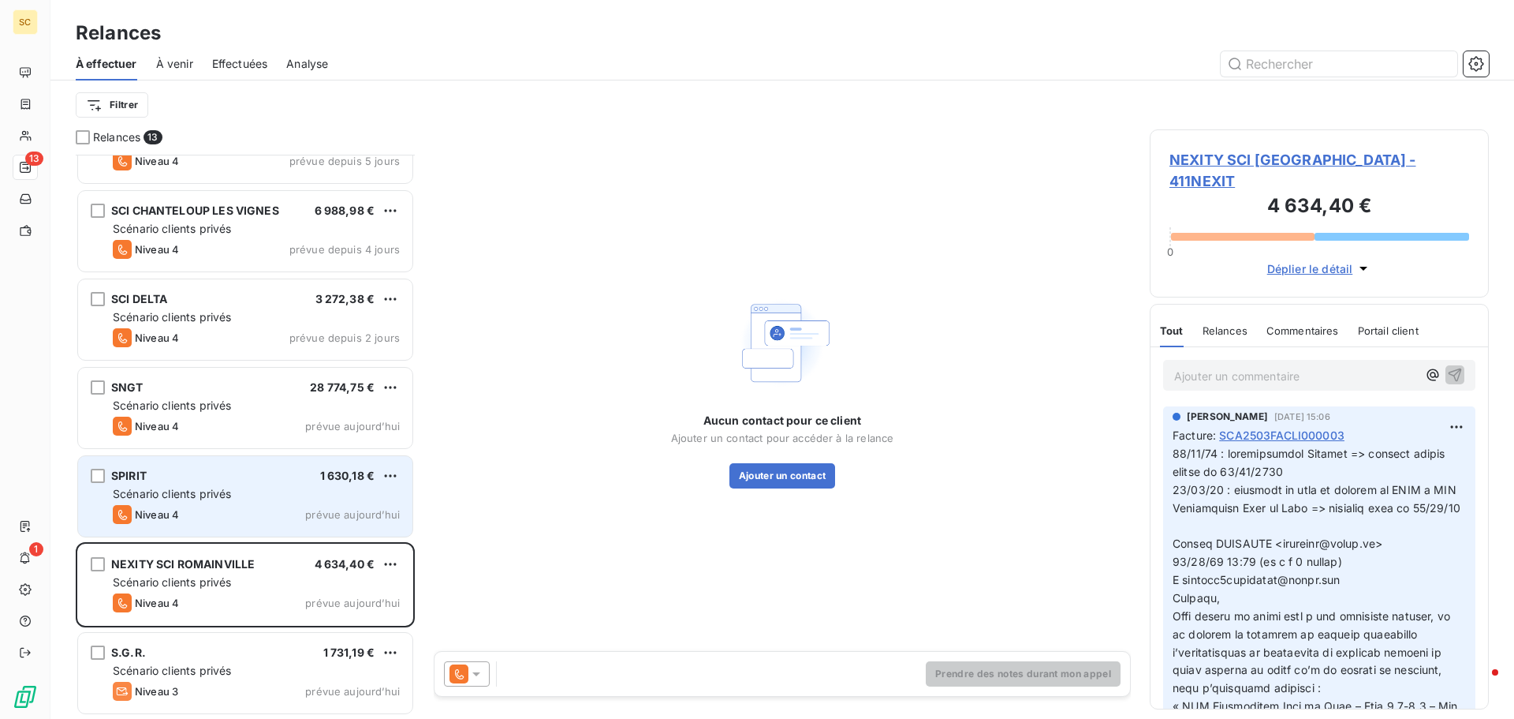
click at [245, 502] on div "SPIRIT 1 630,18 € Scénario clients privés Niveau 4 prévue [DATE]" at bounding box center [245, 496] width 334 height 80
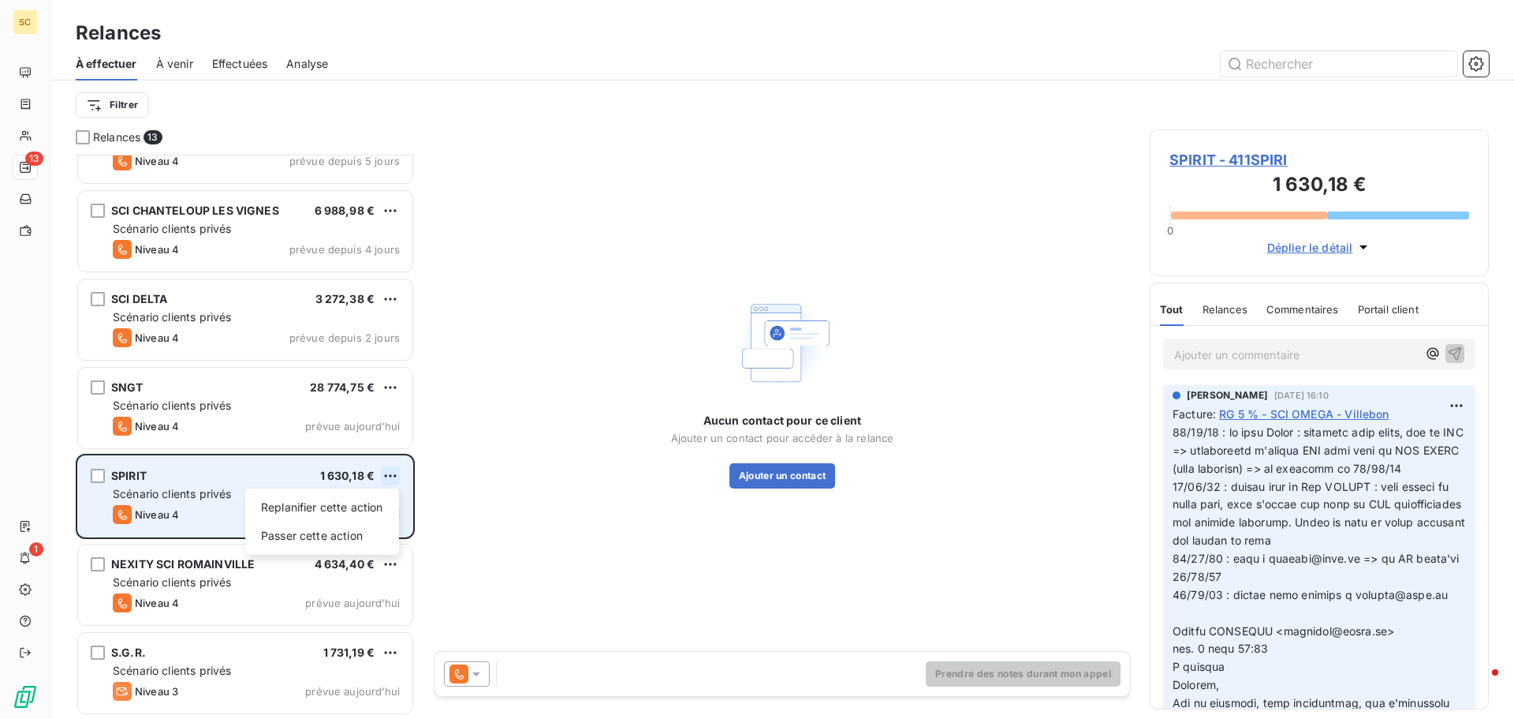
click at [394, 468] on html "SC 13 1 Relances À effectuer À venir Effectuées Analyse Filtrer Relances 13 JS …" at bounding box center [757, 359] width 1514 height 719
click at [374, 502] on div "Replanifier cette action" at bounding box center [322, 507] width 141 height 25
select select "8"
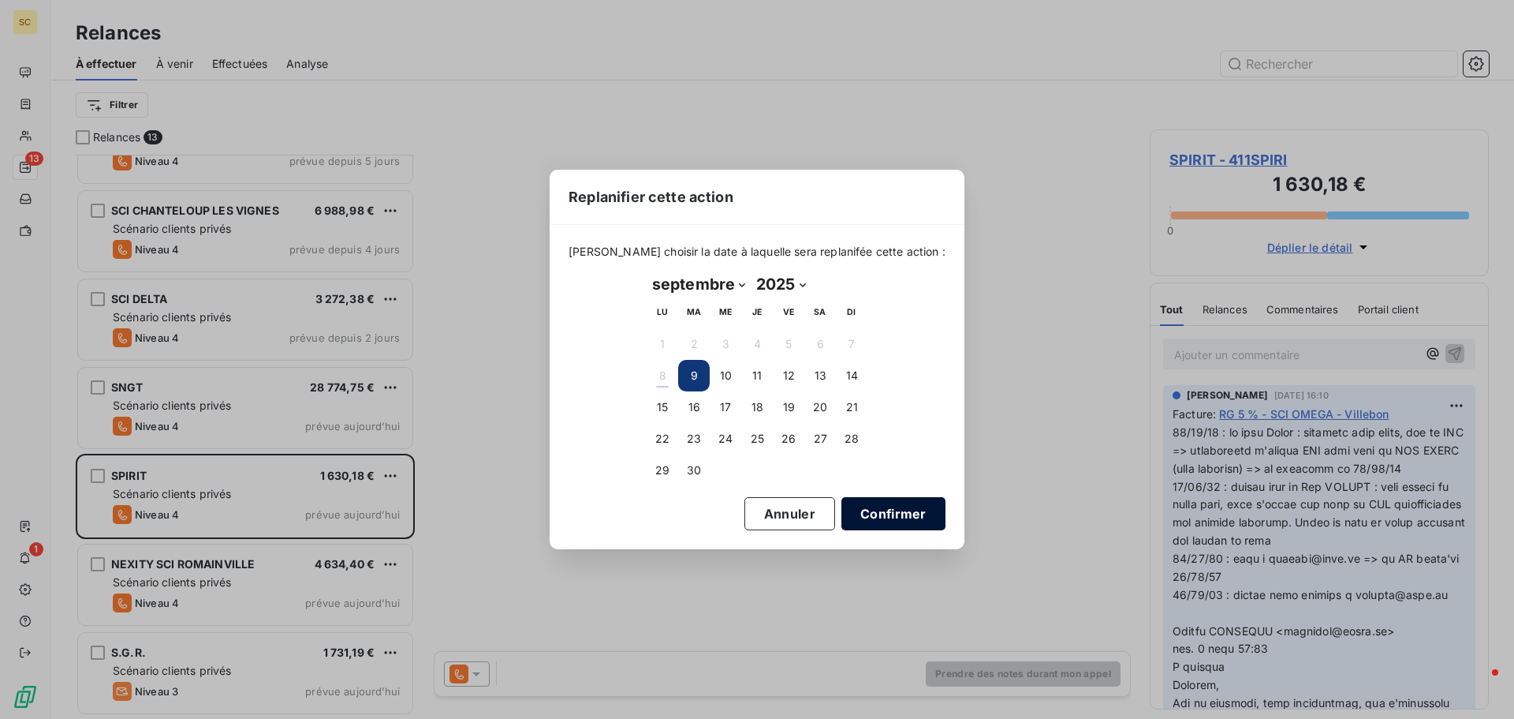
click at [890, 509] on button "Confirmer" at bounding box center [894, 513] width 104 height 33
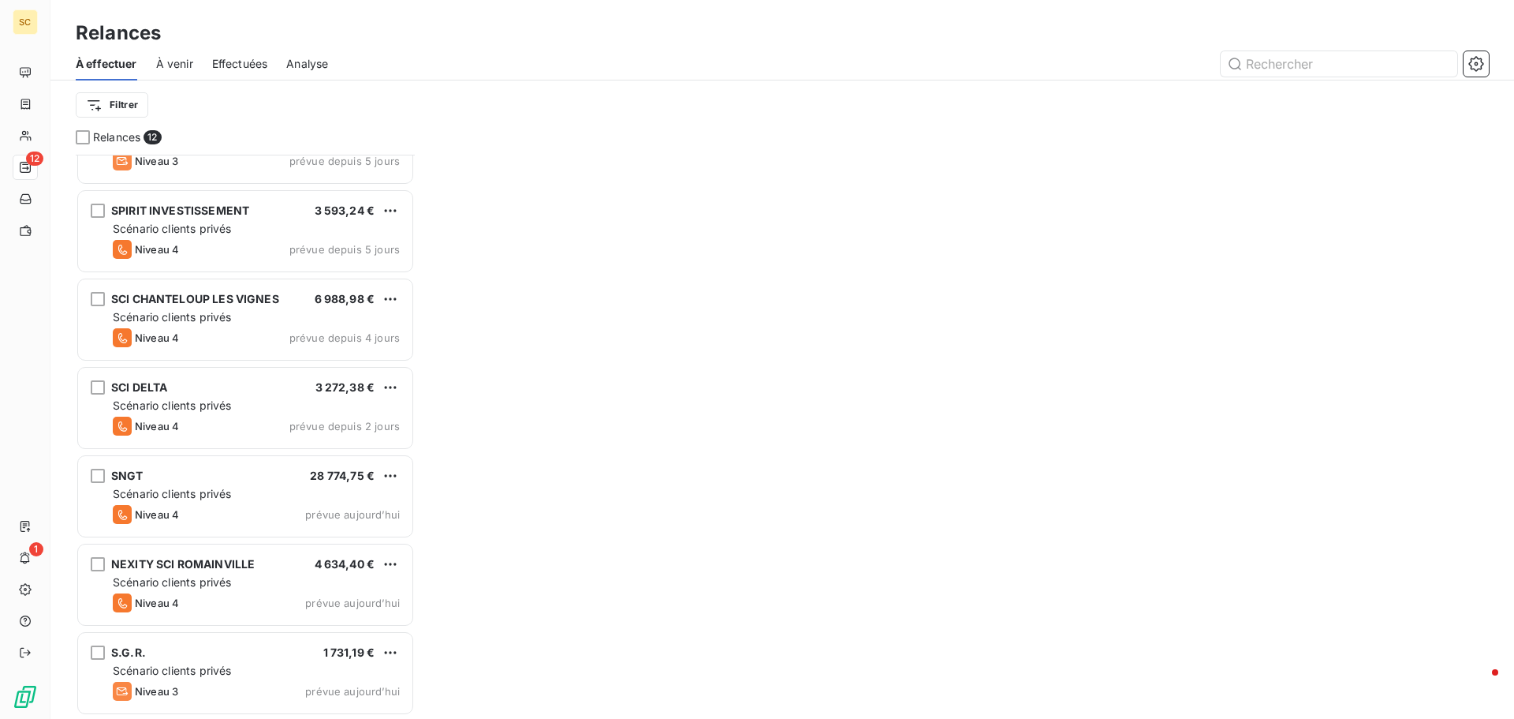
scroll to position [496, 0]
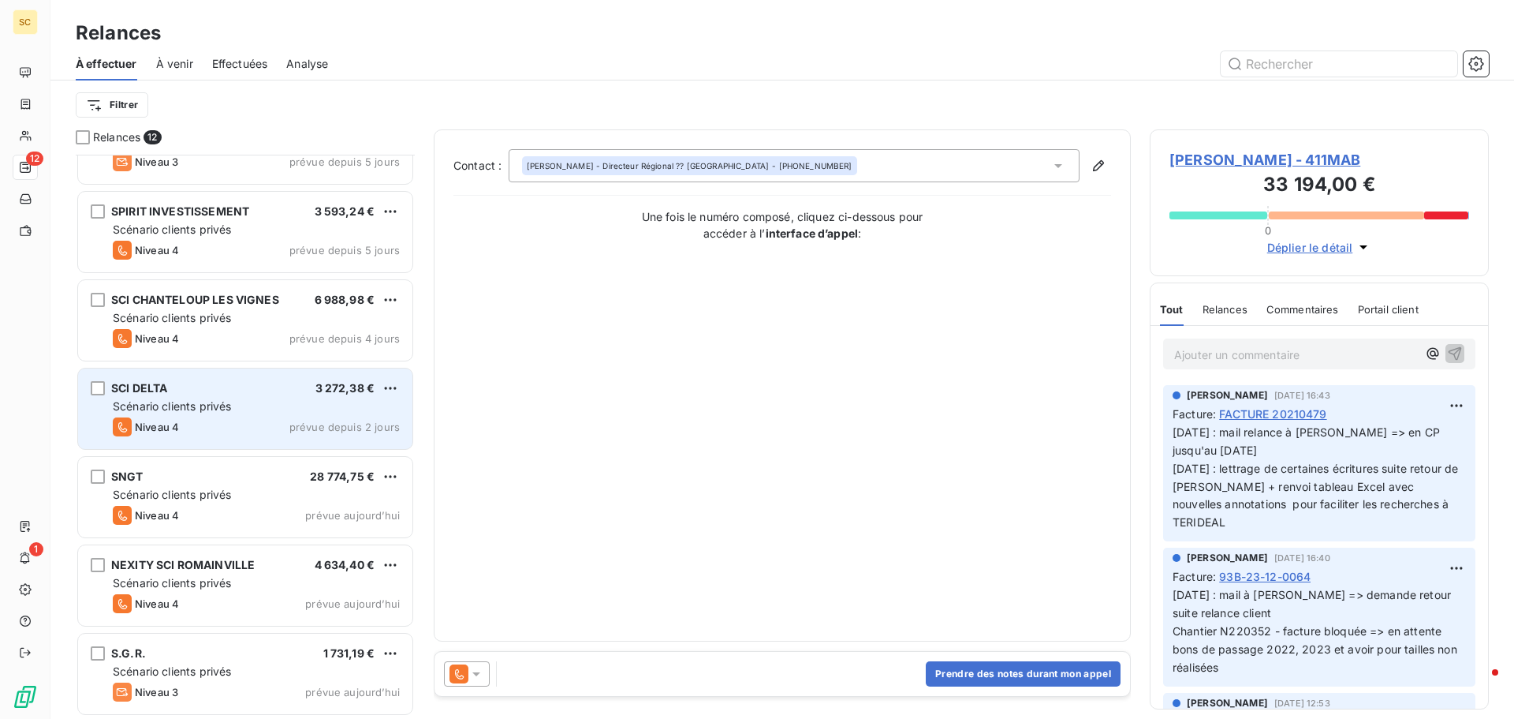
click at [205, 419] on div "Niveau 4 prévue depuis 2 jours" at bounding box center [256, 426] width 287 height 19
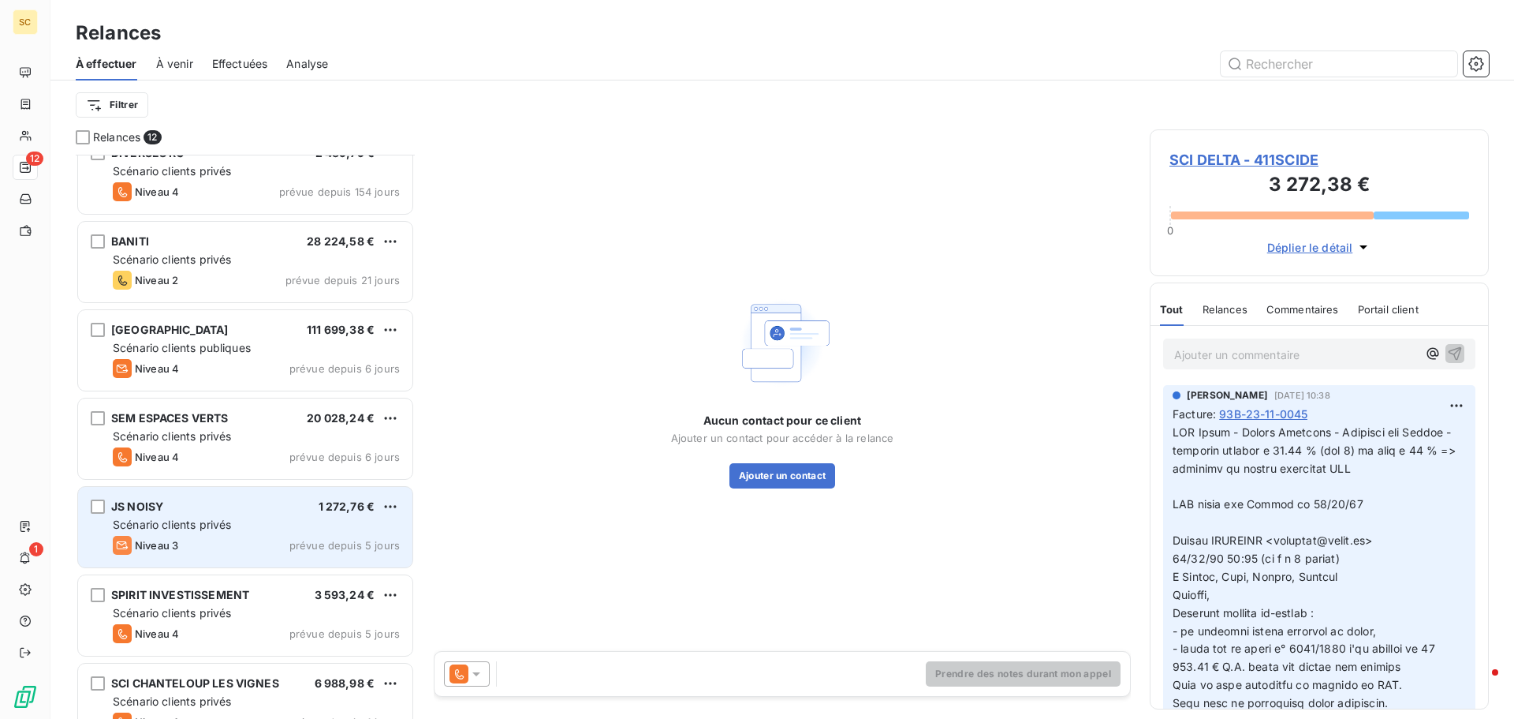
scroll to position [102, 0]
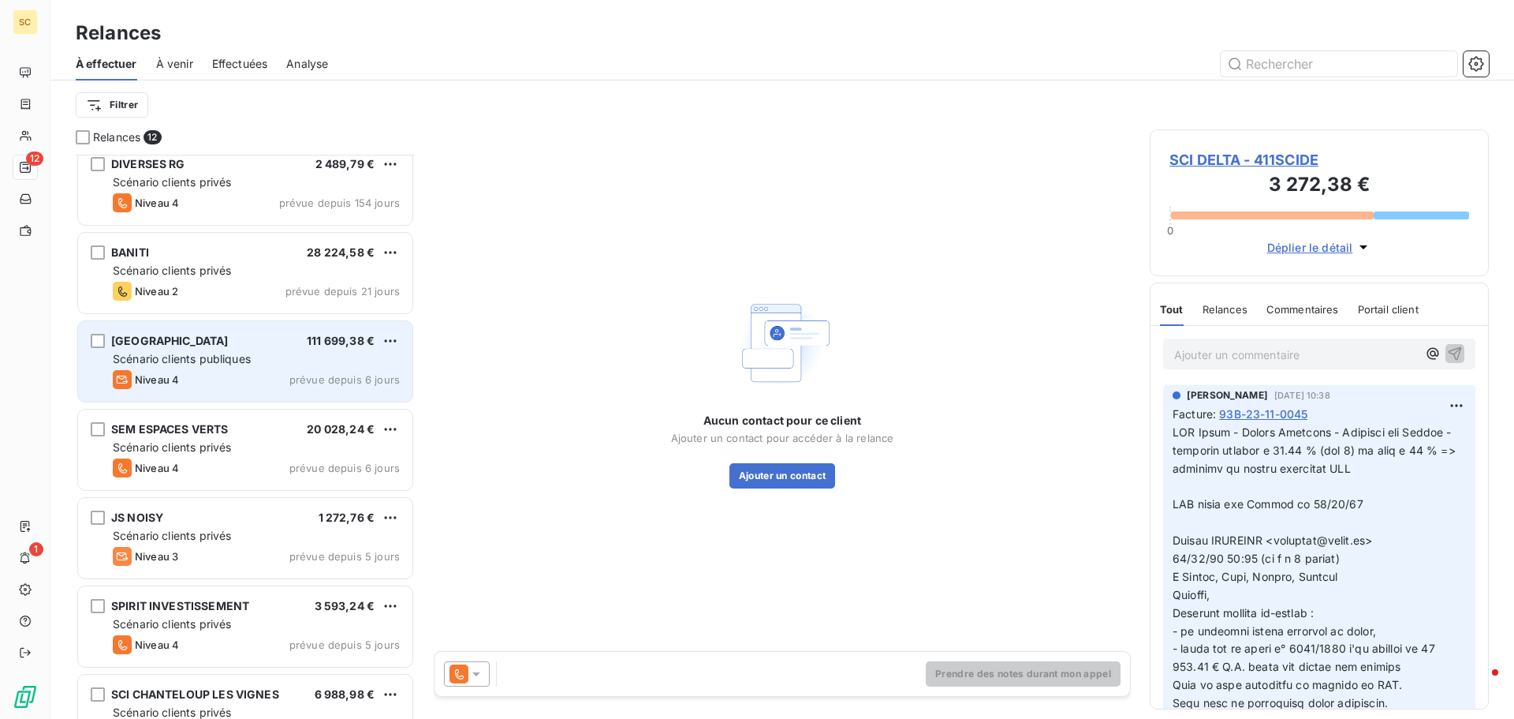
click at [253, 372] on div "Niveau 4 prévue depuis 6 jours" at bounding box center [256, 379] width 287 height 19
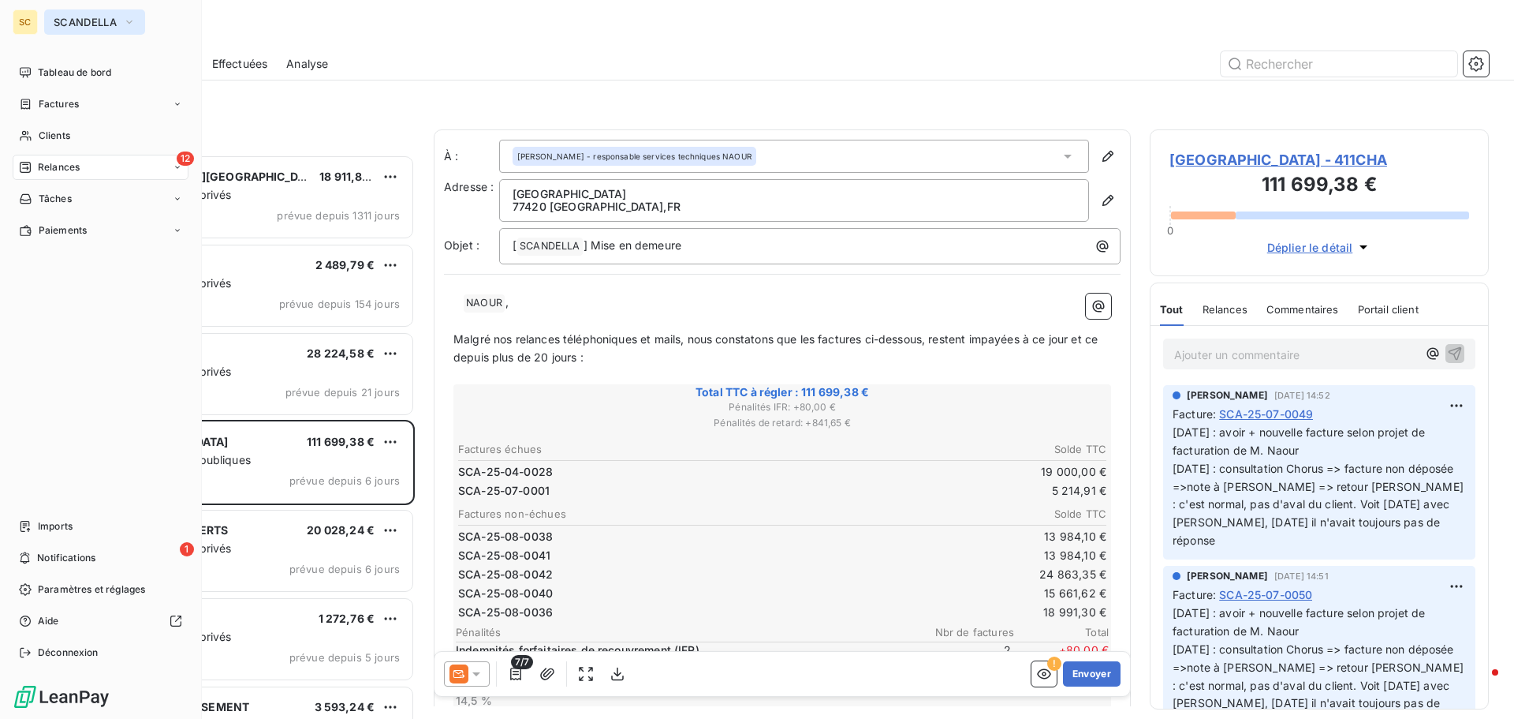
click at [95, 23] on span "SCANDELLA" at bounding box center [85, 22] width 63 height 13
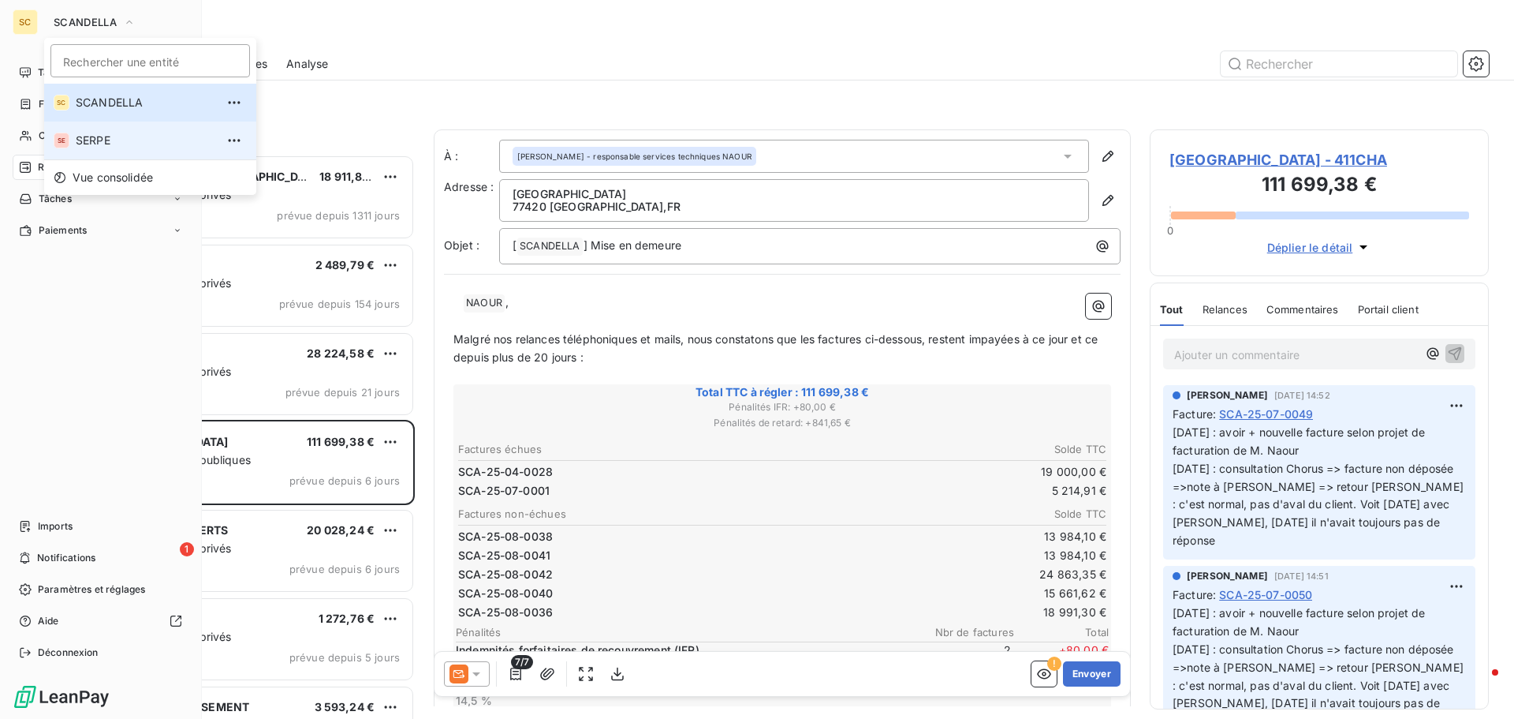
click at [110, 141] on span "SERPE" at bounding box center [146, 141] width 140 height 16
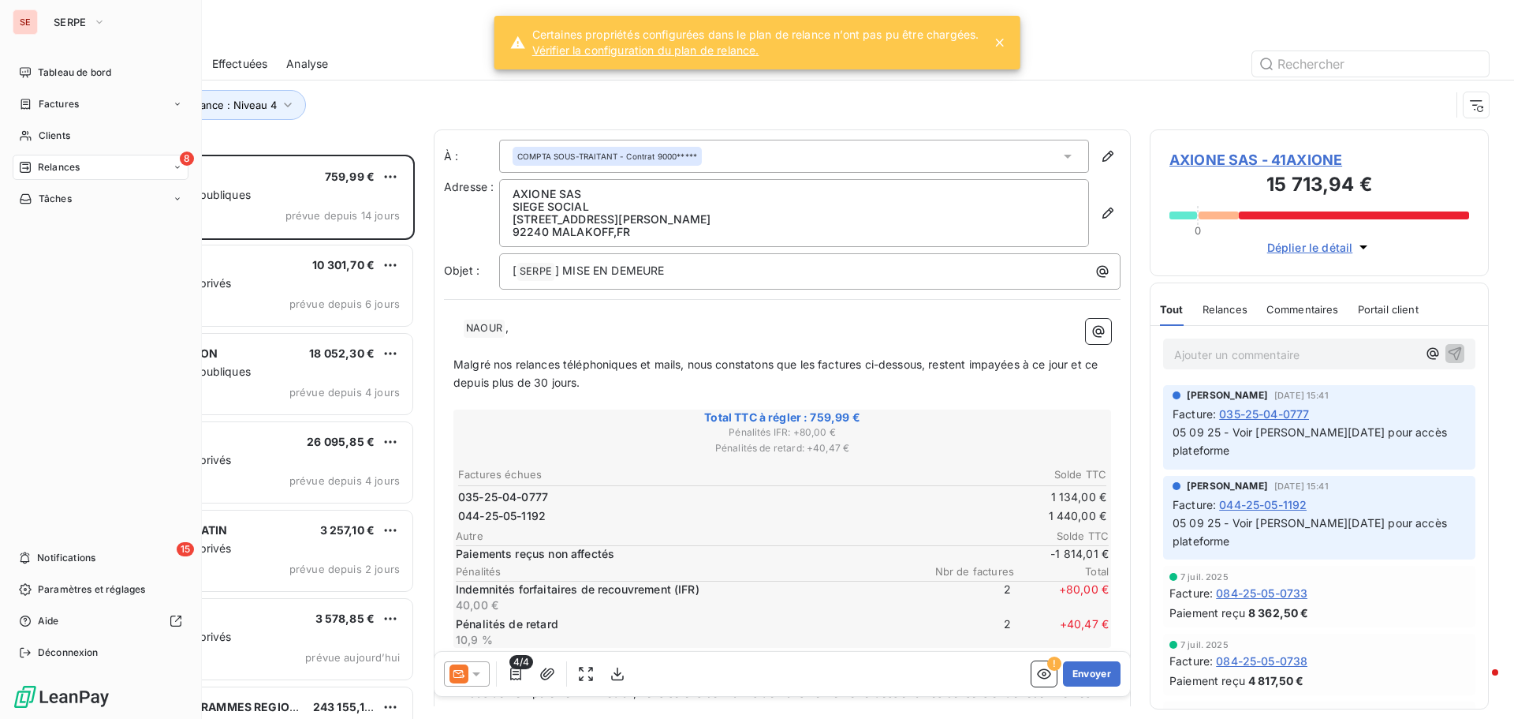
scroll to position [552, 327]
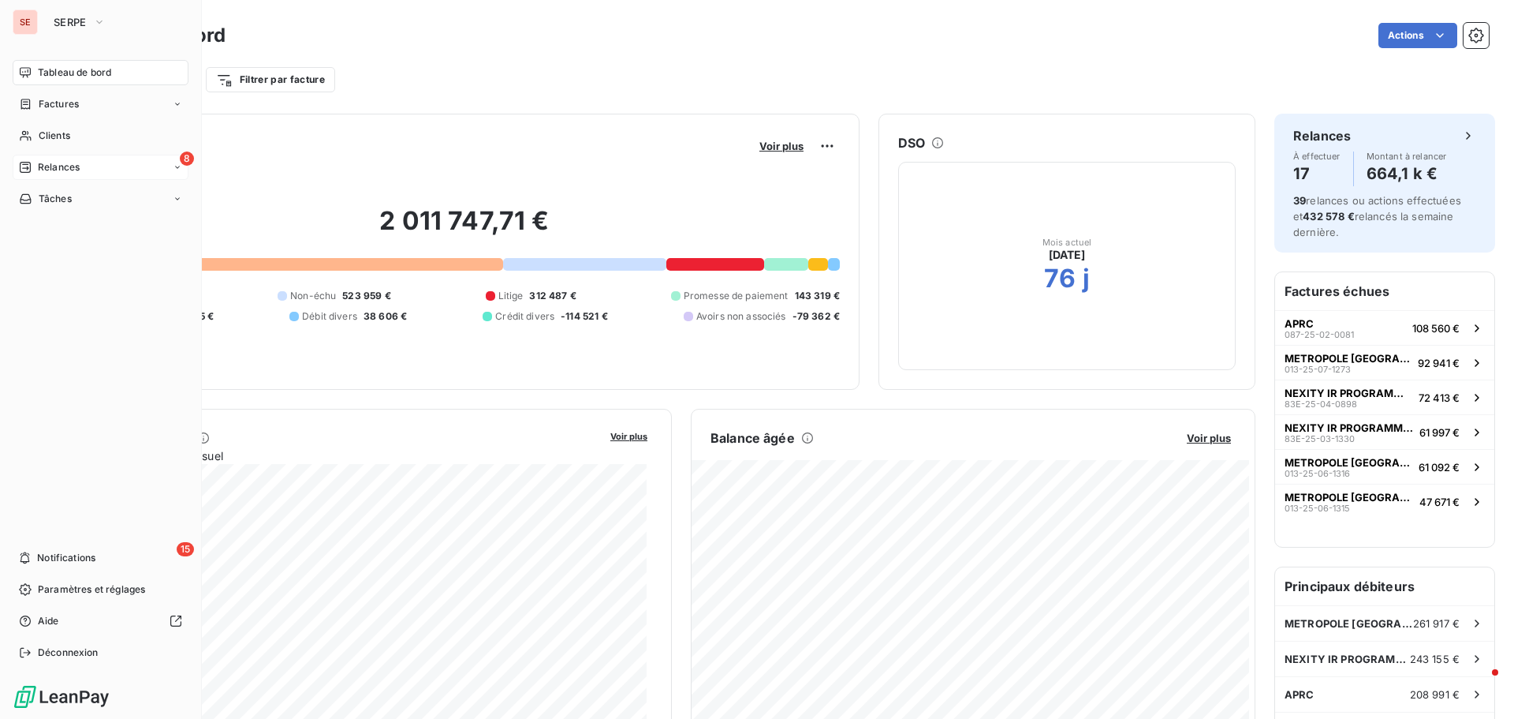
click at [74, 168] on span "Relances" at bounding box center [59, 167] width 42 height 14
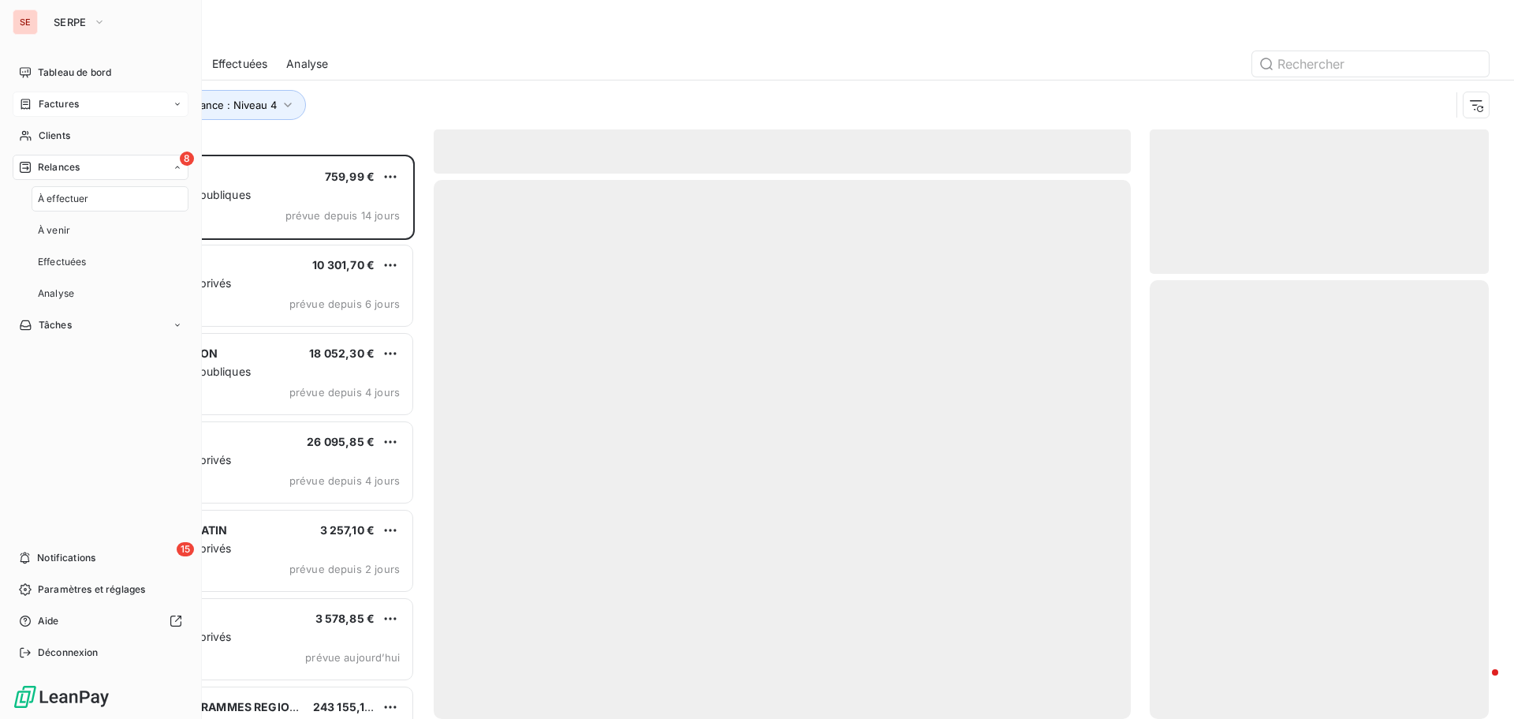
scroll to position [552, 327]
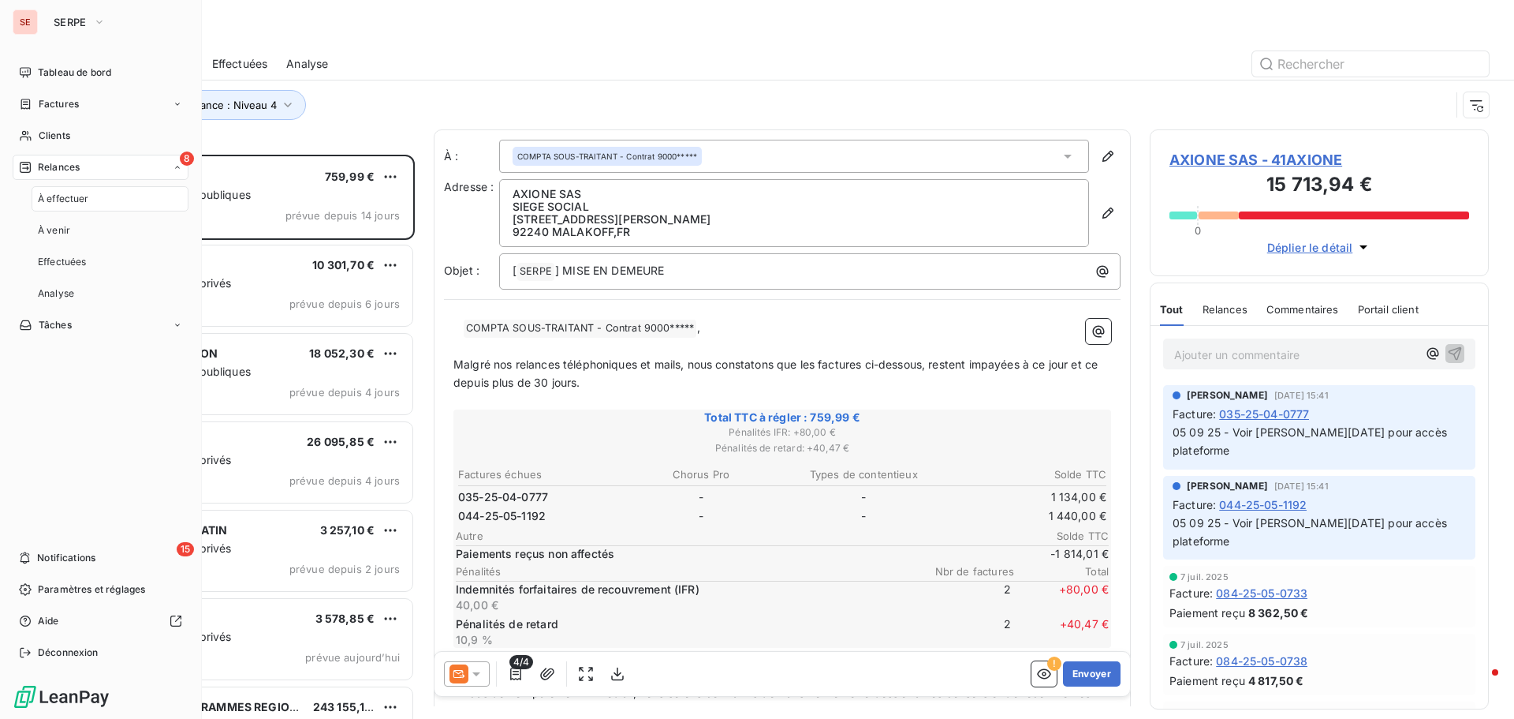
click at [84, 159] on div "8 Relances" at bounding box center [101, 167] width 176 height 25
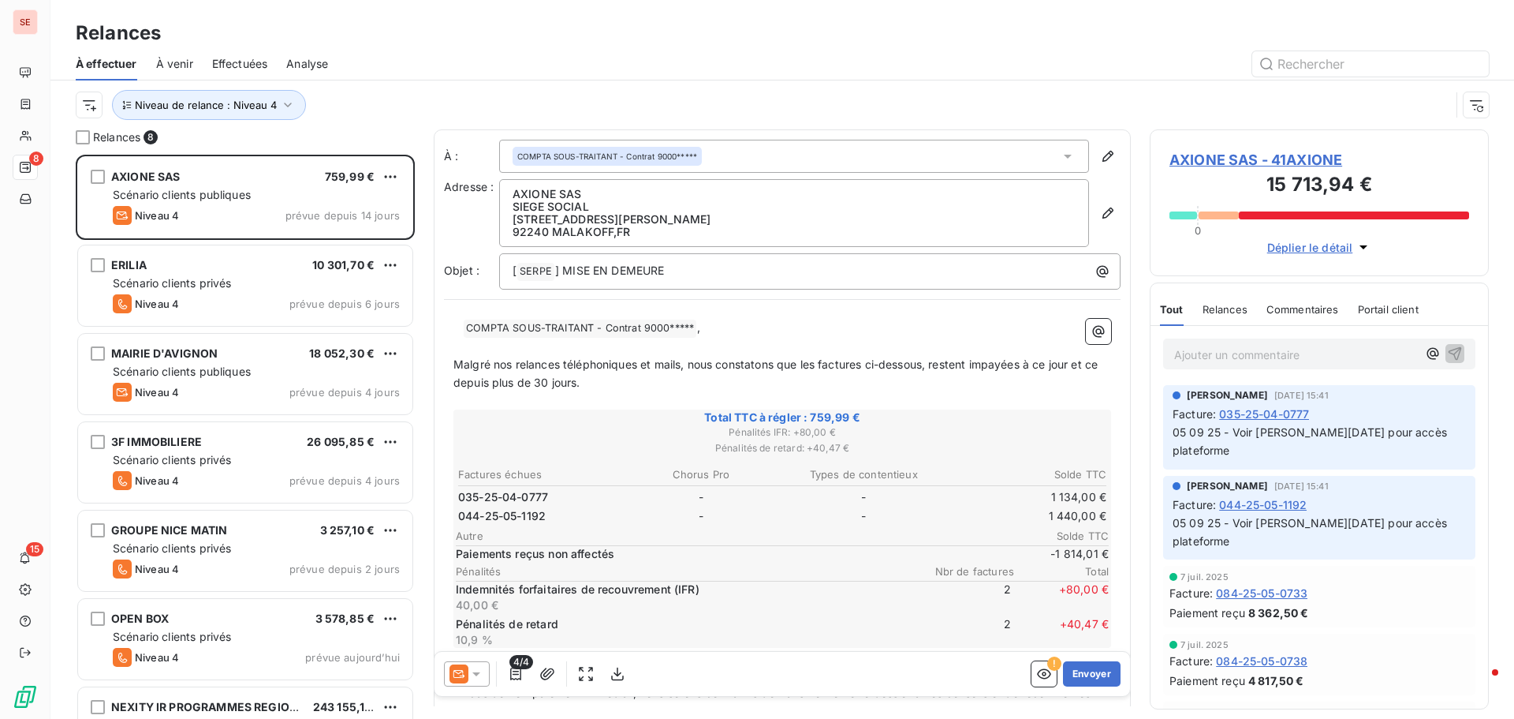
click at [312, 95] on div "Niveau de relance : Niveau 4" at bounding box center [763, 105] width 1375 height 30
click at [283, 100] on icon "button" at bounding box center [288, 105] width 16 height 16
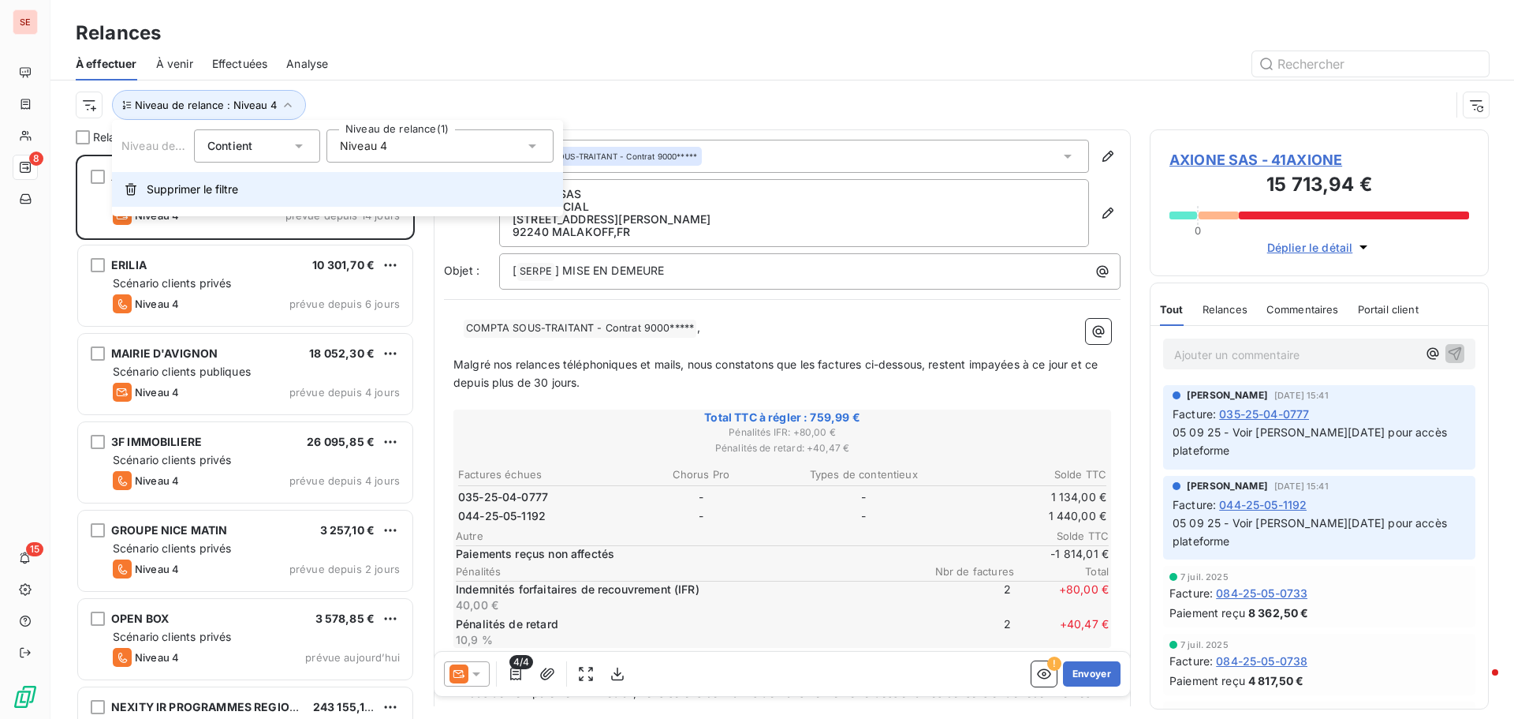
click at [220, 194] on span "Supprimer le filtre" at bounding box center [192, 189] width 91 height 16
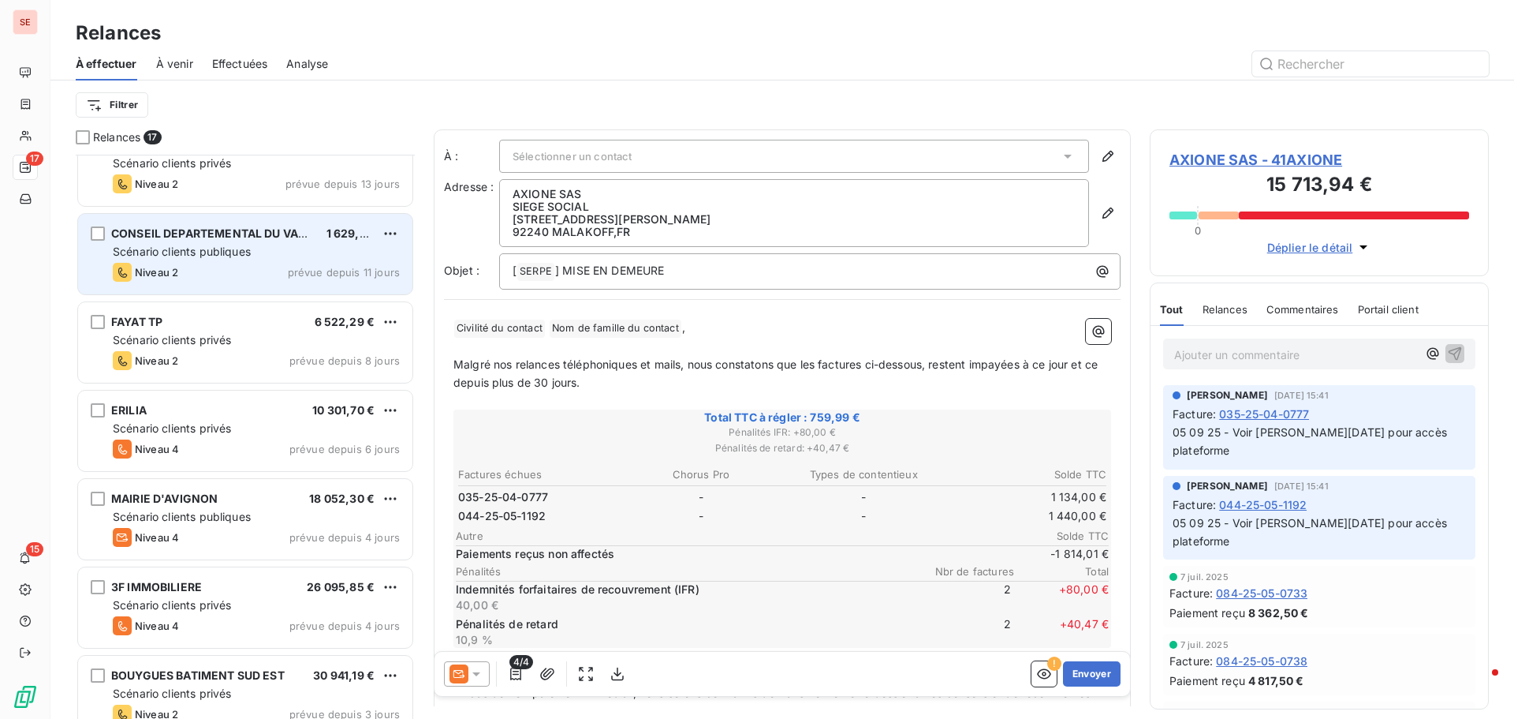
scroll to position [553, 0]
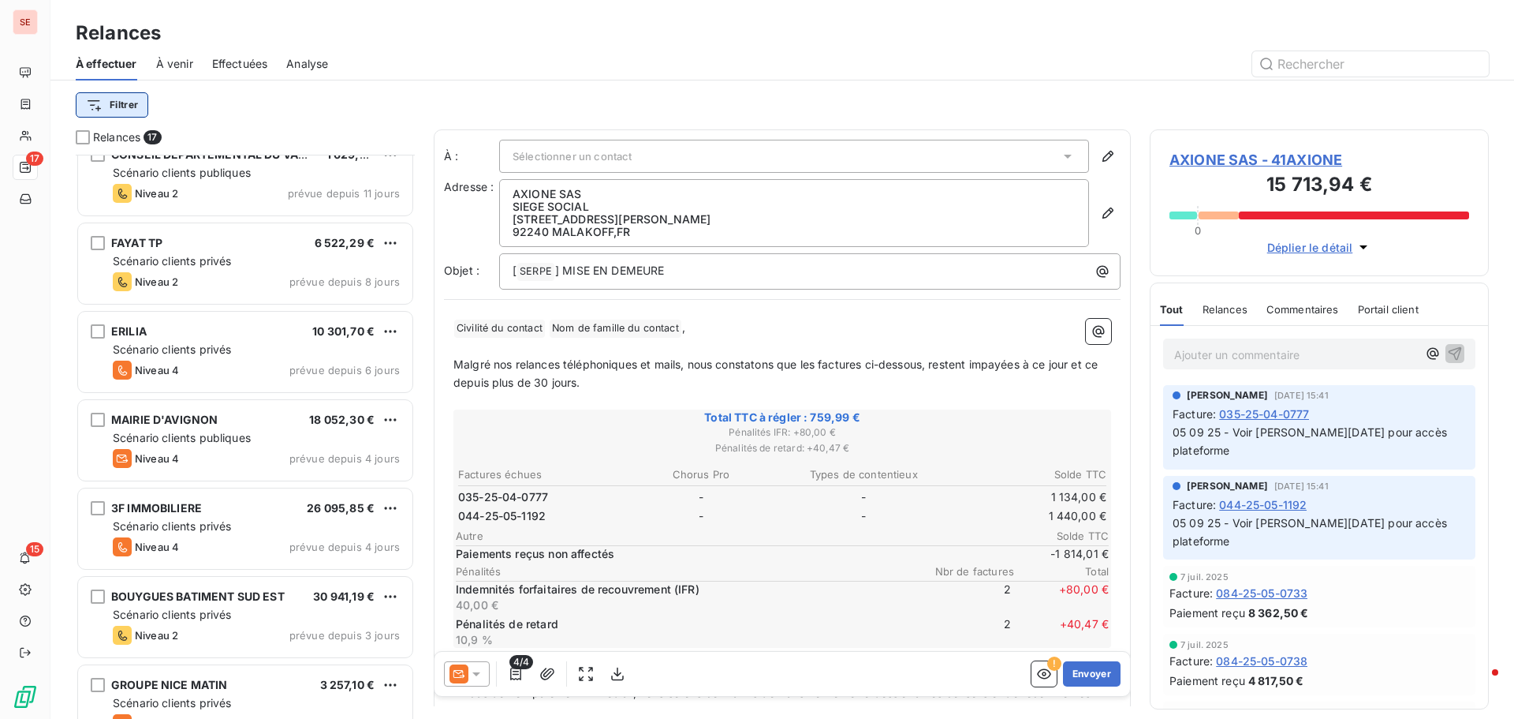
click at [98, 108] on html "SE 17 15 Relances À effectuer À venir Effectuées Analyse Filtrer Relances 17 EI…" at bounding box center [757, 359] width 1514 height 719
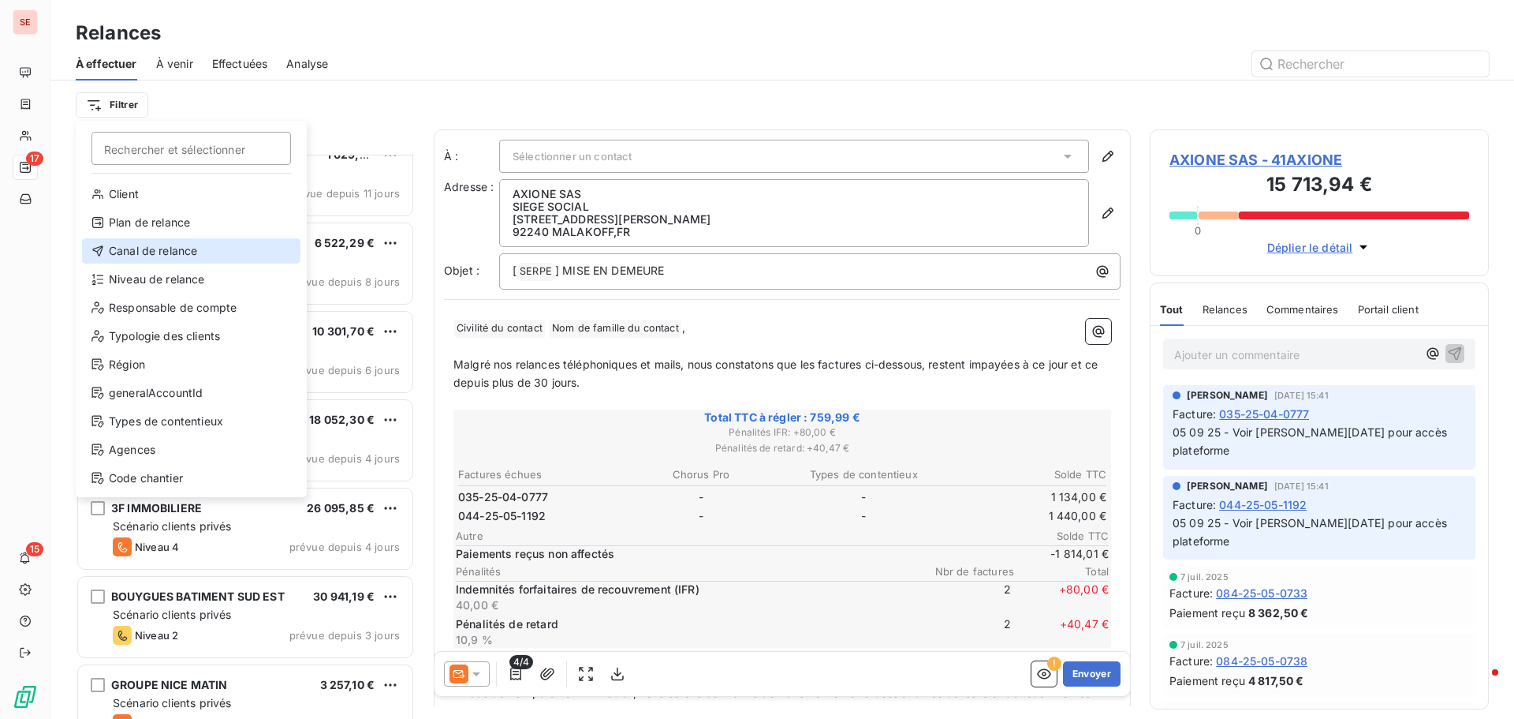
click at [143, 248] on div "Canal de relance" at bounding box center [191, 250] width 218 height 25
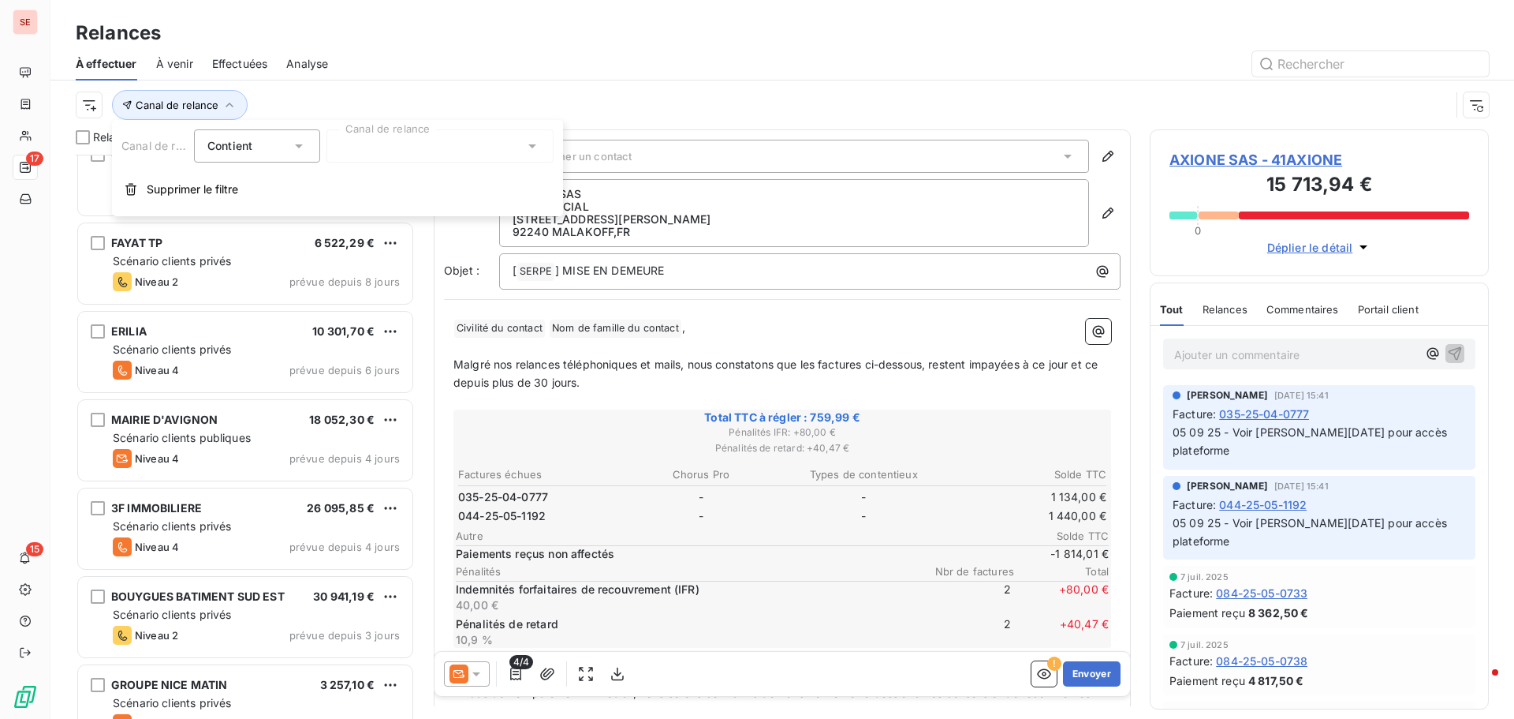
click at [355, 151] on div at bounding box center [440, 145] width 227 height 33
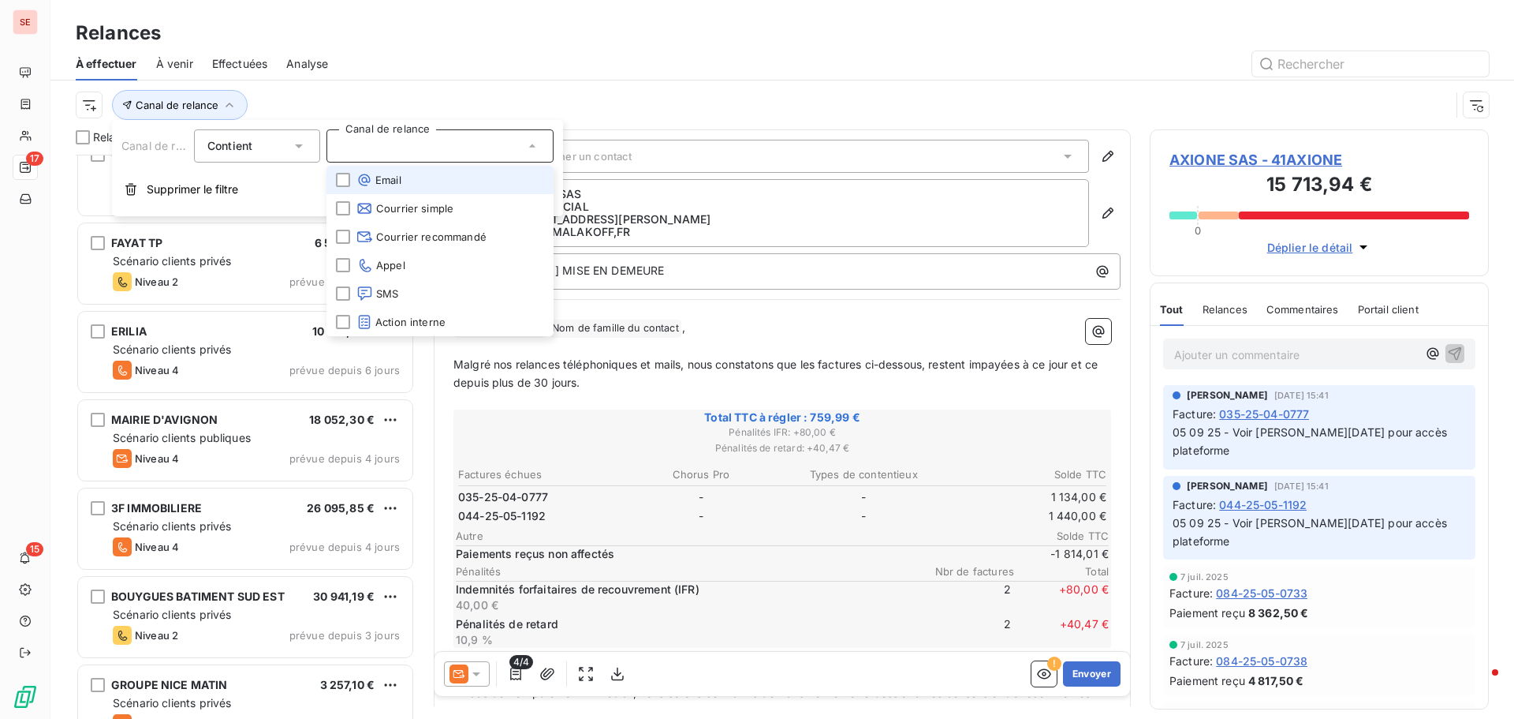
click at [390, 174] on span "Email" at bounding box center [378, 180] width 45 height 16
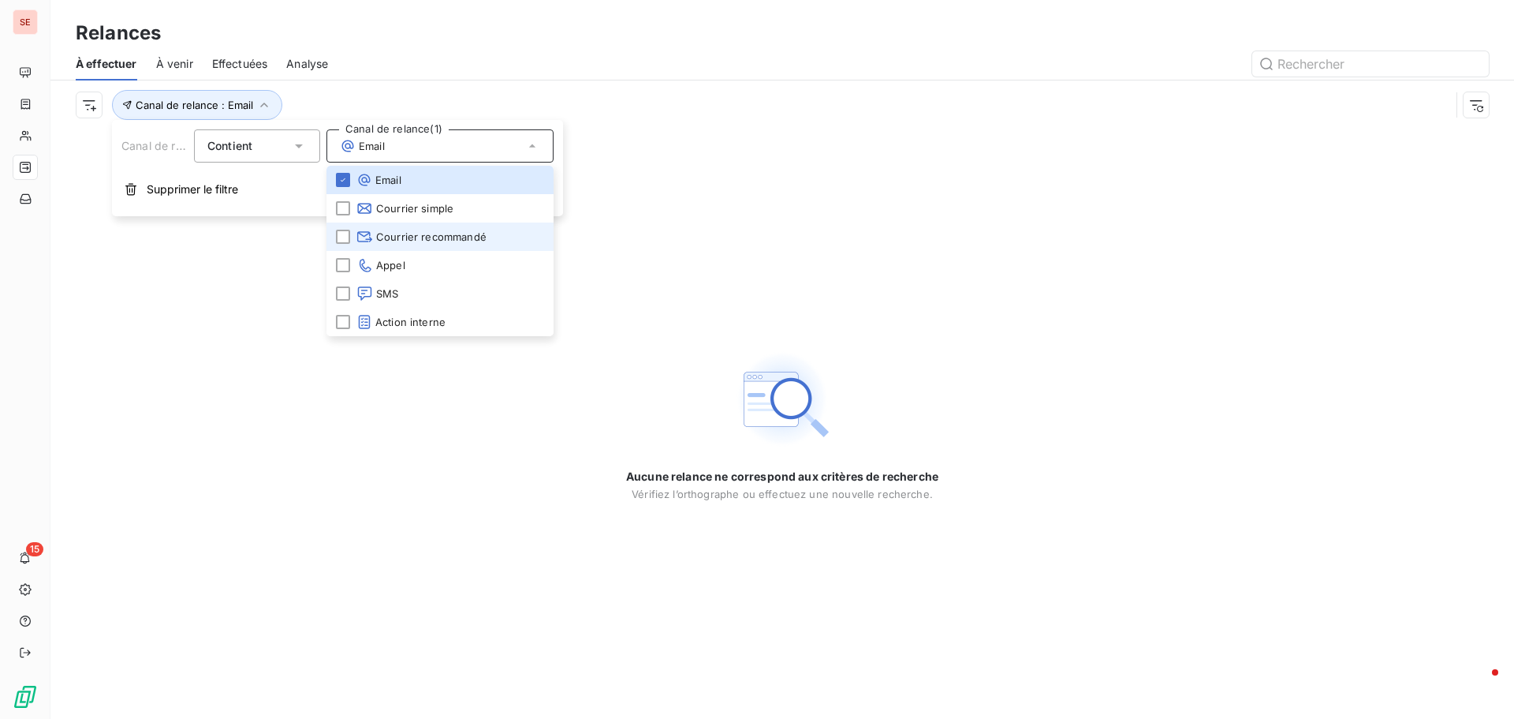
click at [409, 237] on span "Courrier recommandé" at bounding box center [421, 237] width 130 height 16
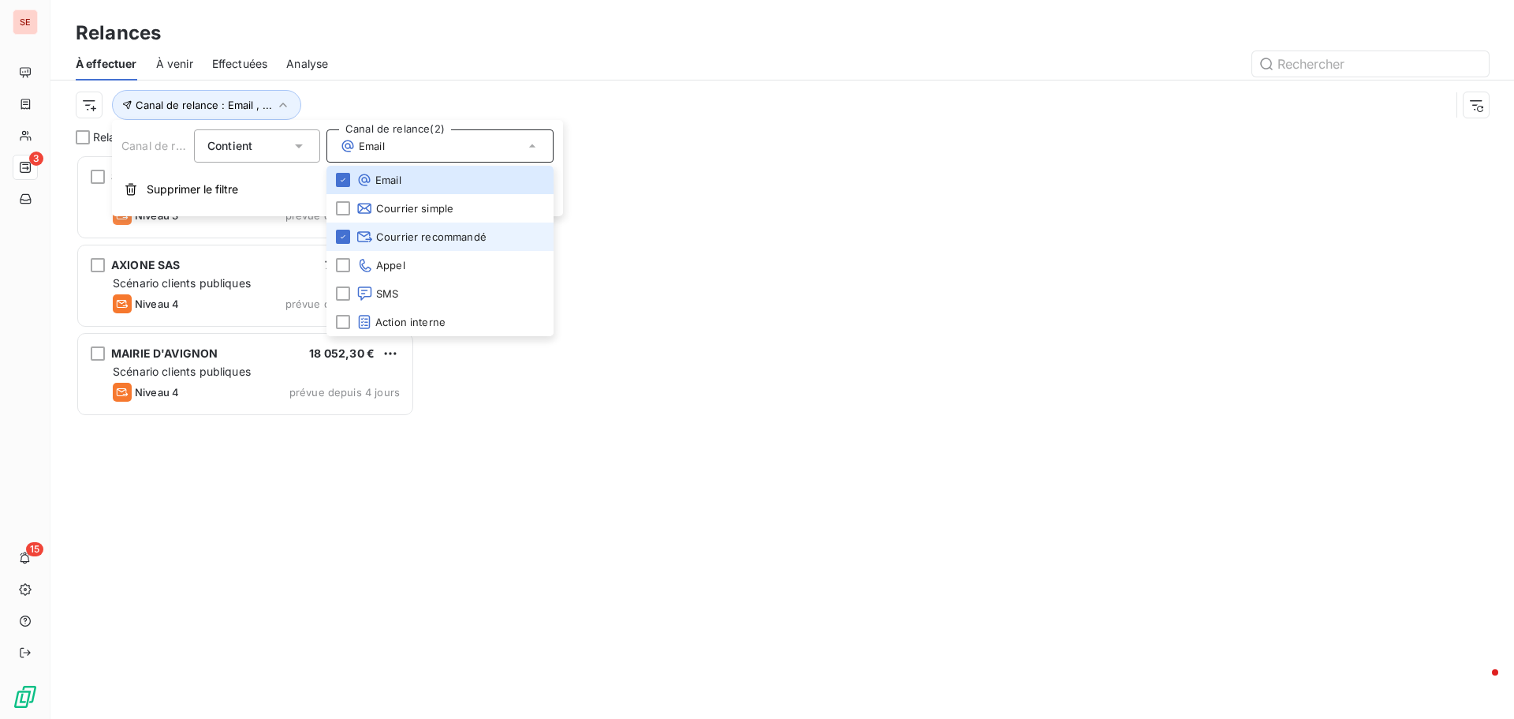
scroll to position [552, 327]
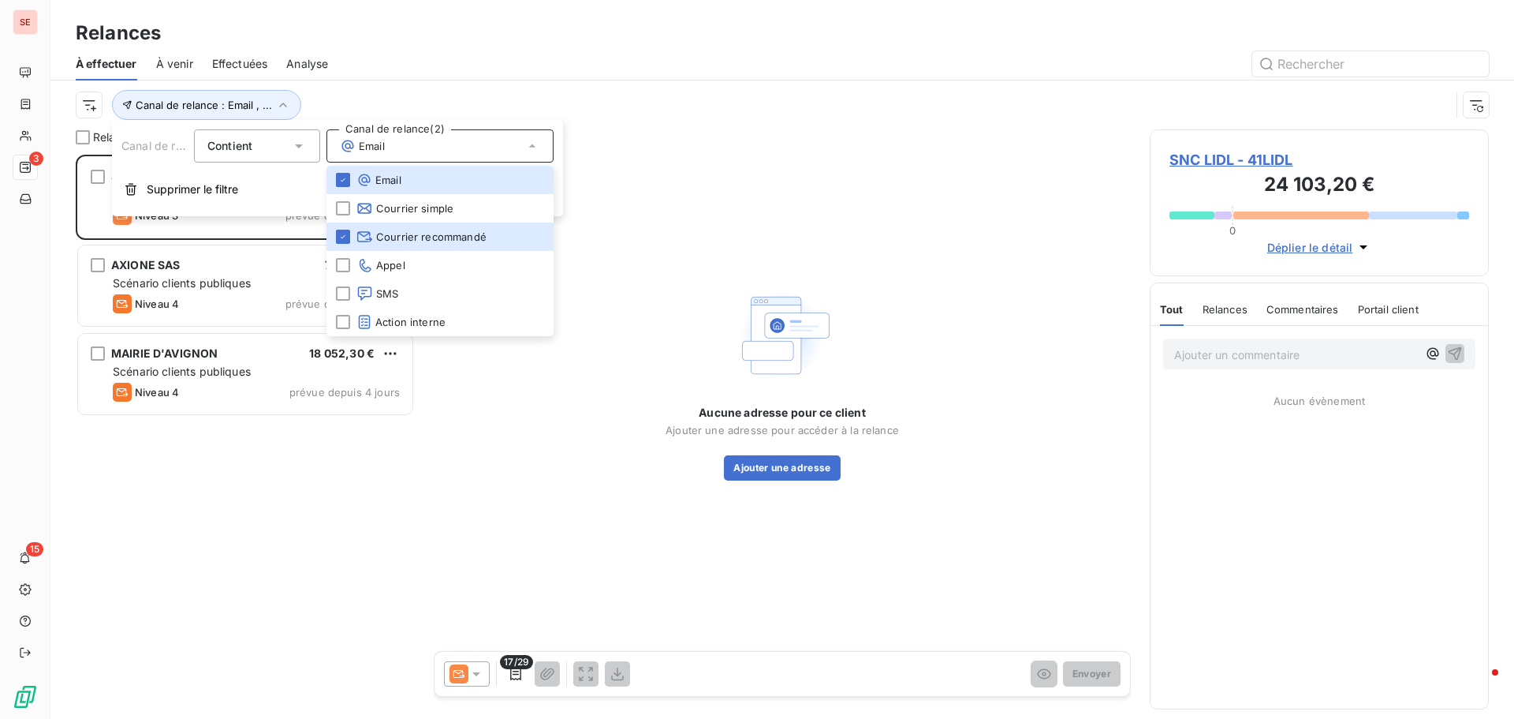
click at [657, 13] on div "Relances À effectuer À venir Effectuées Analyse Canal de relance : Email , ..." at bounding box center [782, 64] width 1464 height 129
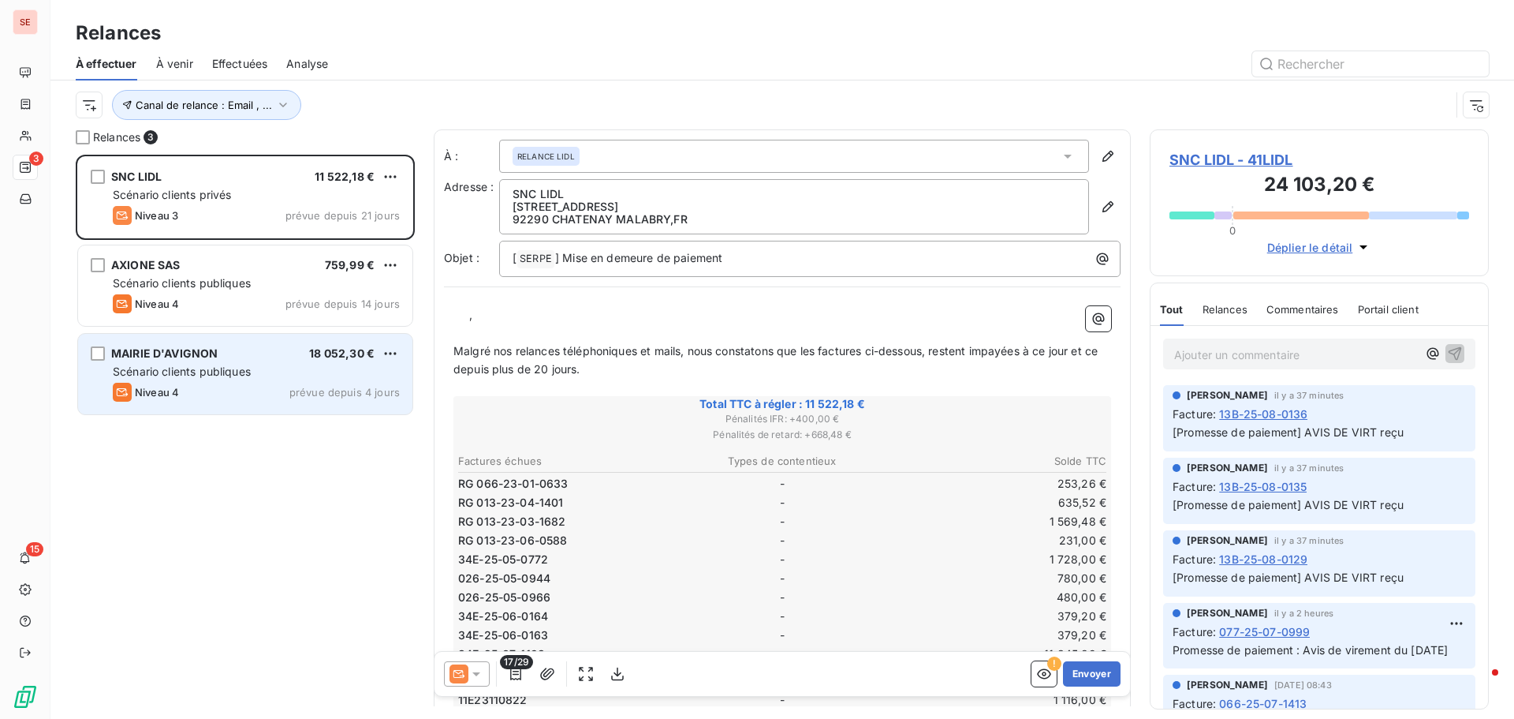
click at [217, 359] on div "MAIRIE D'AVIGNON" at bounding box center [164, 353] width 106 height 16
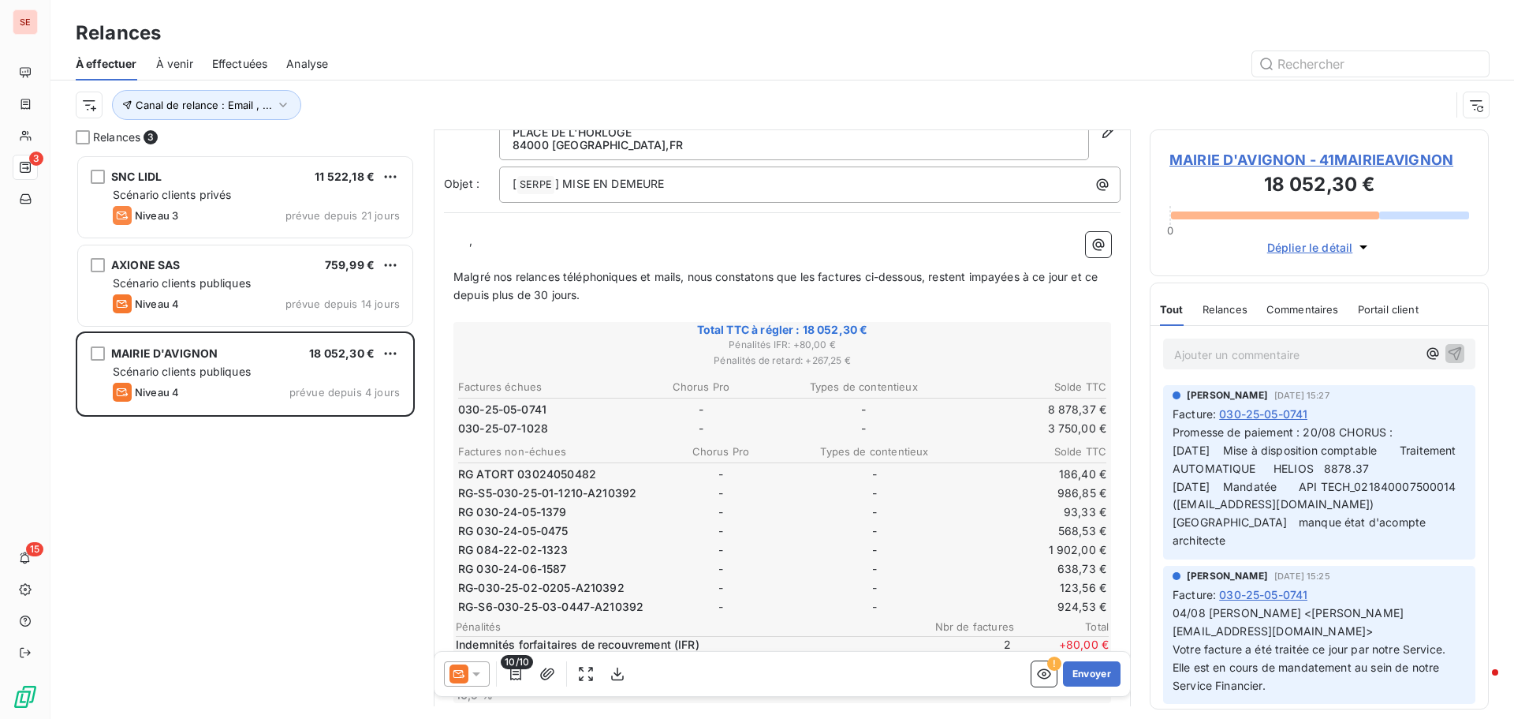
scroll to position [237, 0]
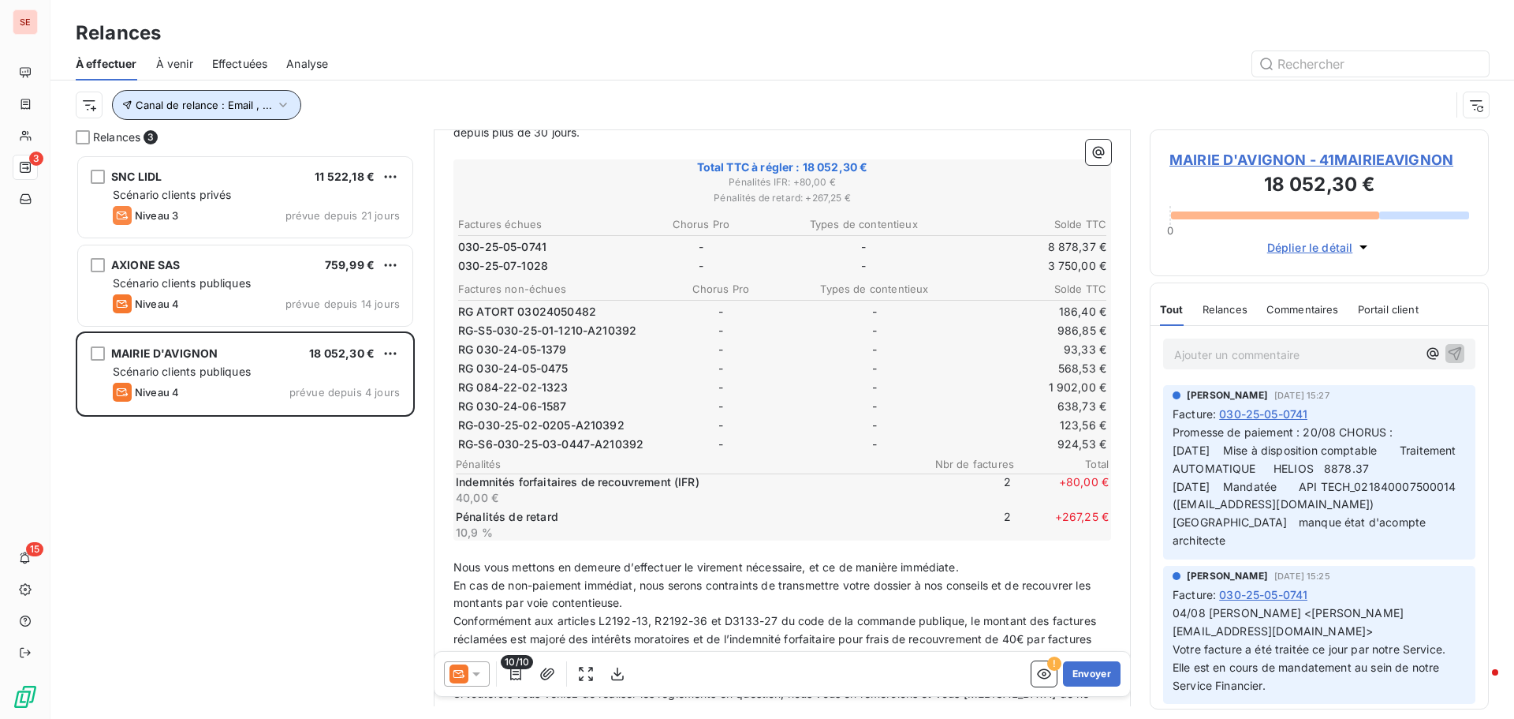
click at [279, 104] on icon "button" at bounding box center [283, 105] width 8 height 5
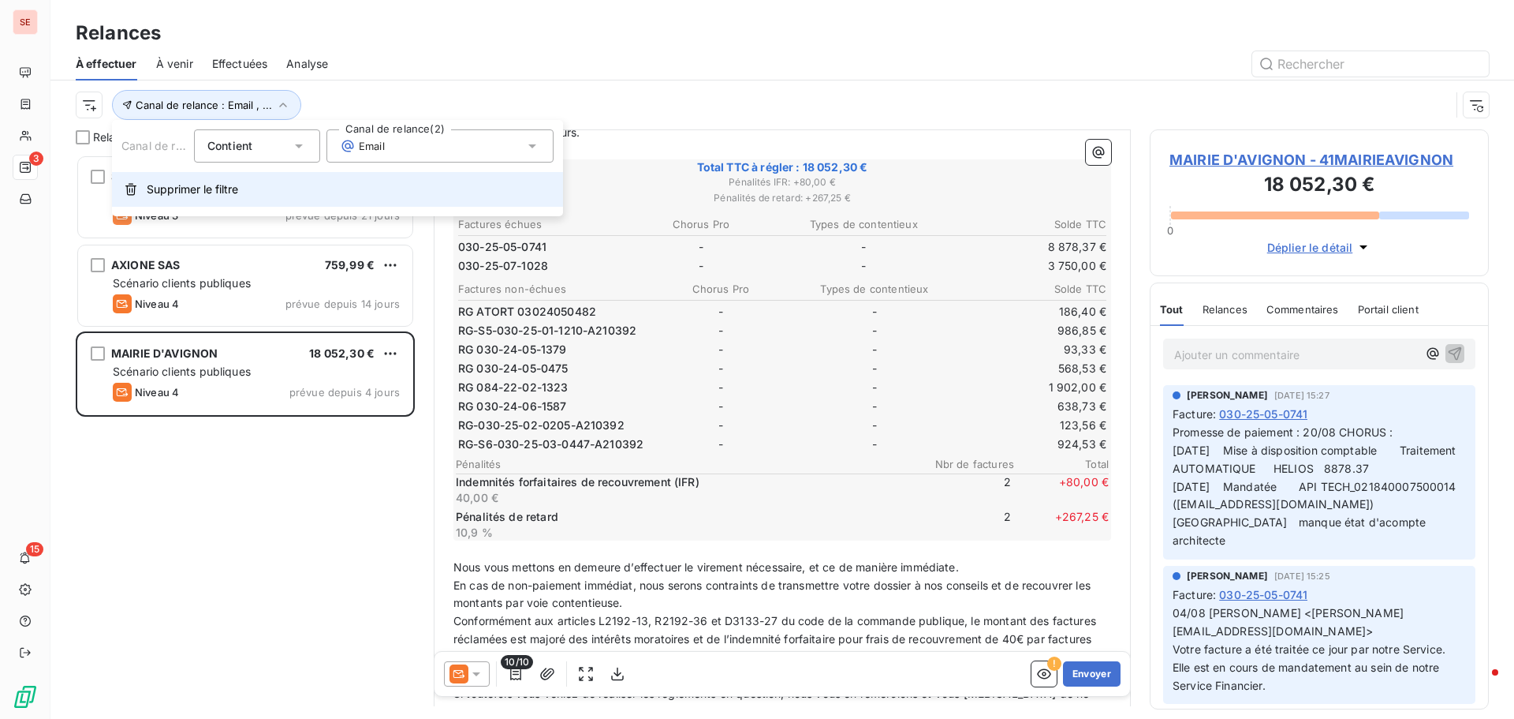
click at [197, 191] on span "Supprimer le filtre" at bounding box center [192, 189] width 91 height 16
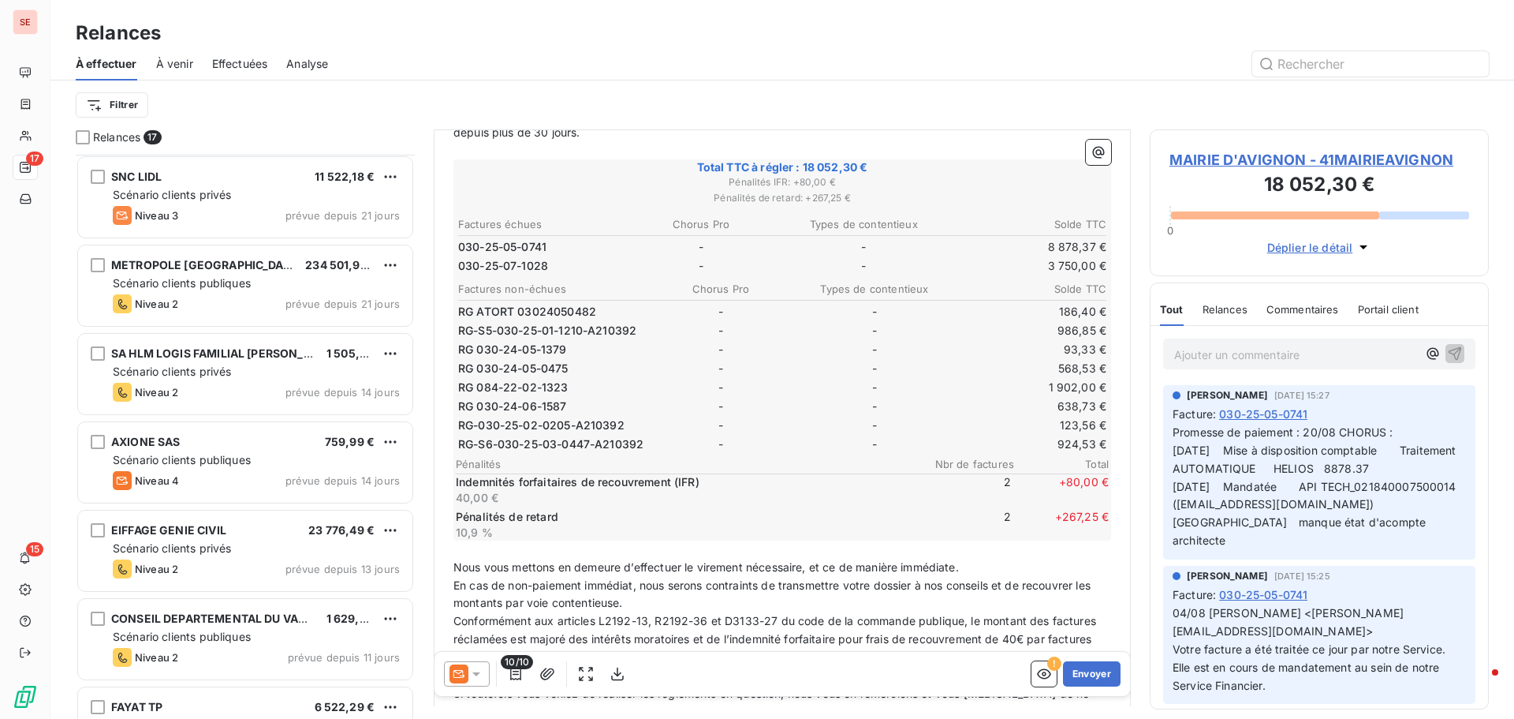
scroll to position [80, 0]
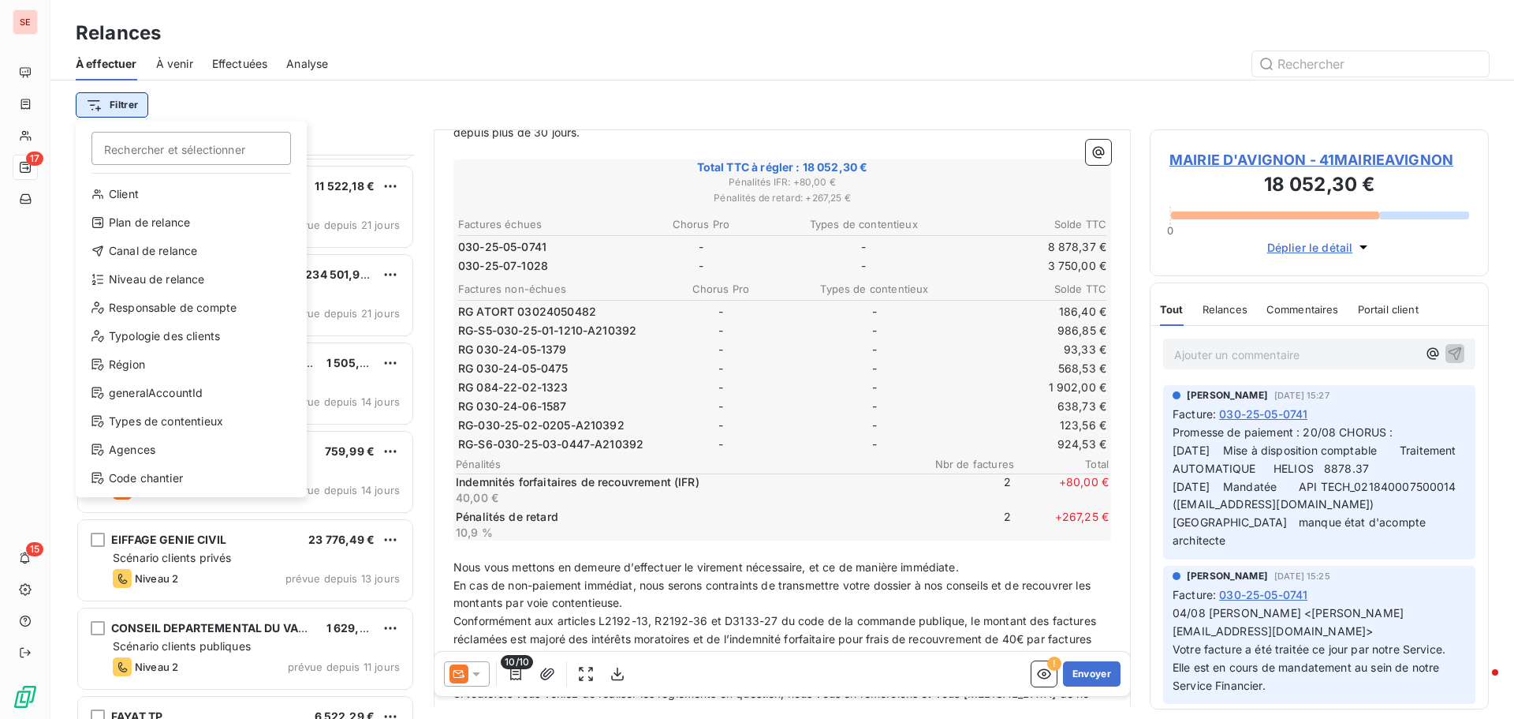
click at [130, 92] on html "SE 17 15 Relances À effectuer À venir Effectuées Analyse Filtrer Rechercher et …" at bounding box center [757, 359] width 1514 height 719
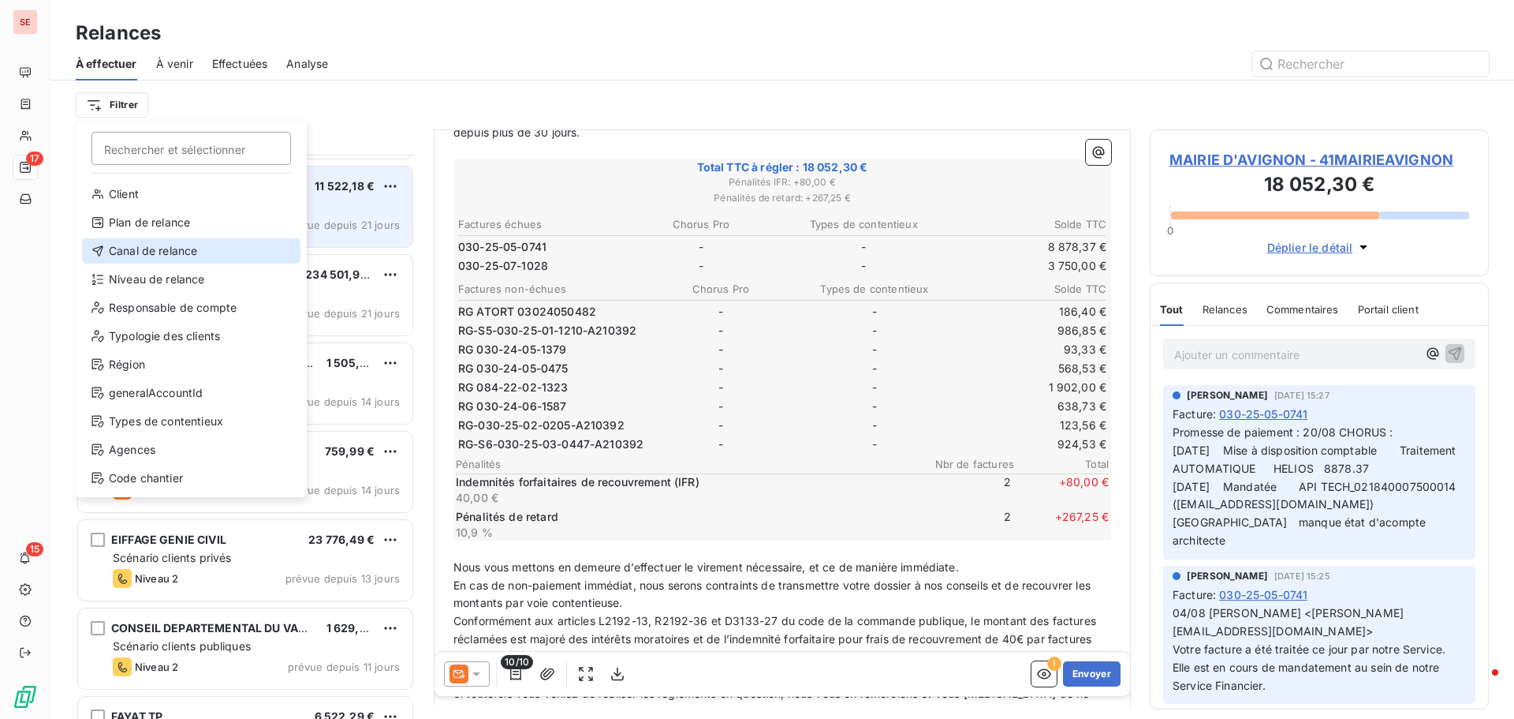
drag, startPoint x: 164, startPoint y: 253, endPoint x: 174, endPoint y: 244, distance: 13.4
click at [166, 253] on div "Canal de relance" at bounding box center [191, 250] width 218 height 25
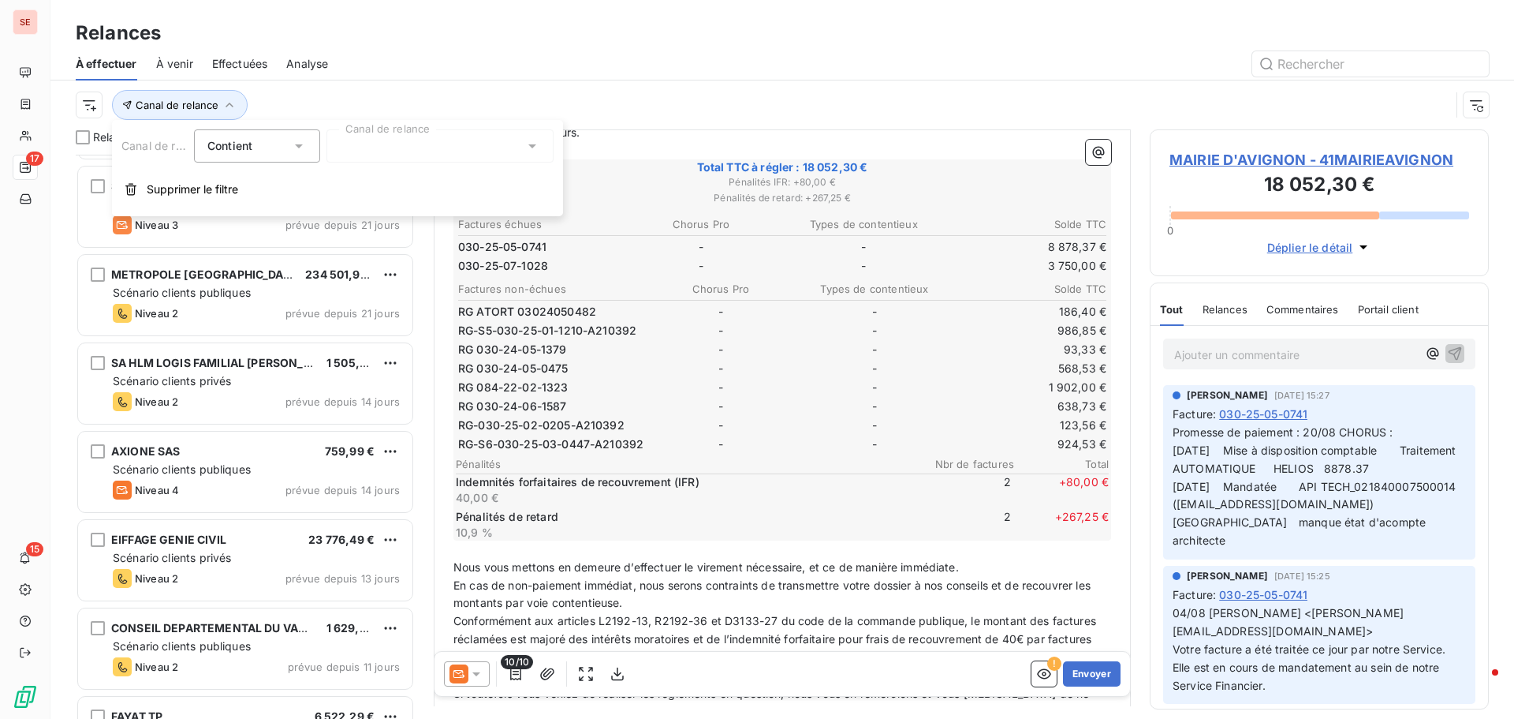
click at [372, 136] on div at bounding box center [440, 145] width 227 height 33
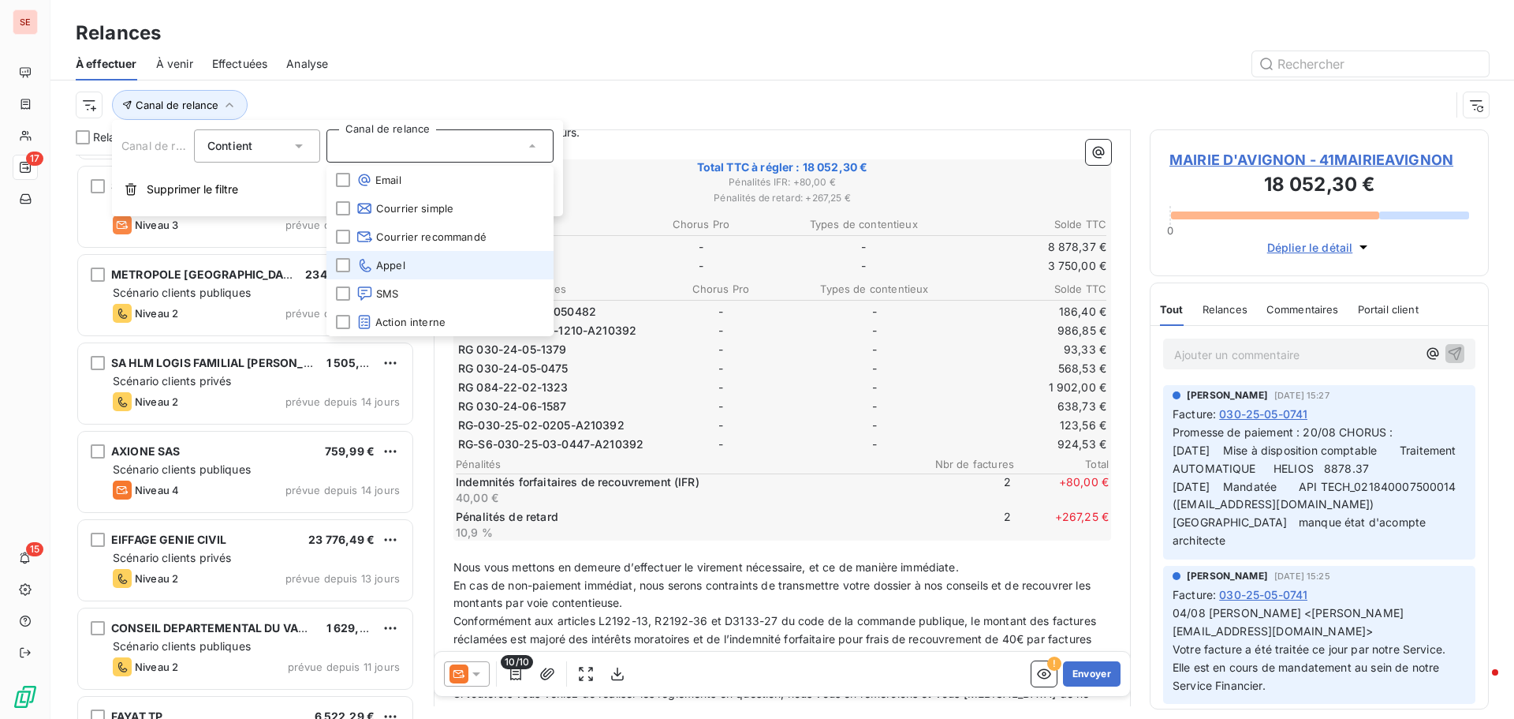
click at [391, 263] on span "Appel" at bounding box center [380, 265] width 49 height 16
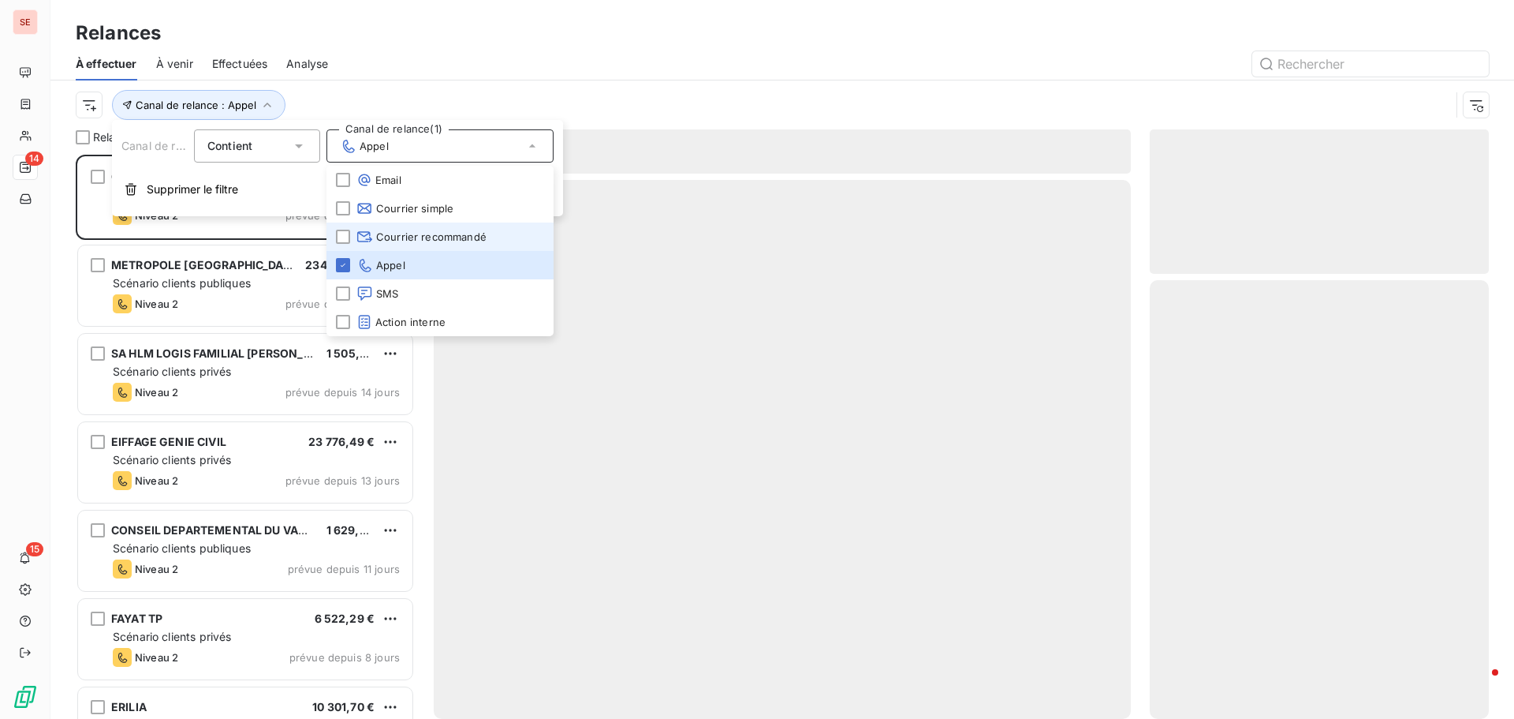
scroll to position [552, 327]
drag, startPoint x: 385, startPoint y: 54, endPoint x: 378, endPoint y: 70, distance: 17.3
click at [385, 54] on div at bounding box center [918, 63] width 1142 height 25
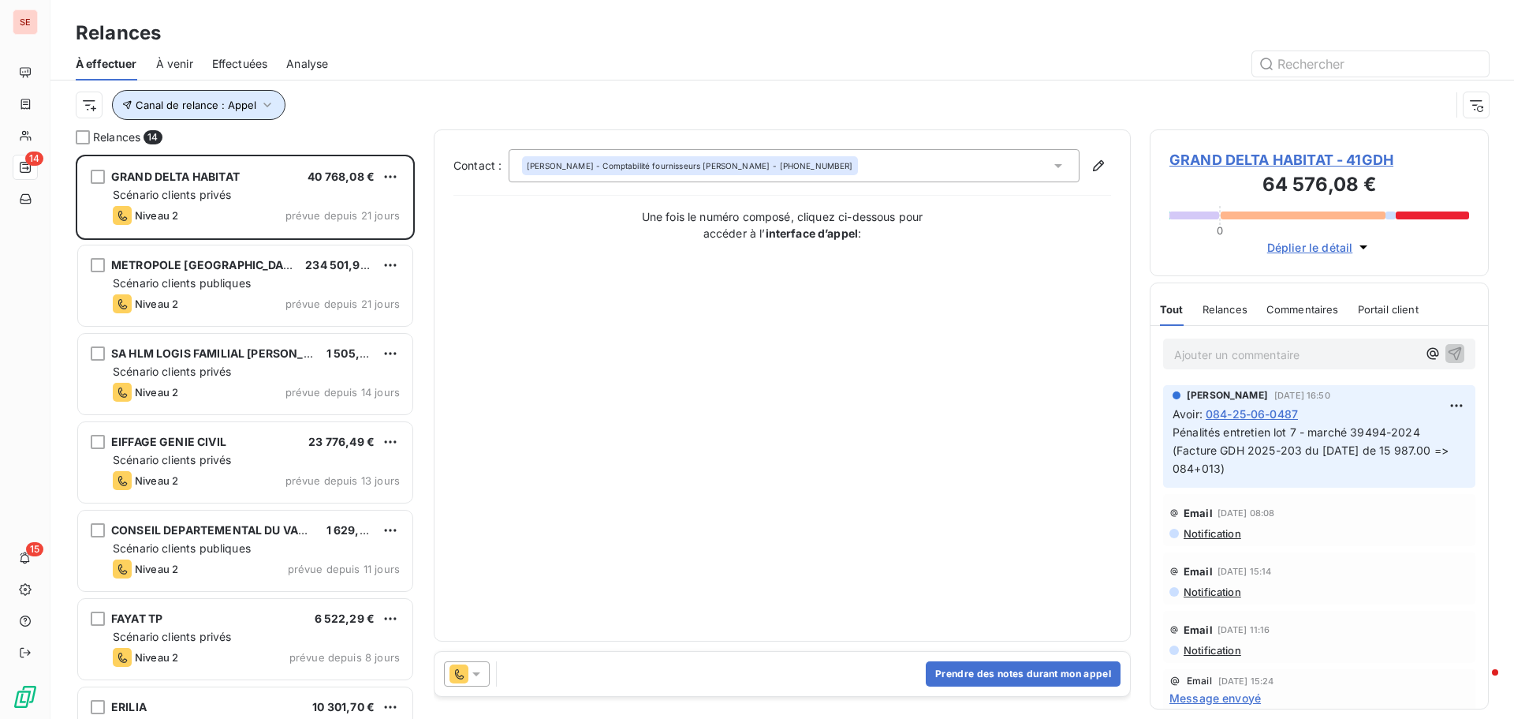
click at [267, 104] on icon "button" at bounding box center [267, 105] width 8 height 5
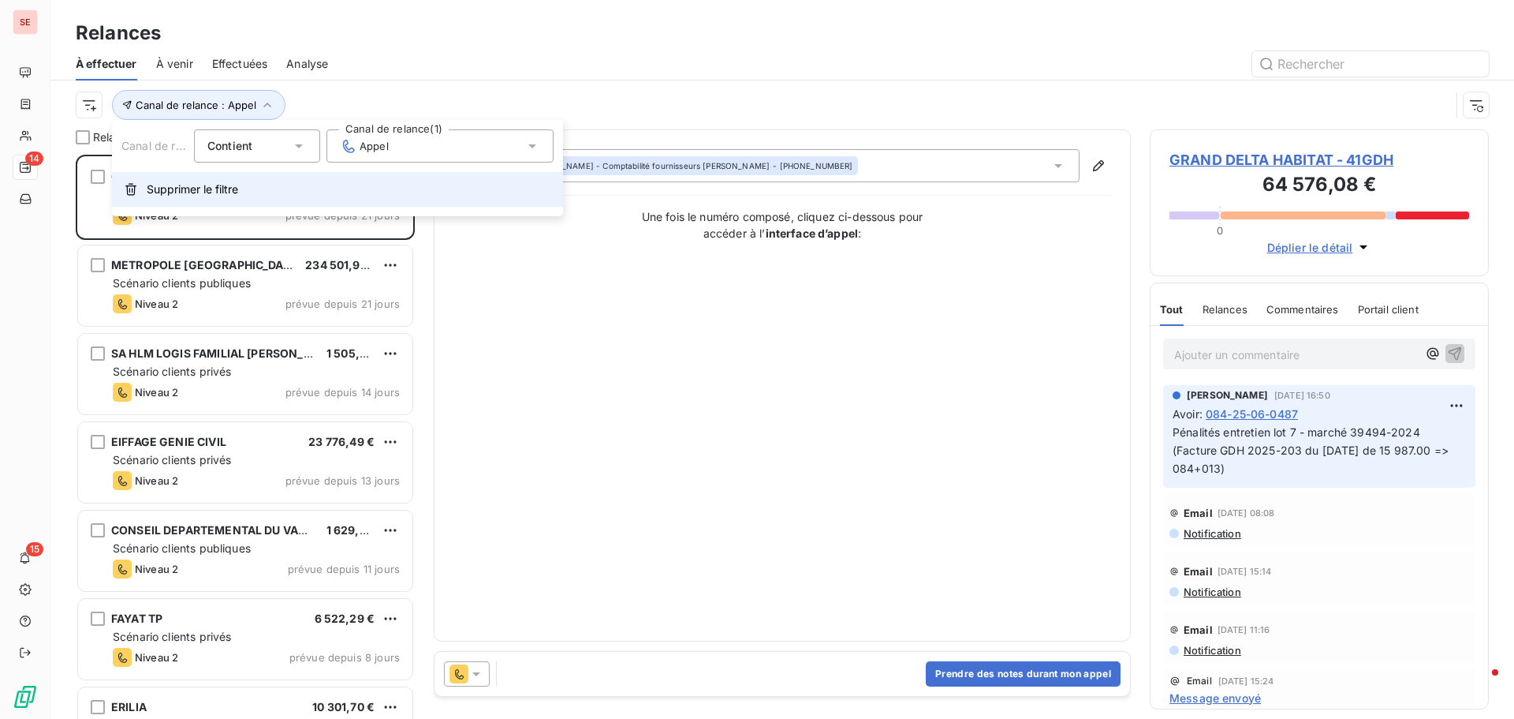
click at [204, 197] on button "Supprimer le filtre" at bounding box center [337, 189] width 451 height 35
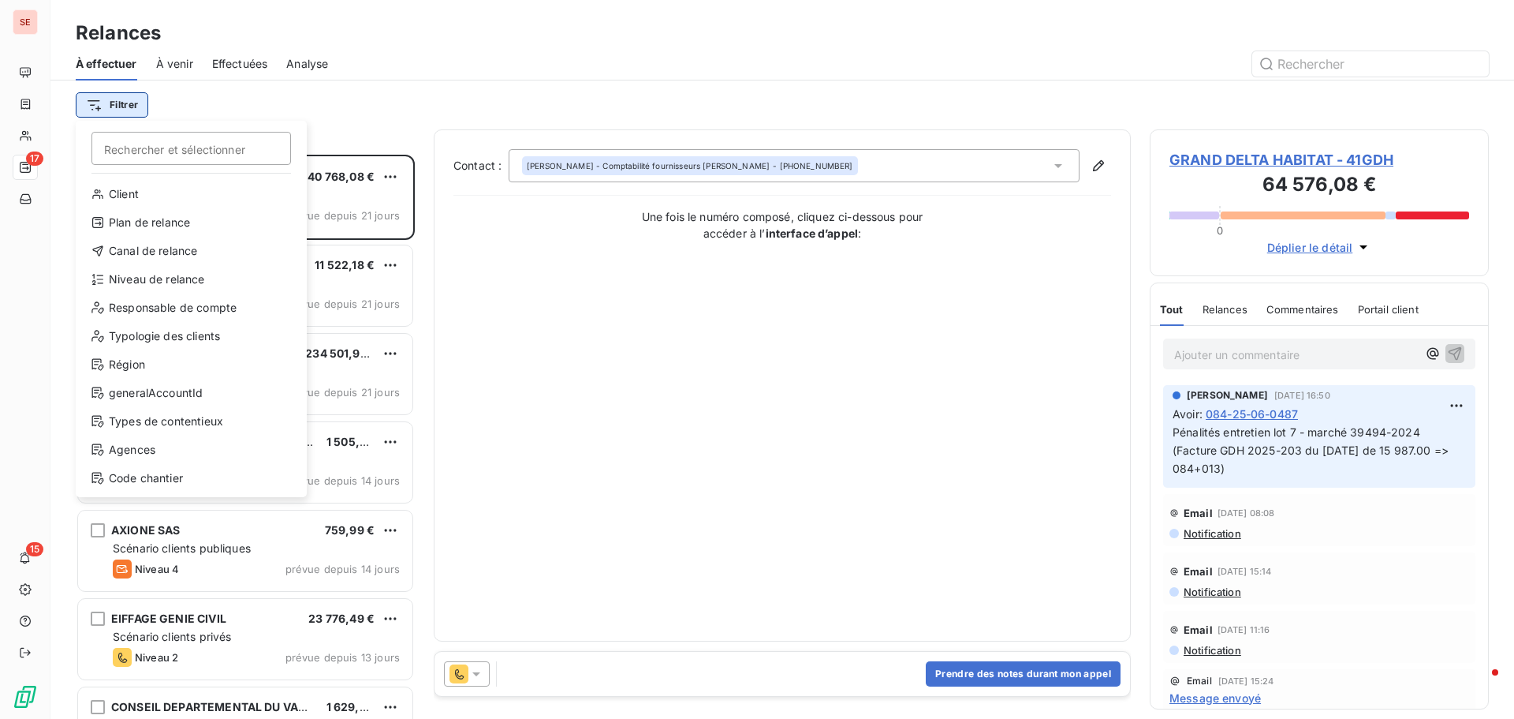
click at [121, 104] on html "SE 17 15 Relances À effectuer À venir Effectuées Analyse Filtrer Rechercher et …" at bounding box center [757, 359] width 1514 height 719
click at [162, 271] on div "Niveau de relance" at bounding box center [191, 279] width 218 height 25
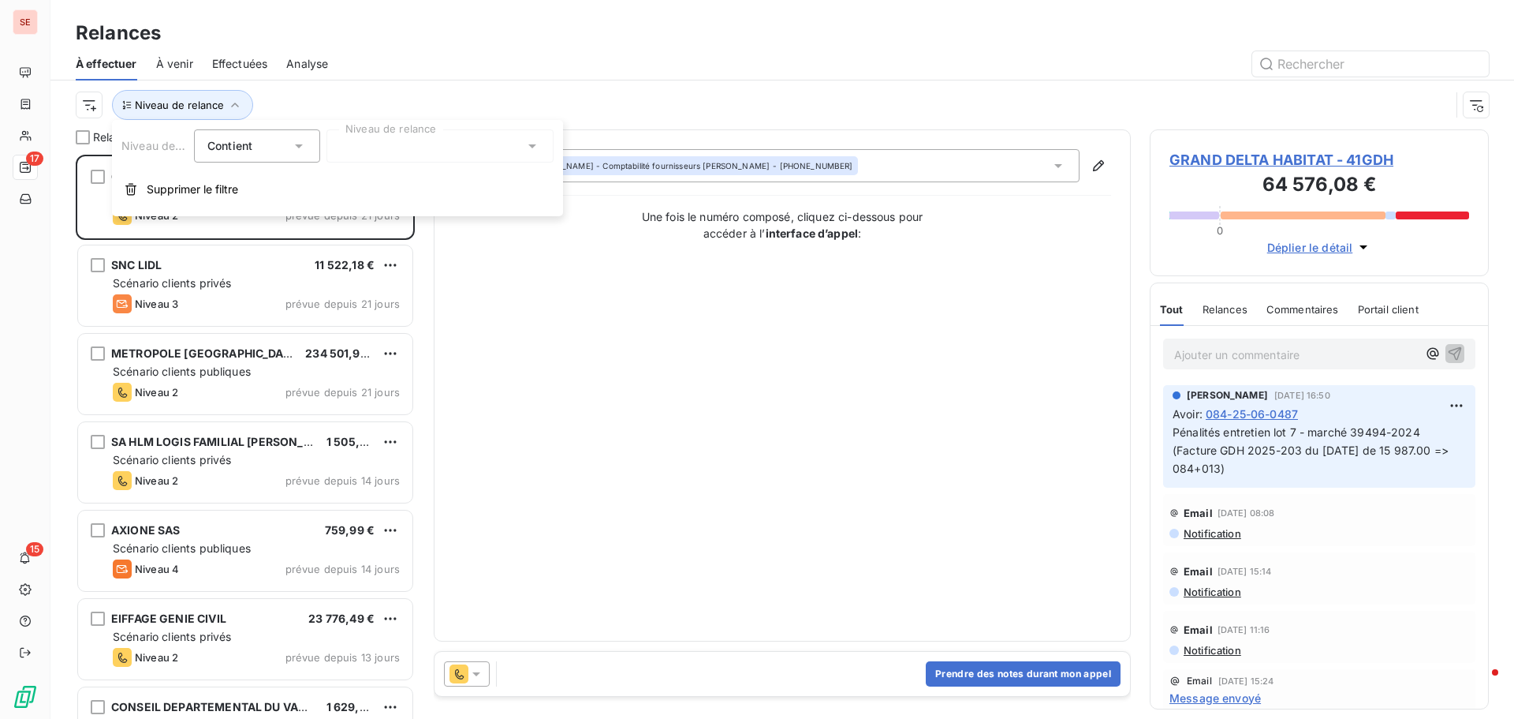
click at [352, 138] on div at bounding box center [440, 145] width 227 height 33
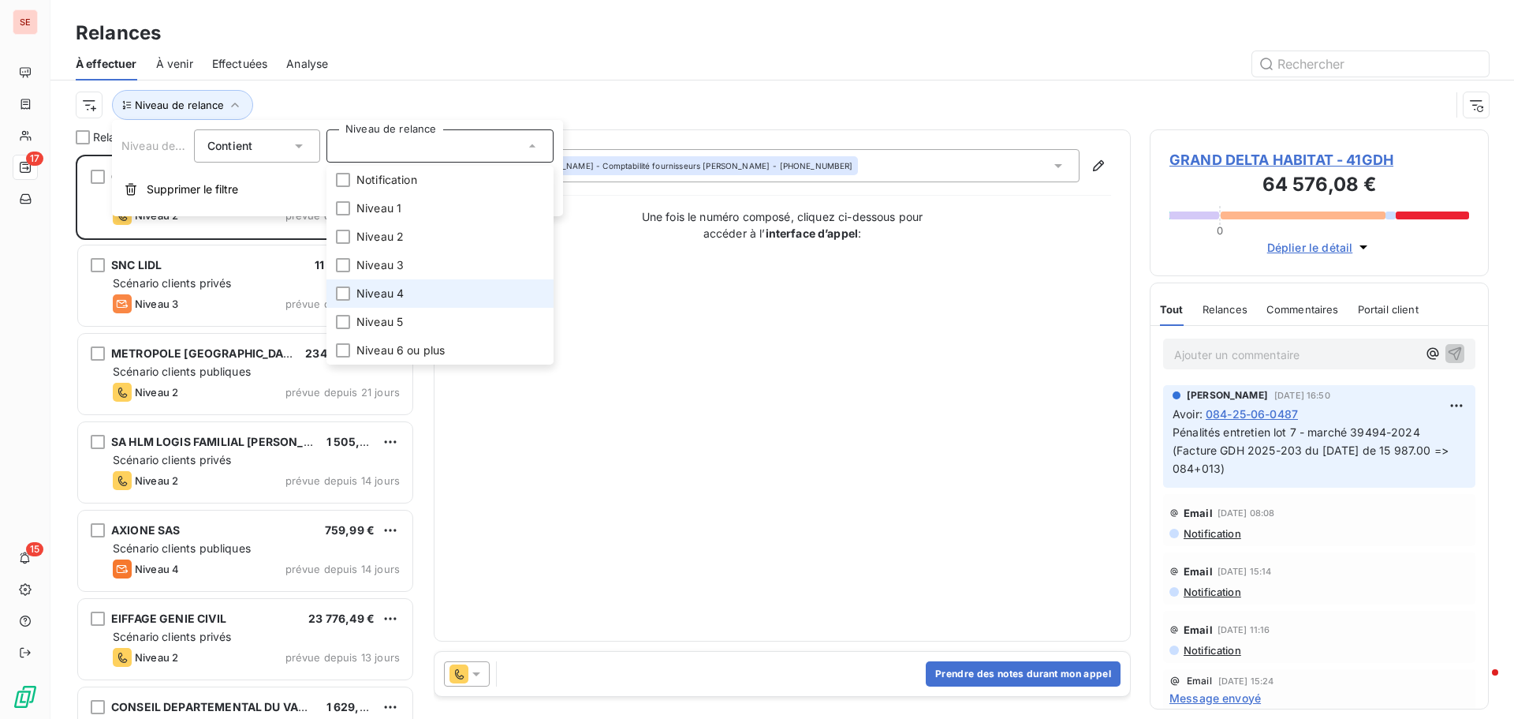
click at [373, 297] on span "Niveau 4" at bounding box center [379, 294] width 47 height 16
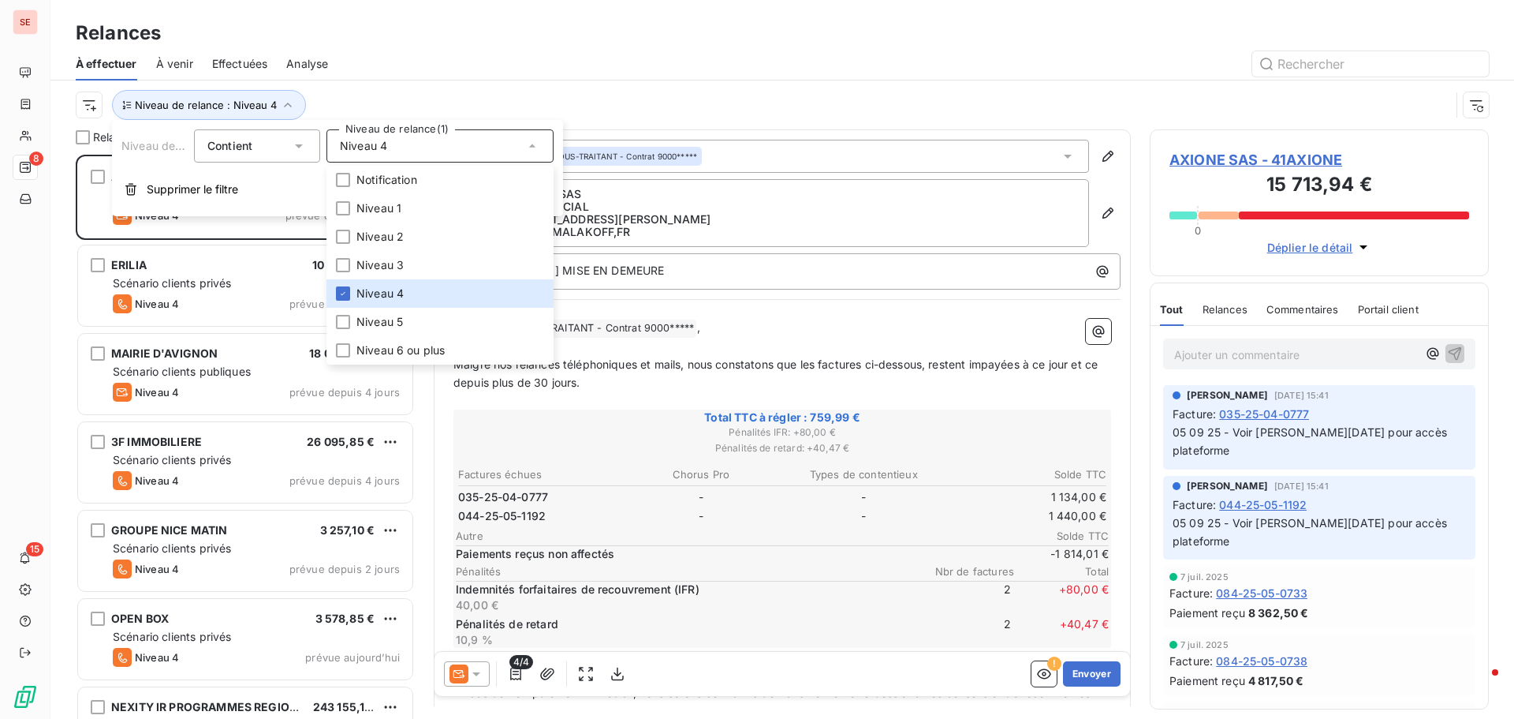
click at [458, 77] on div "À effectuer À venir Effectuées Analyse" at bounding box center [782, 63] width 1464 height 33
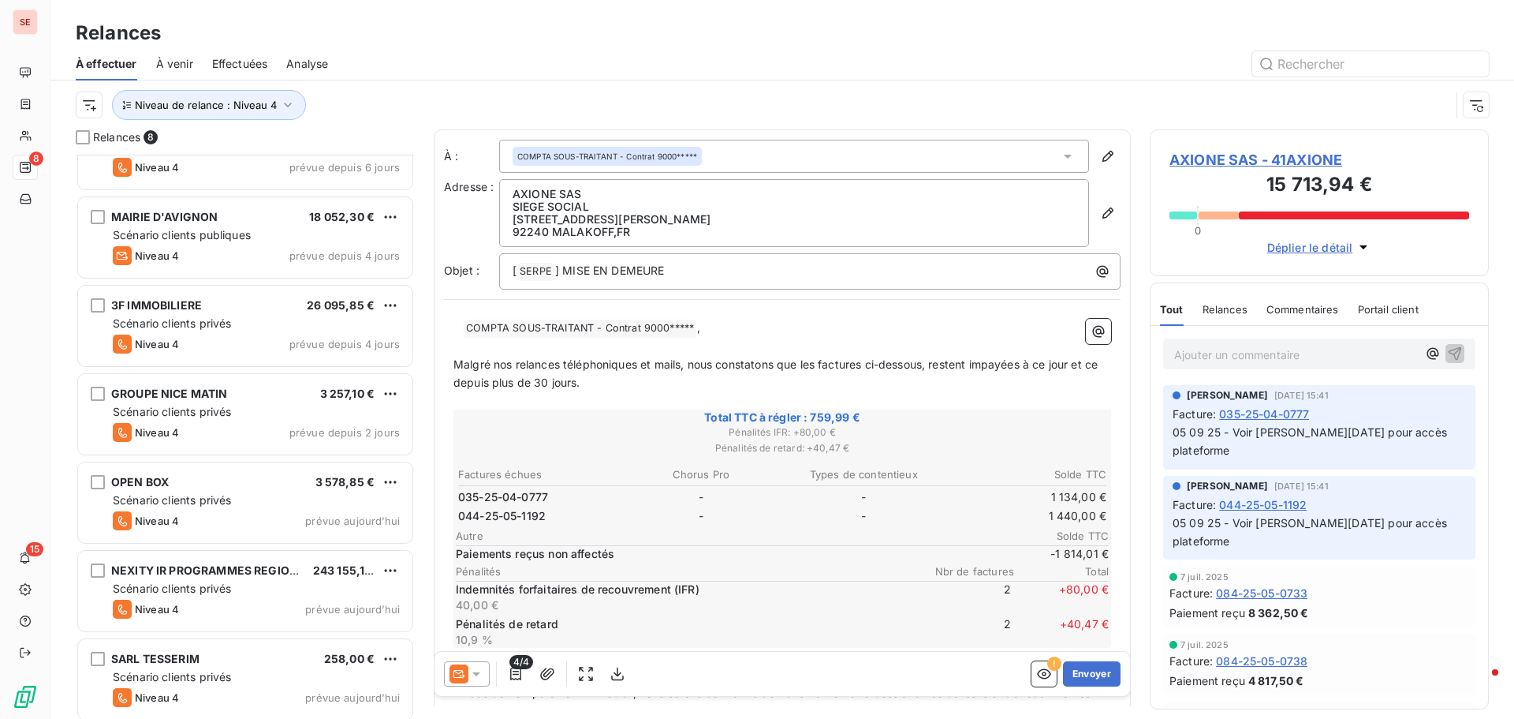
scroll to position [144, 0]
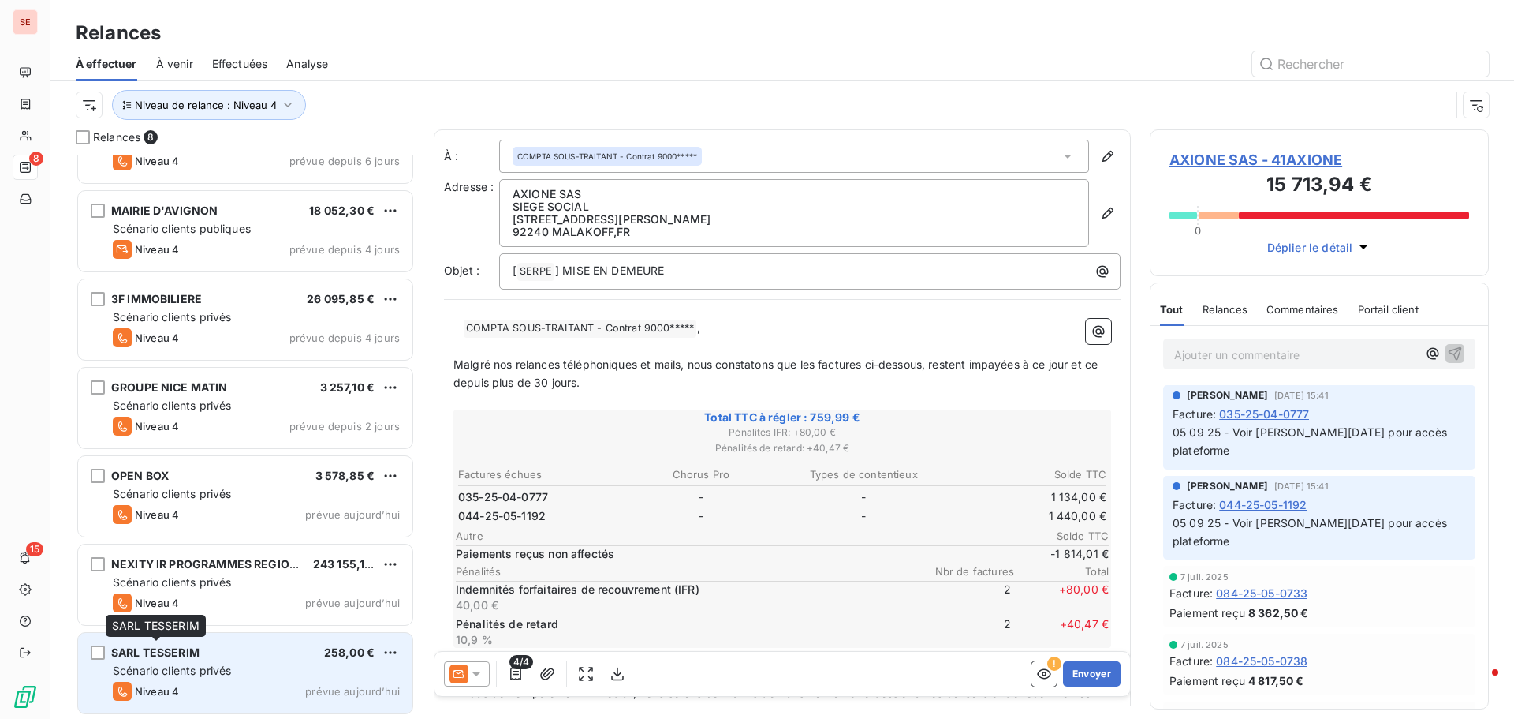
click at [146, 655] on span "SARL TESSERIM" at bounding box center [155, 651] width 88 height 13
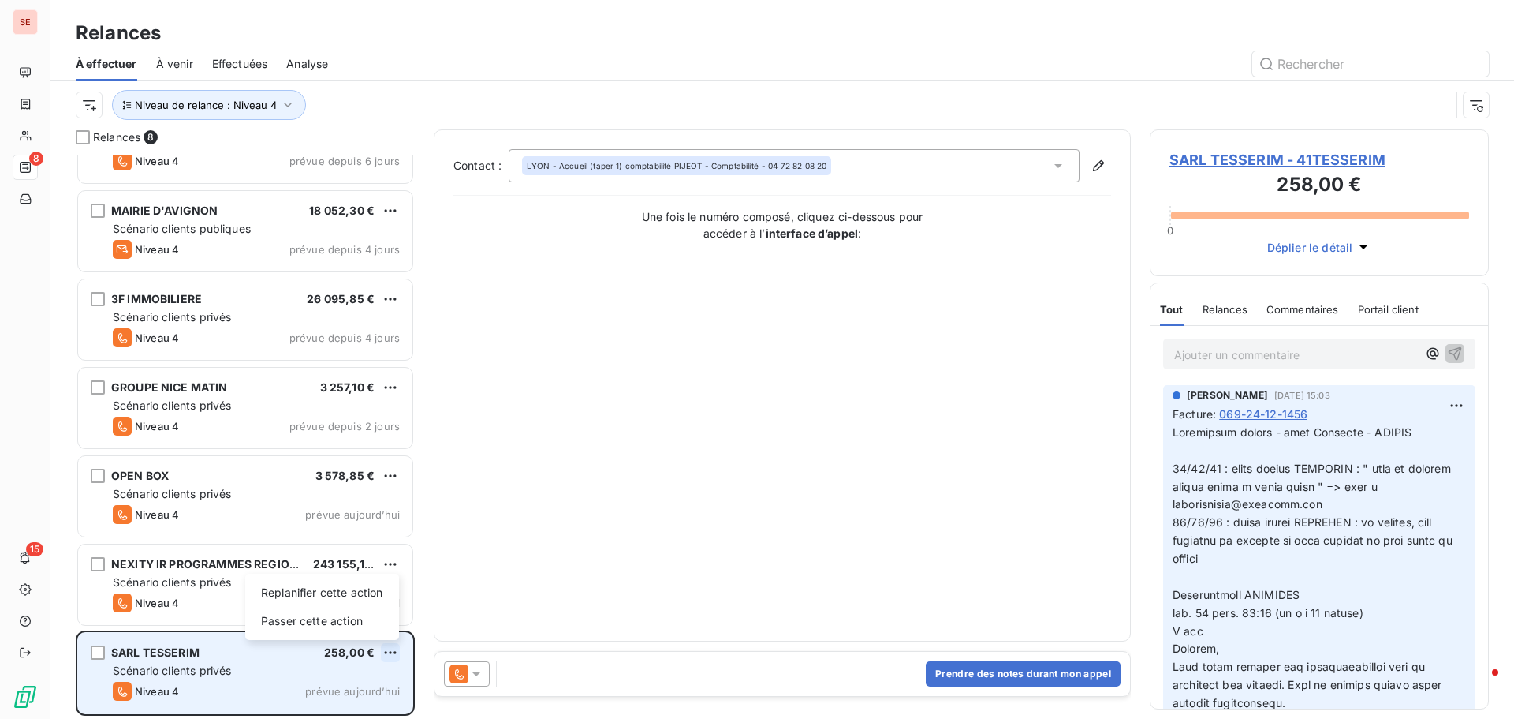
click at [387, 652] on html "SE 8 15 Relances À effectuer À venir Effectuées Analyse Niveau de relance : Niv…" at bounding box center [757, 359] width 1514 height 719
click at [349, 592] on div "Replanifier cette action" at bounding box center [322, 592] width 141 height 25
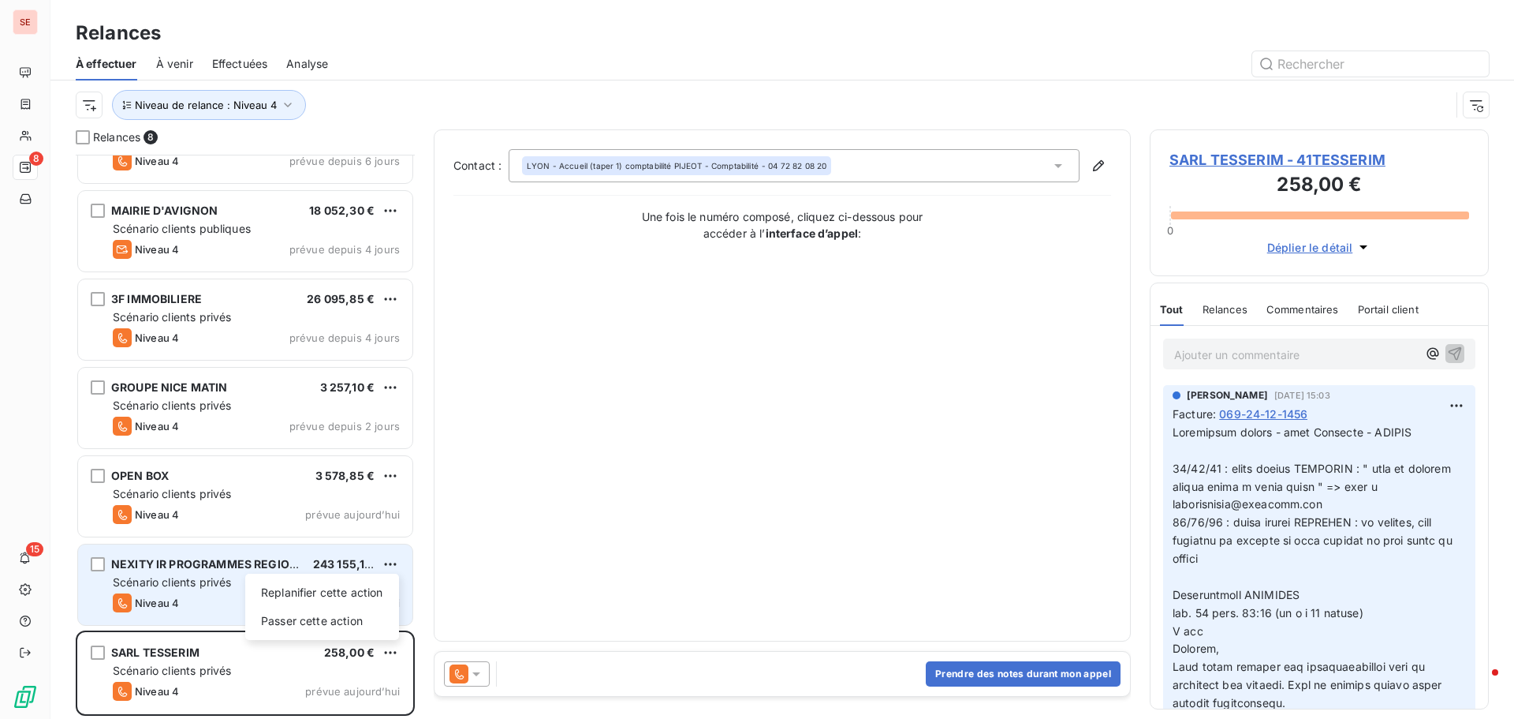
select select "8"
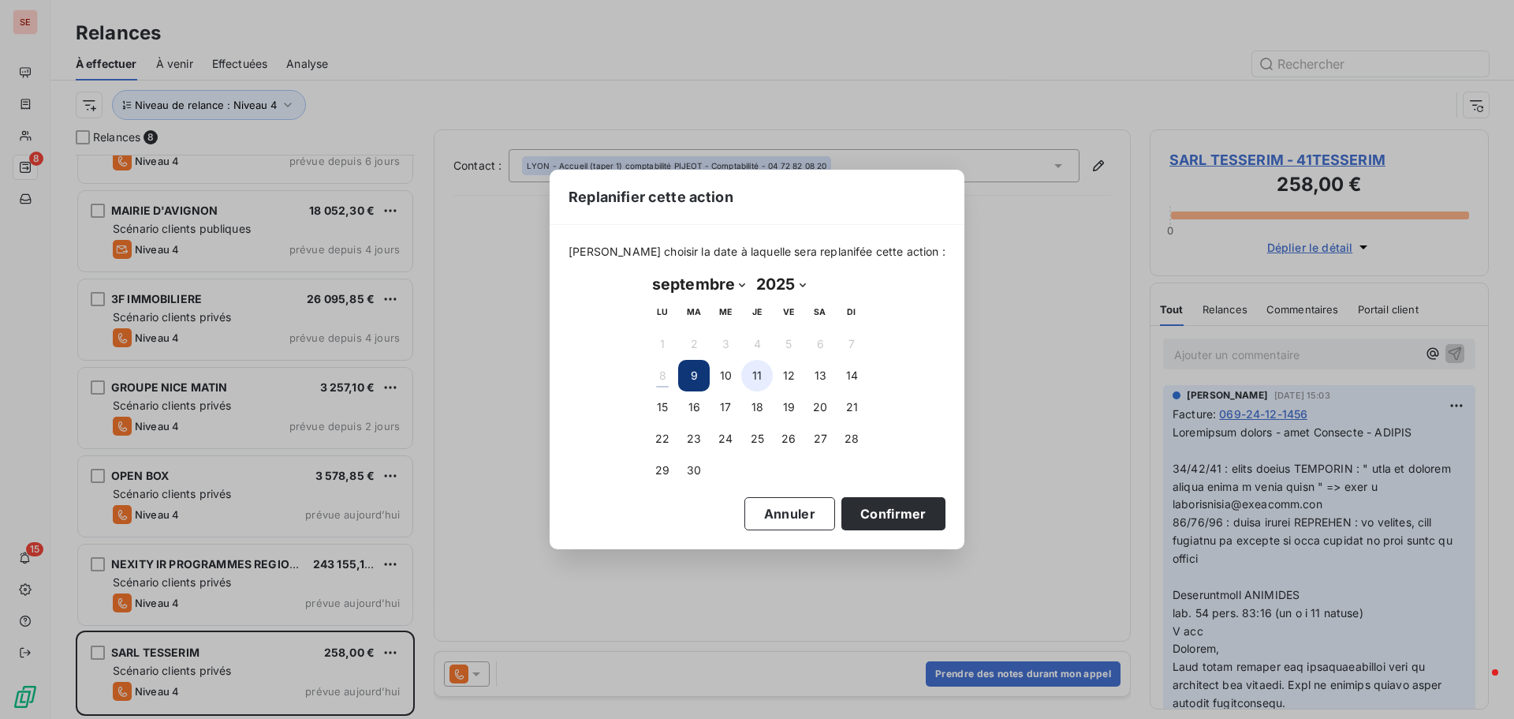
click at [756, 377] on button "11" at bounding box center [757, 376] width 32 height 32
click at [882, 505] on button "Confirmer" at bounding box center [894, 513] width 104 height 33
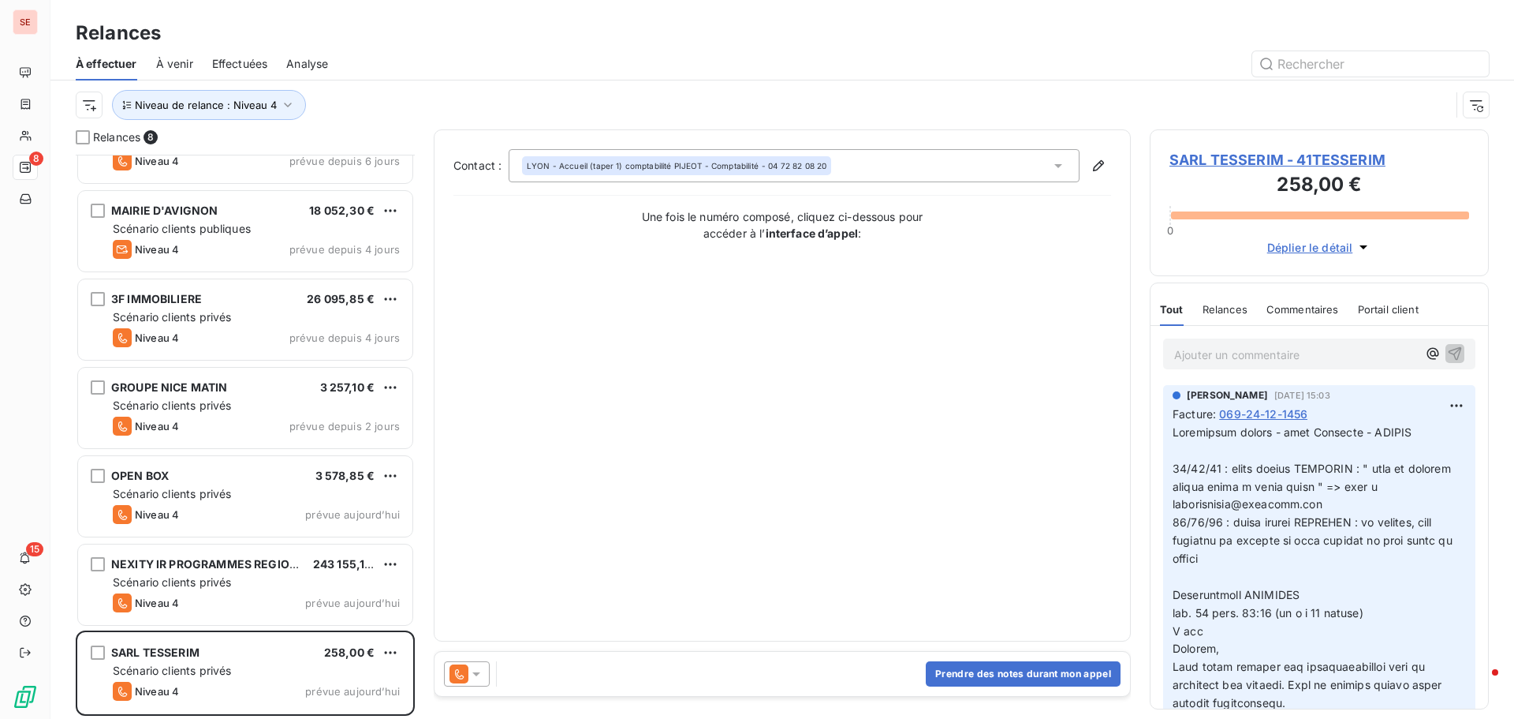
scroll to position [54, 0]
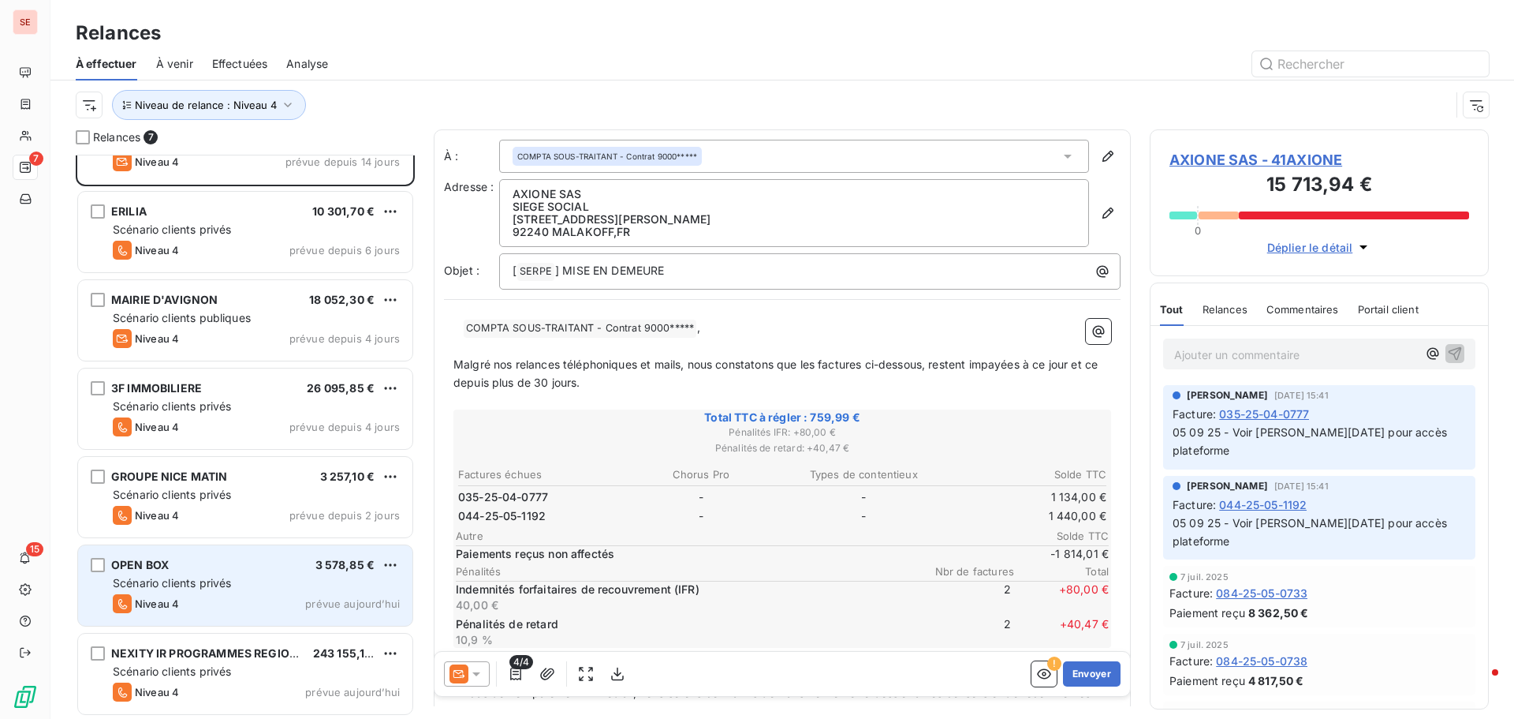
click at [170, 558] on div "OPEN BOX 3 578,85 €" at bounding box center [256, 565] width 287 height 14
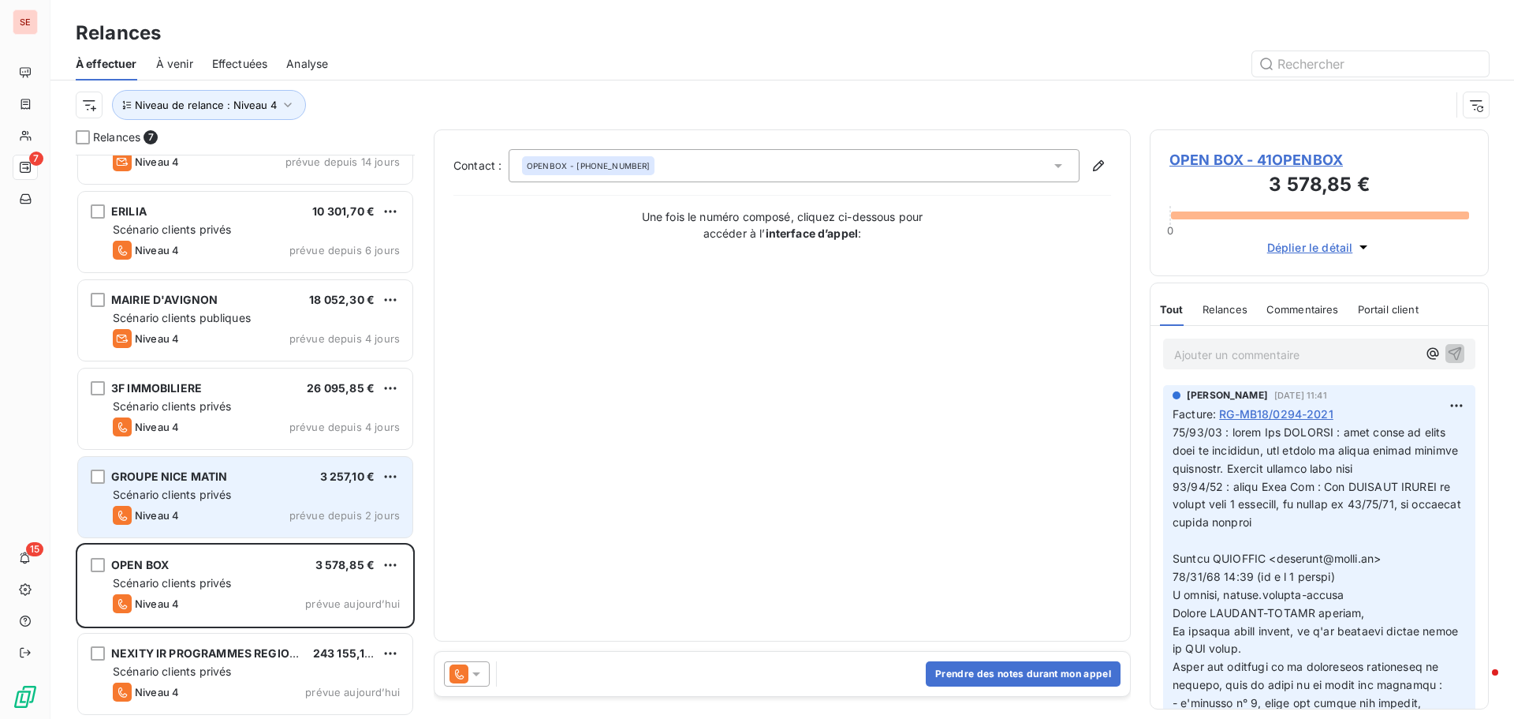
click at [213, 499] on span "Scénario clients privés" at bounding box center [172, 493] width 118 height 13
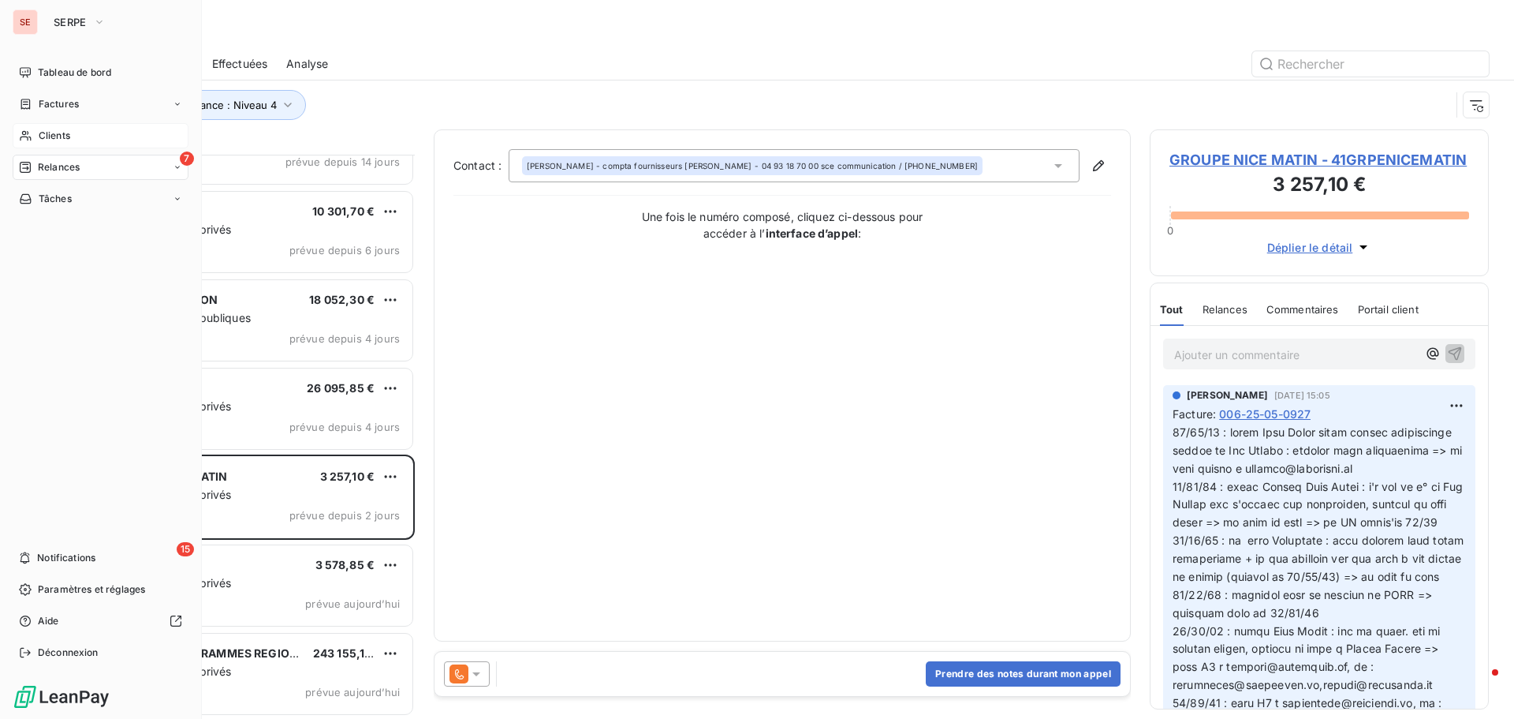
drag, startPoint x: 60, startPoint y: 133, endPoint x: 77, endPoint y: 130, distance: 16.9
click at [60, 133] on span "Clients" at bounding box center [55, 136] width 32 height 14
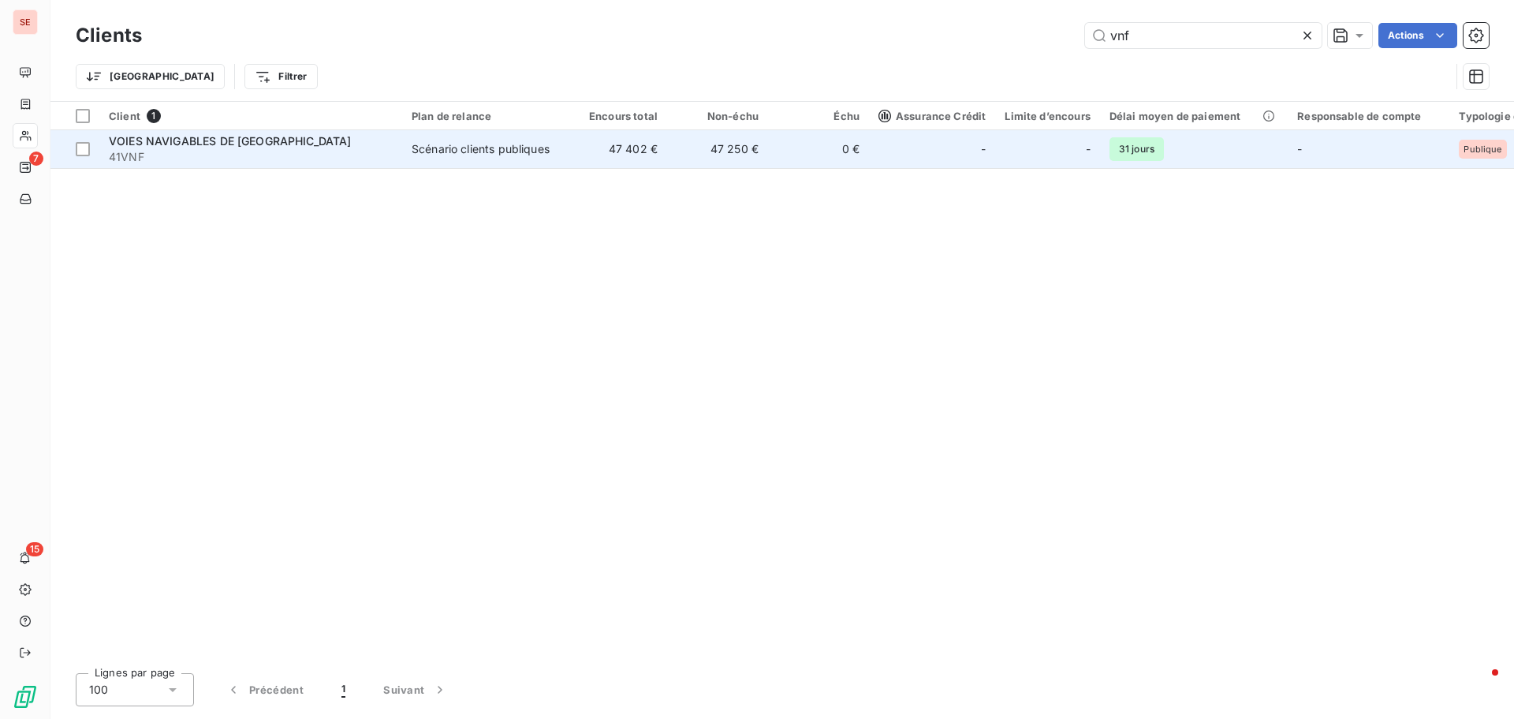
type input "vnf"
click at [315, 147] on div "VOIES NAVIGABLES DE FRANCE" at bounding box center [251, 141] width 284 height 16
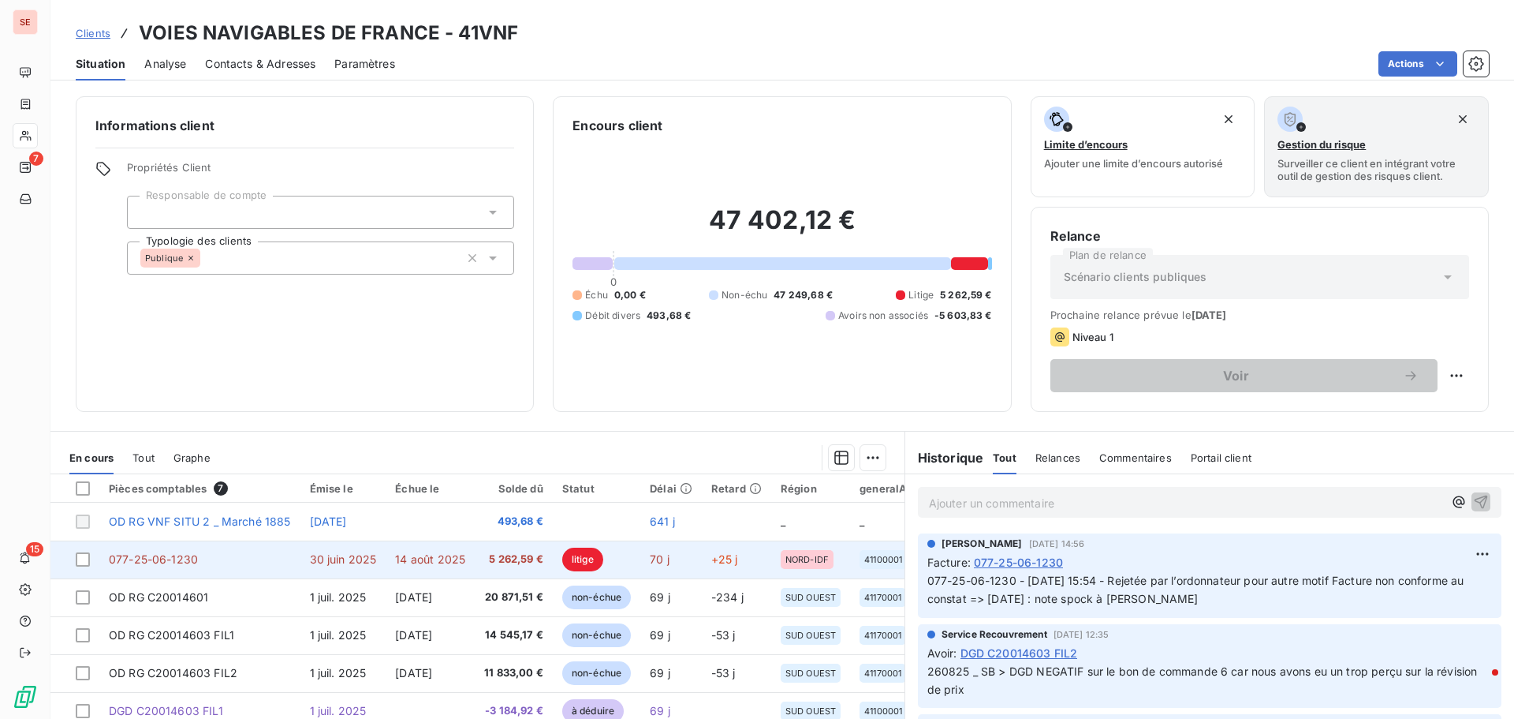
click at [311, 551] on td "30 juin 2025" at bounding box center [343, 559] width 86 height 38
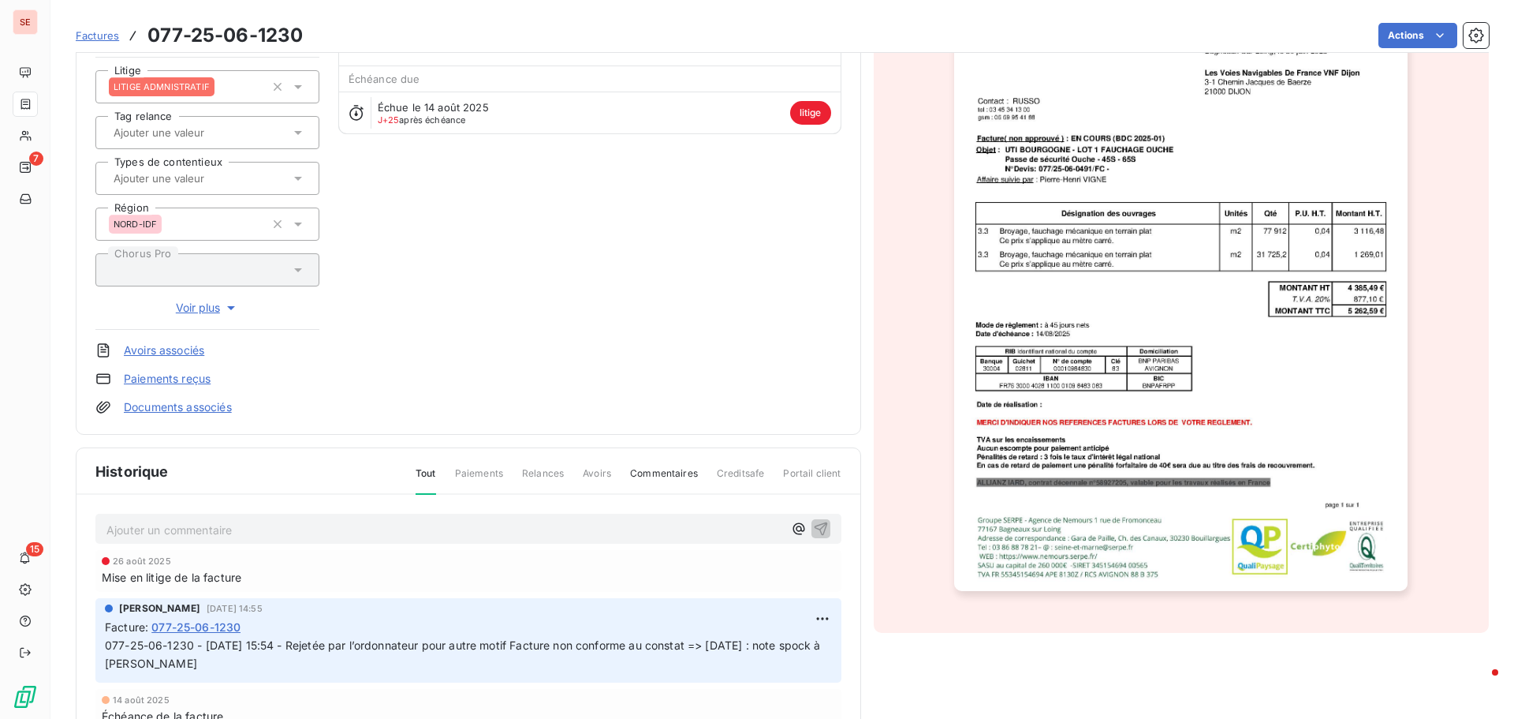
scroll to position [159, 0]
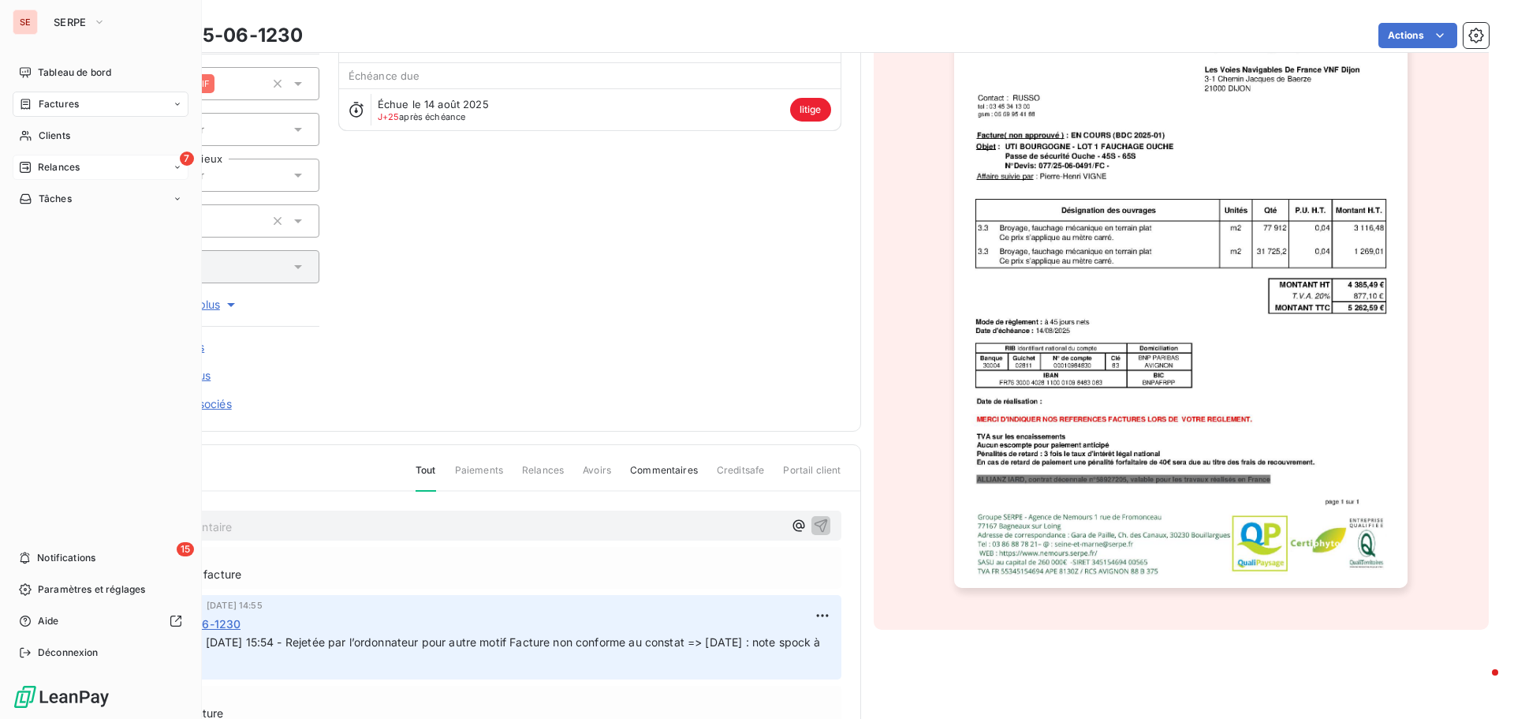
click at [80, 167] on span "Relances" at bounding box center [59, 167] width 42 height 14
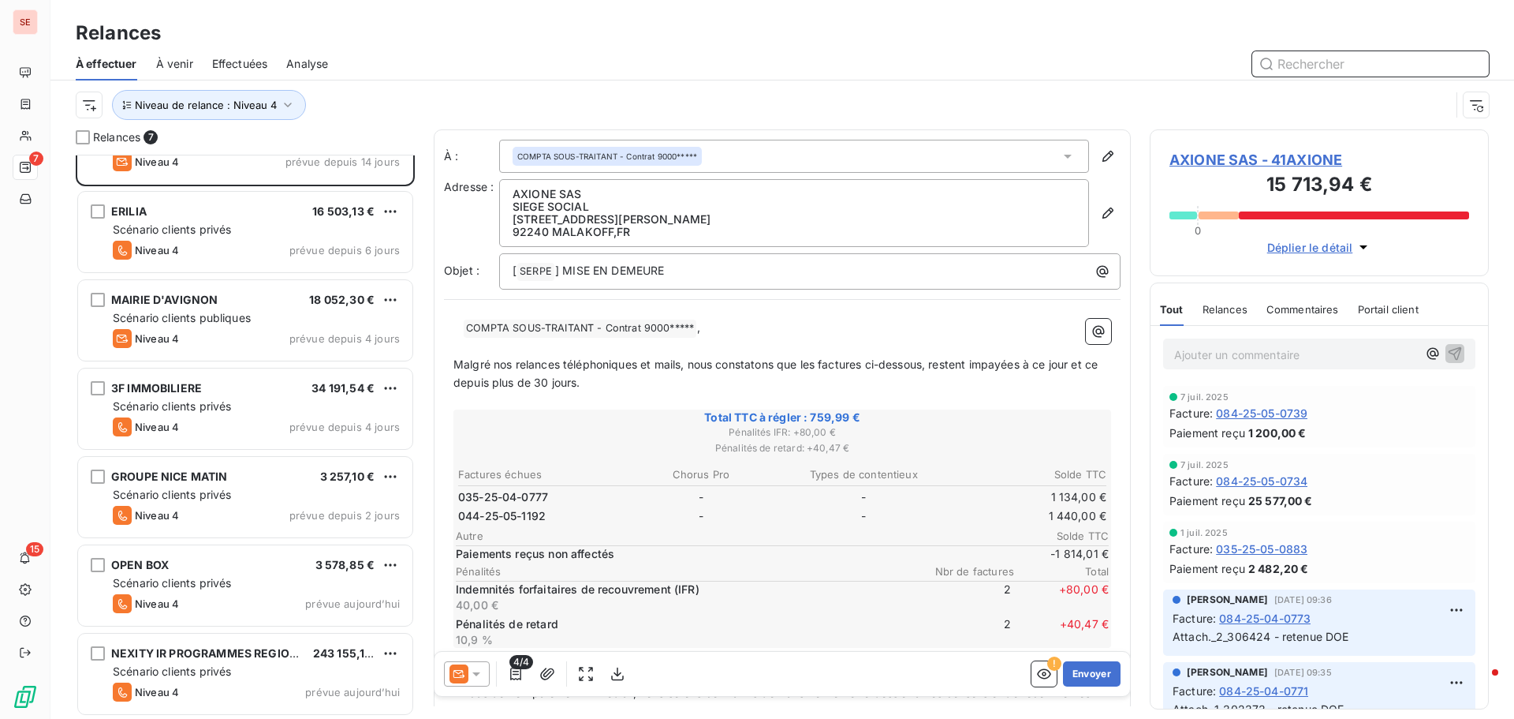
scroll to position [55, 0]
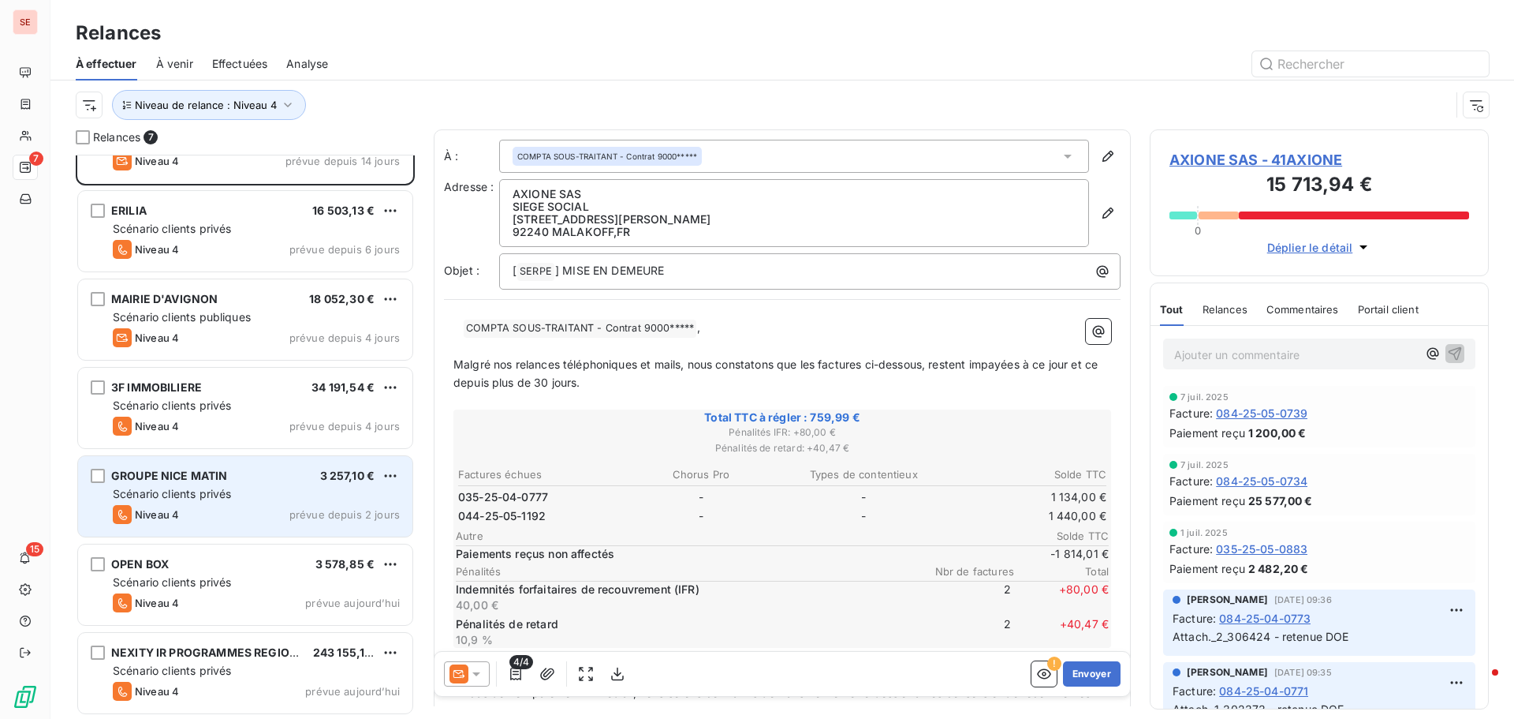
click at [263, 483] on div "GROUPE NICE MATIN 3 257,10 € Scénario clients privés Niveau 4 prévue depuis 2 j…" at bounding box center [245, 496] width 334 height 80
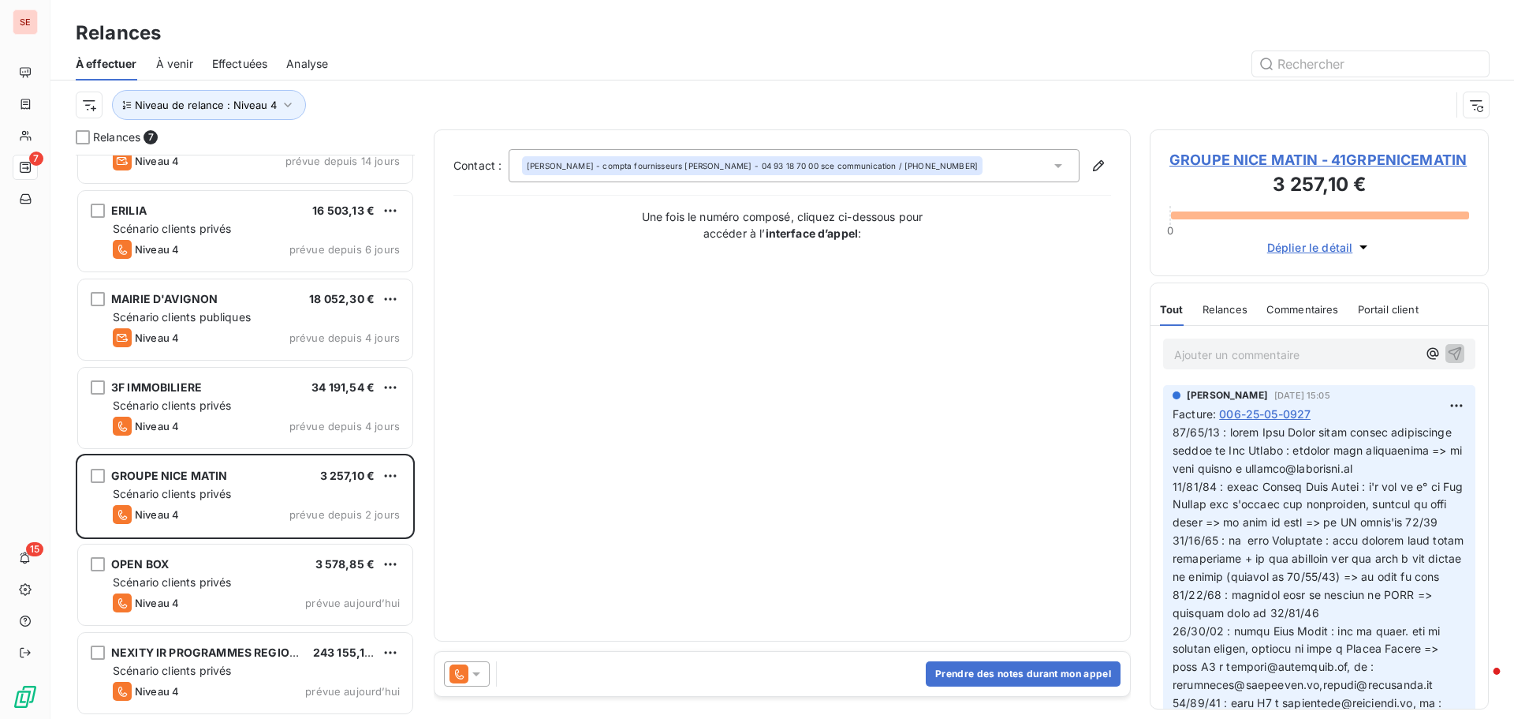
click at [1494, 672] on span at bounding box center [1497, 670] width 7 height 7
click at [1495, 669] on div at bounding box center [1480, 684] width 42 height 42
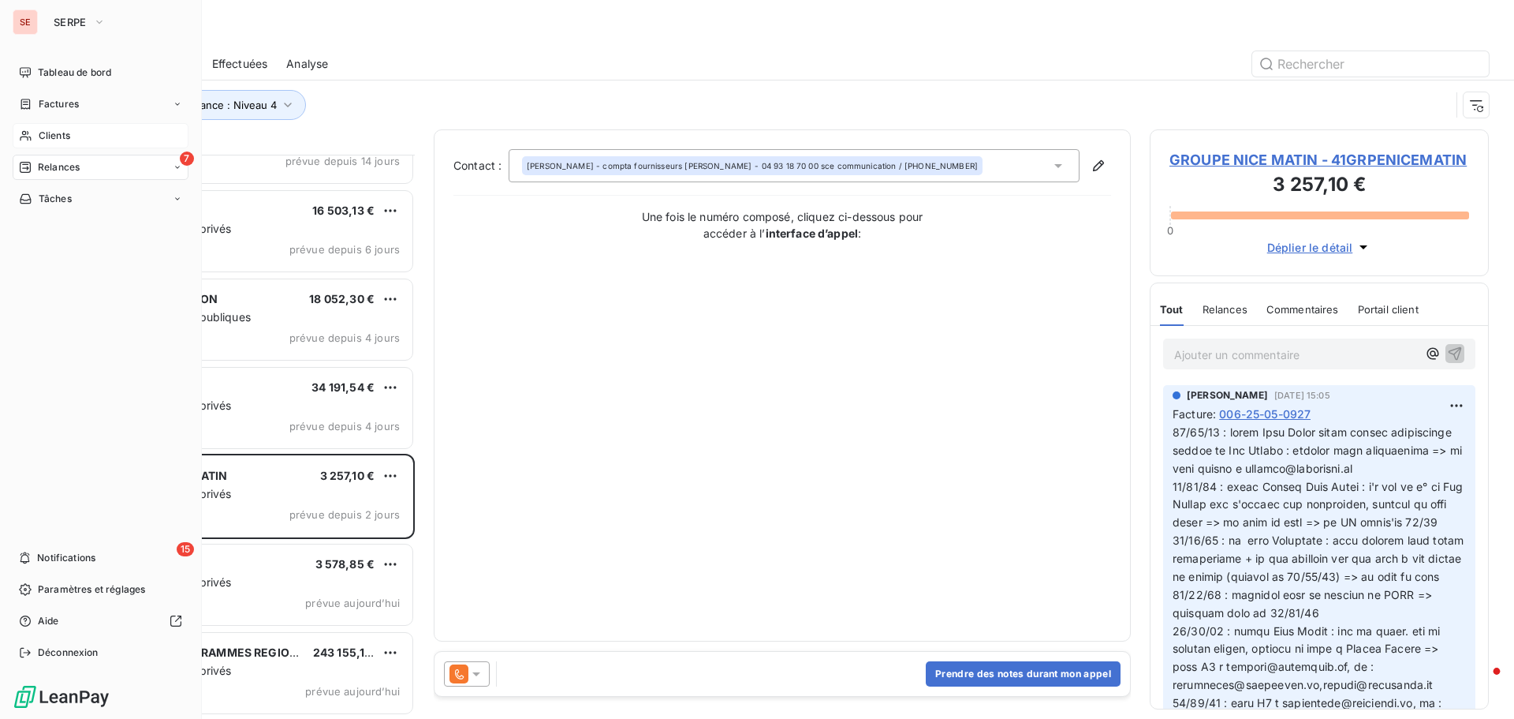
click at [52, 137] on span "Clients" at bounding box center [55, 136] width 32 height 14
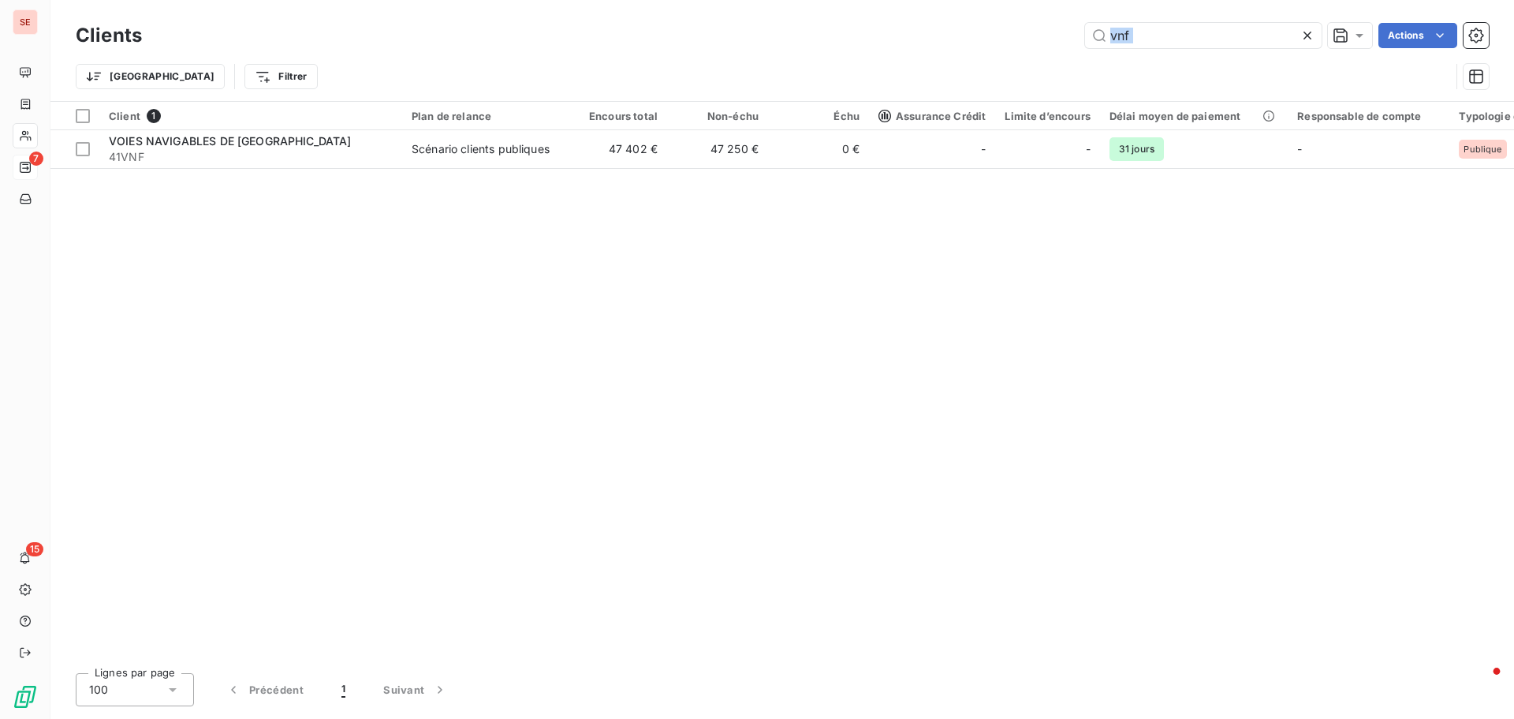
drag, startPoint x: 1189, startPoint y: 49, endPoint x: 980, endPoint y: 53, distance: 209.0
click at [981, 53] on div "Clients vnf Actions Trier Filtrer" at bounding box center [782, 60] width 1413 height 82
click at [701, 62] on div "Trier Filtrer" at bounding box center [763, 77] width 1375 height 30
click at [1155, 35] on input "vnf" at bounding box center [1203, 35] width 237 height 25
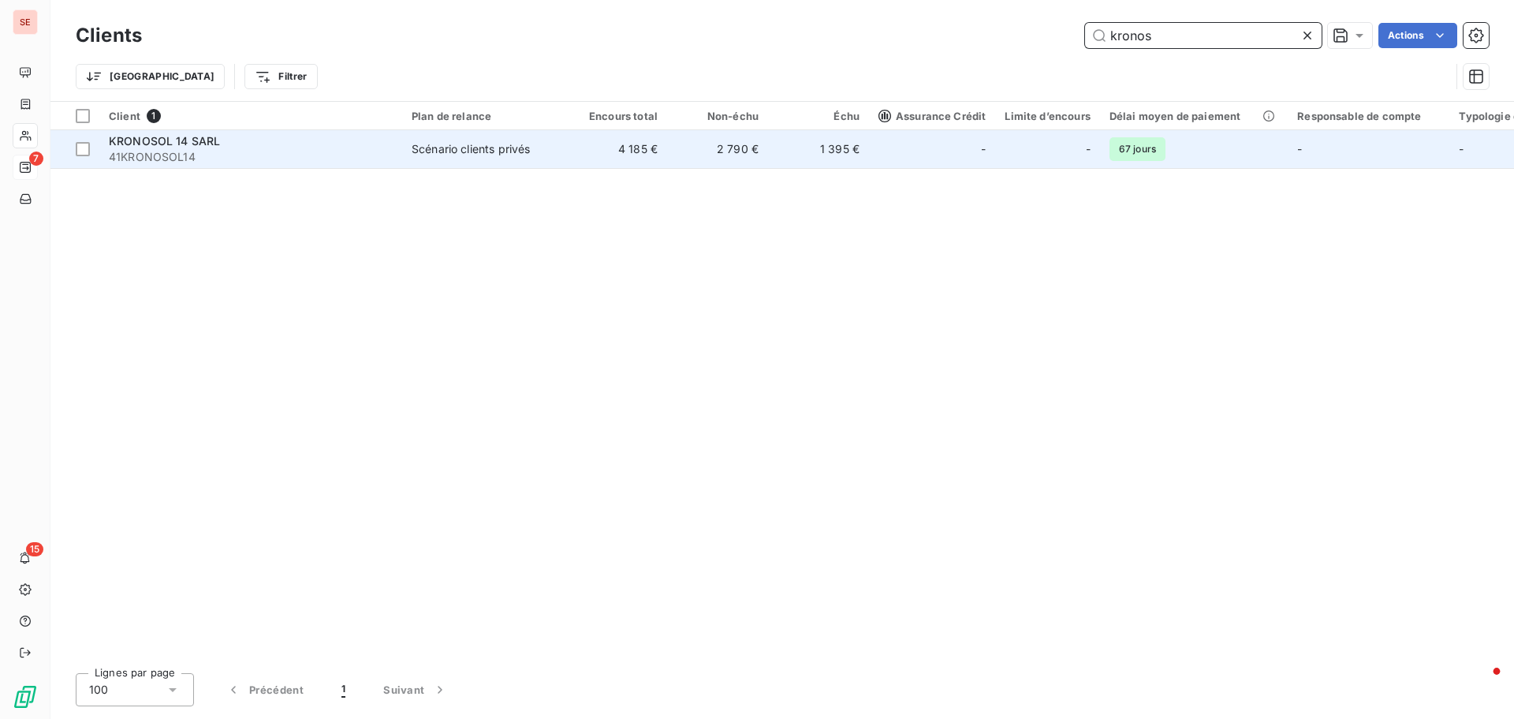
type input "kronos"
click at [296, 153] on span "41KRONOSOL14" at bounding box center [251, 157] width 284 height 16
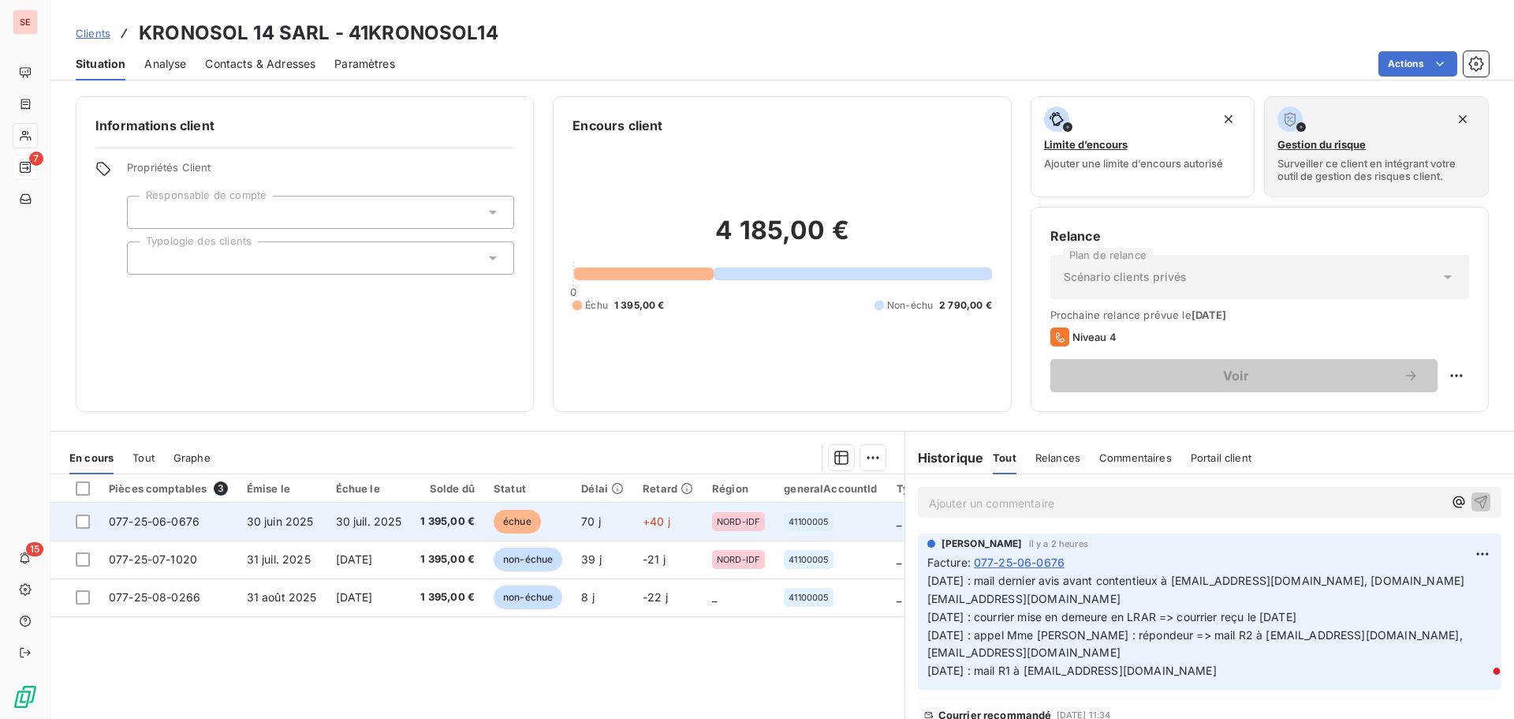
click at [309, 521] on span "30 juin 2025" at bounding box center [280, 520] width 67 height 13
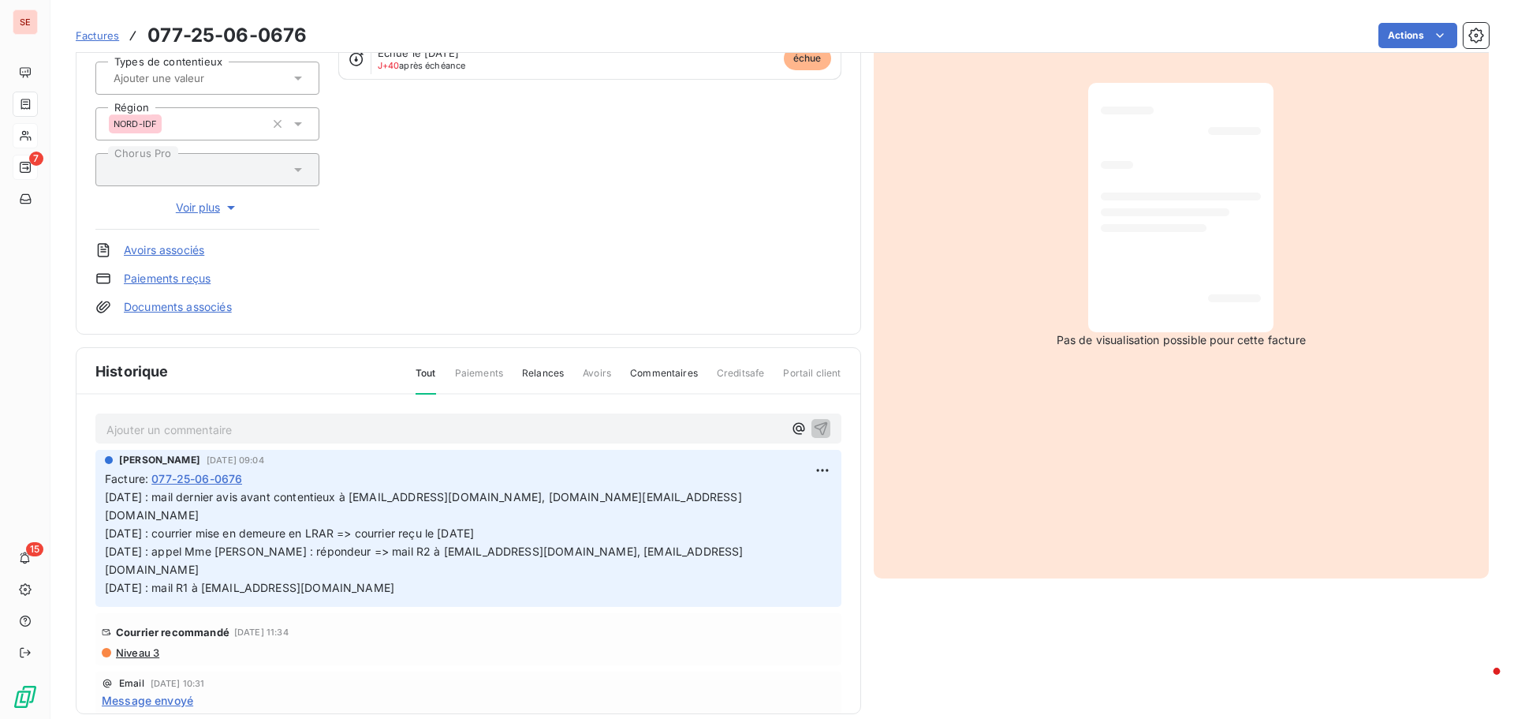
scroll to position [230, 0]
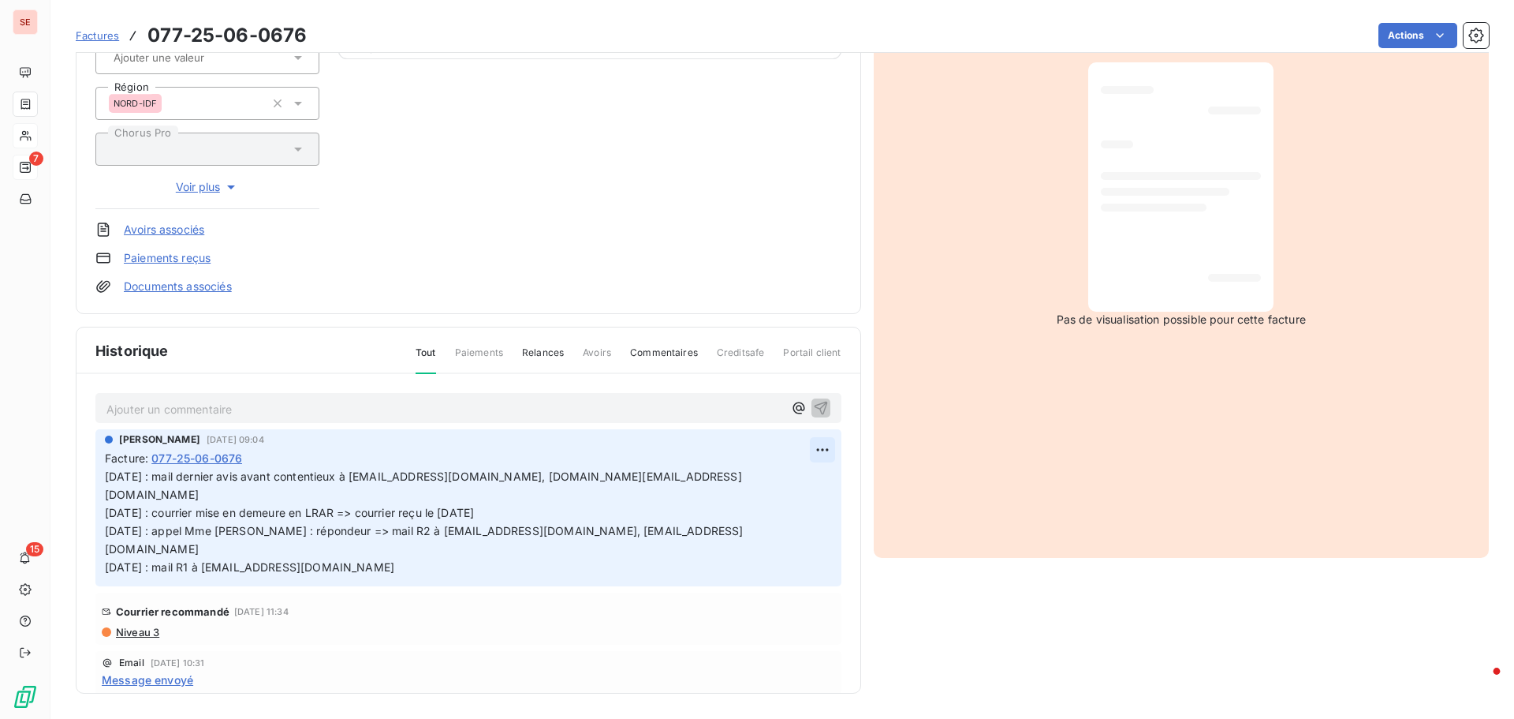
click at [803, 448] on html "SE 7 15 Factures 077-25-06-0676 Actions KRONOSOL 14 SARL 41KRONOSOL14 Montant i…" at bounding box center [757, 359] width 1514 height 719
click at [785, 476] on div "Editer" at bounding box center [766, 484] width 88 height 25
click at [102, 473] on div "AMELIA RAIMUNDO 8 août 2025, 09:04 Facture : 077-25-06-0676 08/09/25 : mail der…" at bounding box center [468, 507] width 746 height 156
click at [108, 477] on span "08/09/25 : mail dernier avis avant contentieux à accountingFR@edpr.com, solene.…" at bounding box center [424, 520] width 638 height 103
click at [108, 477] on p "08/09/25 : mail dernier avis avant contentieux à accountingFR@edpr.com, solene.…" at bounding box center [457, 522] width 705 height 108
